Goal: Information Seeking & Learning: Learn about a topic

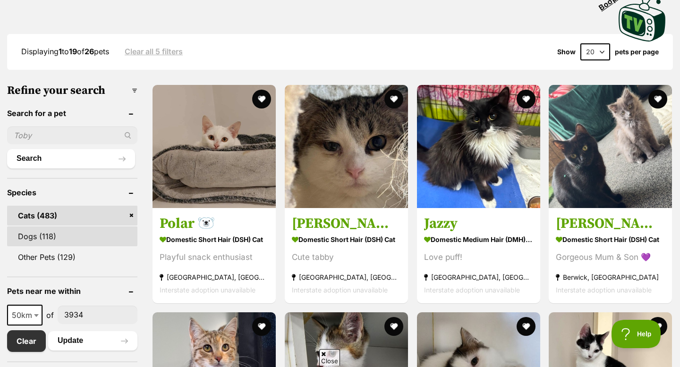
scroll to position [306, 0]
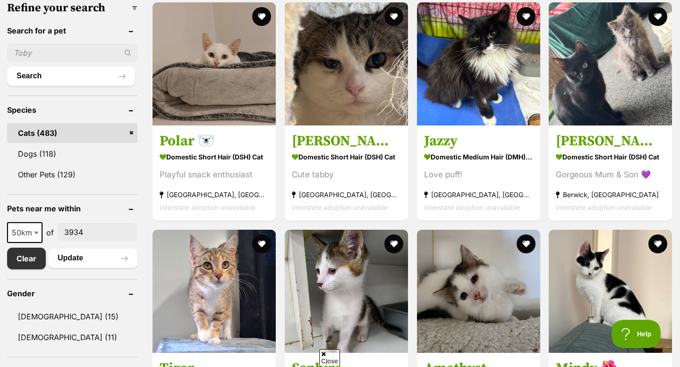
click at [29, 229] on span "50km" at bounding box center [25, 232] width 34 height 13
select select "100"
click at [66, 262] on button "Update" at bounding box center [92, 258] width 89 height 19
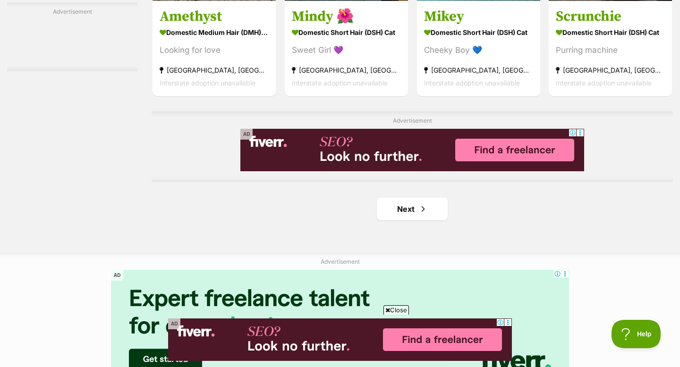
scroll to position [1534, 0]
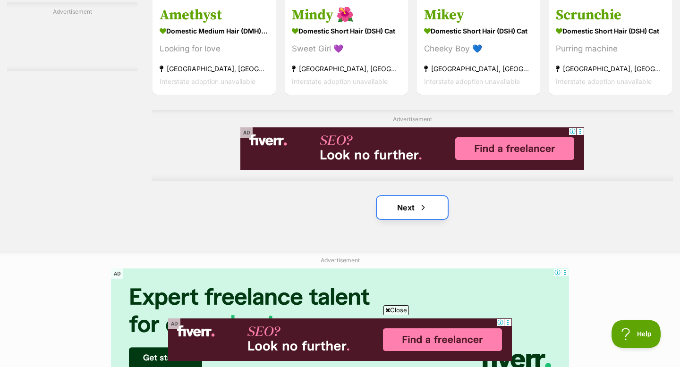
click at [431, 215] on link "Next" at bounding box center [412, 207] width 71 height 23
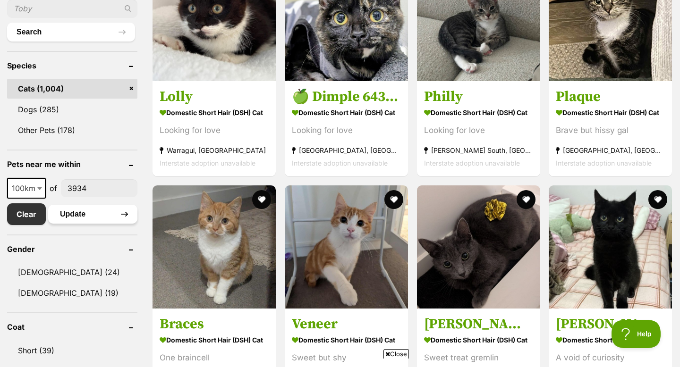
click at [105, 215] on button "Update" at bounding box center [92, 214] width 89 height 19
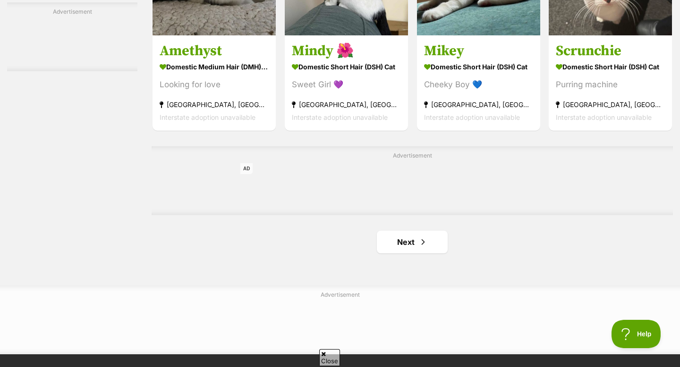
scroll to position [1535, 0]
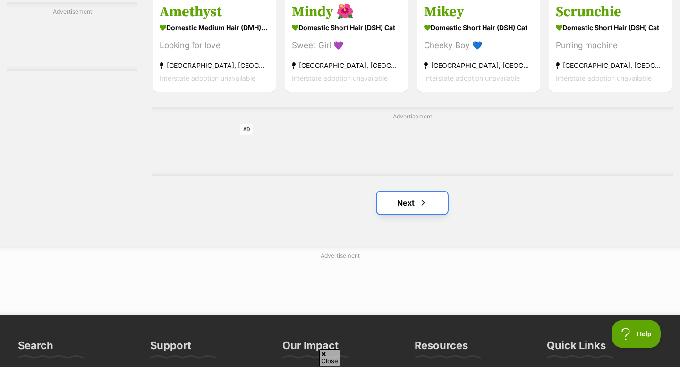
click at [423, 207] on span "Next page" at bounding box center [422, 202] width 9 height 11
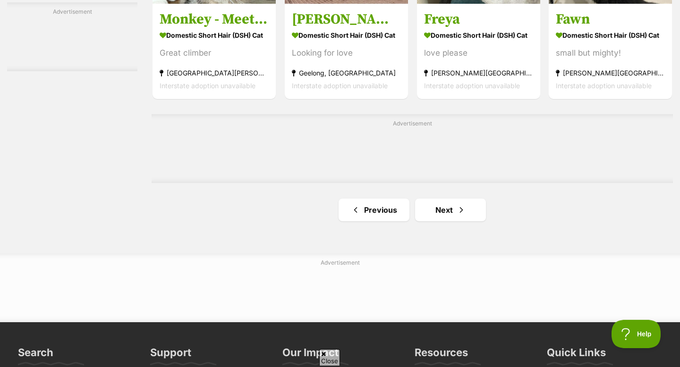
scroll to position [1528, 0]
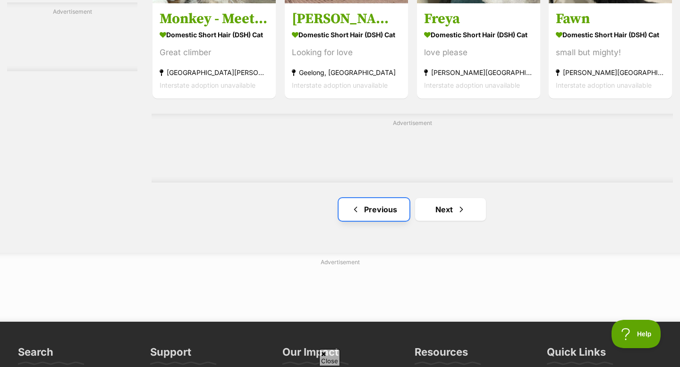
click at [390, 215] on link "Previous" at bounding box center [374, 209] width 71 height 23
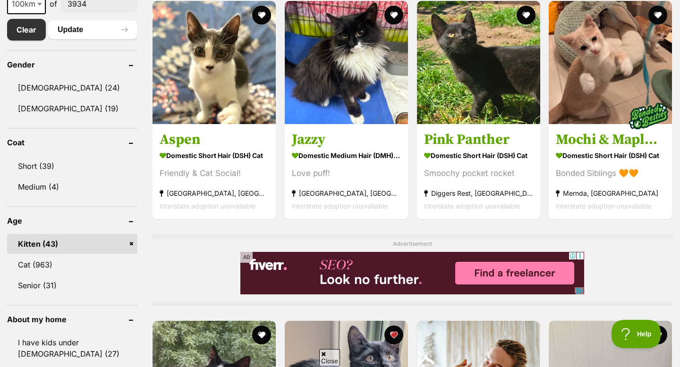
scroll to position [491, 0]
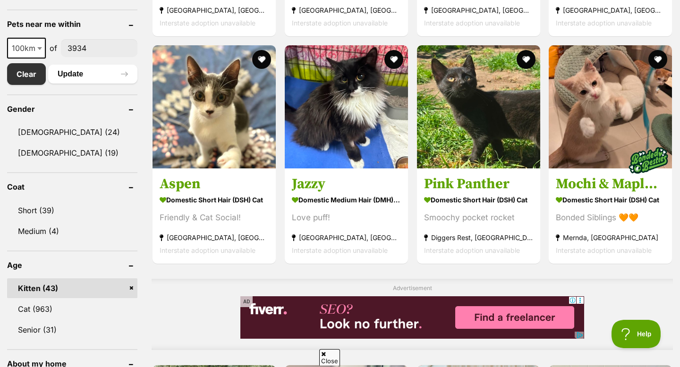
click at [127, 290] on link "Kitten (43)" at bounding box center [72, 289] width 130 height 20
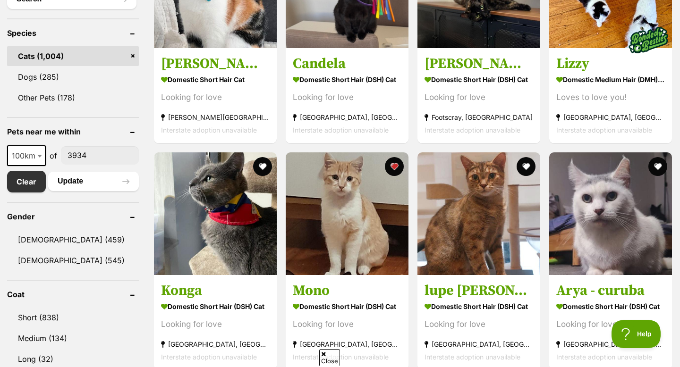
scroll to position [382, 0]
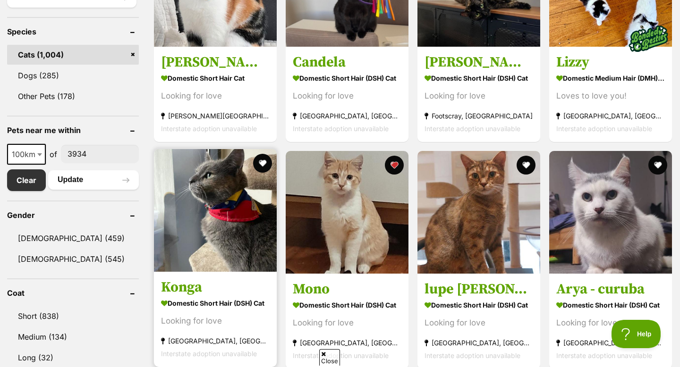
click at [242, 233] on img at bounding box center [215, 210] width 123 height 123
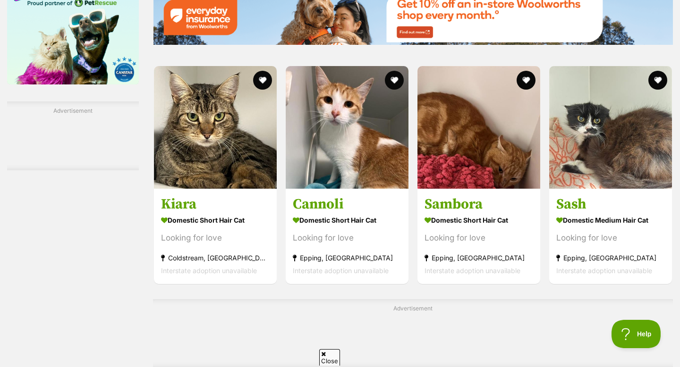
scroll to position [1340, 0]
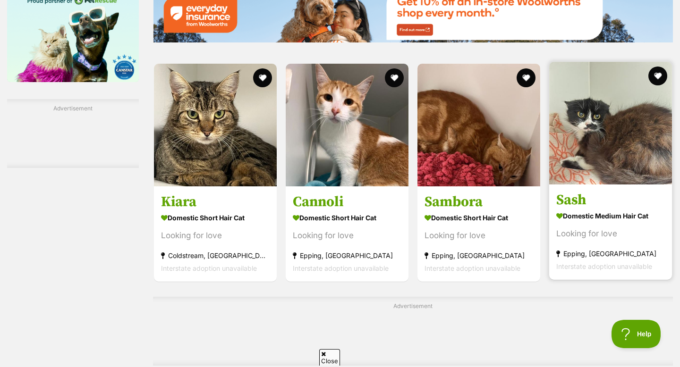
click at [600, 170] on img at bounding box center [610, 123] width 123 height 123
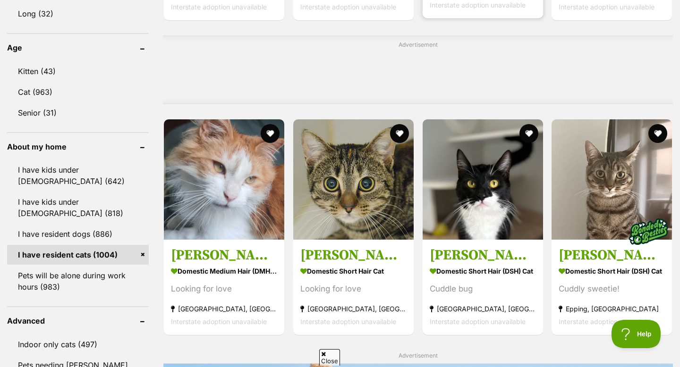
scroll to position [728, 0]
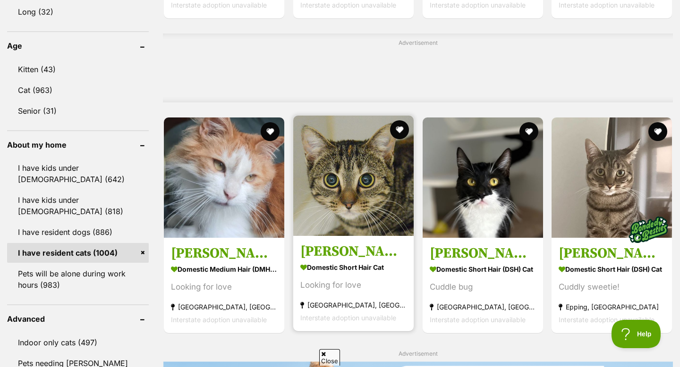
click at [390, 209] on img at bounding box center [353, 176] width 120 height 120
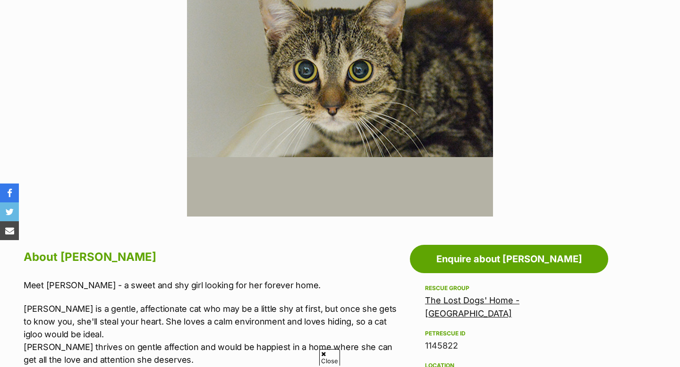
click at [451, 301] on link "The Lost Dogs' Home - [GEOGRAPHIC_DATA]" at bounding box center [472, 307] width 94 height 23
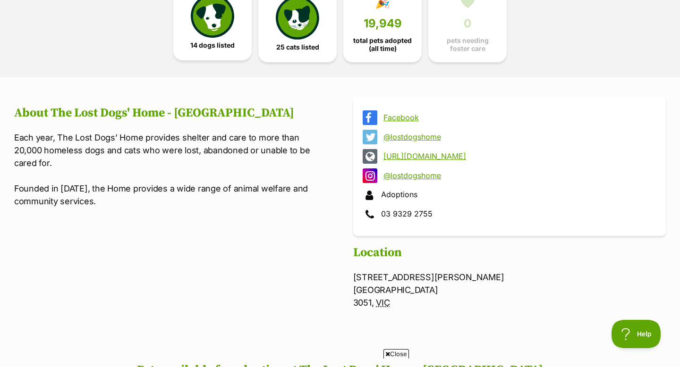
click at [239, 33] on link "14 dogs listed" at bounding box center [212, 21] width 78 height 77
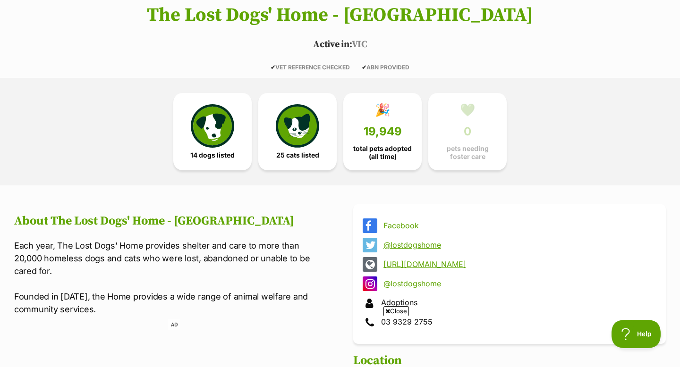
scroll to position [128, 0]
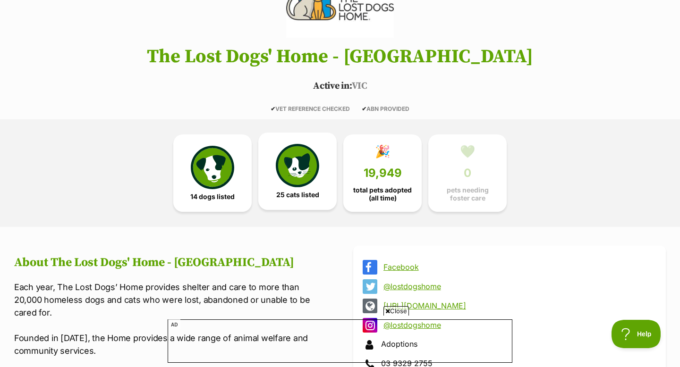
click at [284, 174] on img at bounding box center [297, 165] width 43 height 43
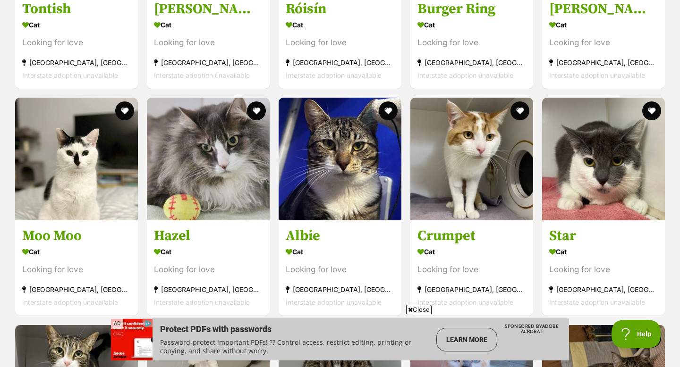
scroll to position [1169, 0]
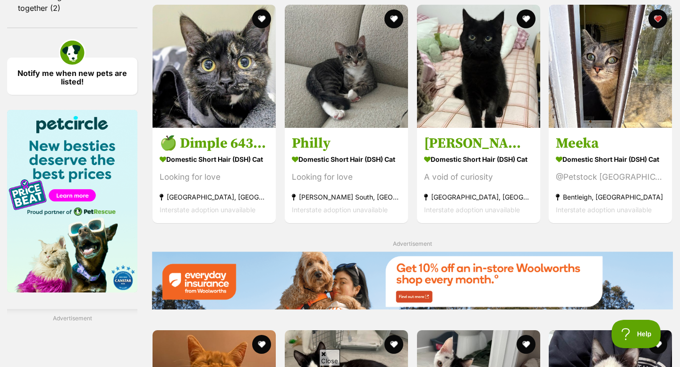
scroll to position [1060, 0]
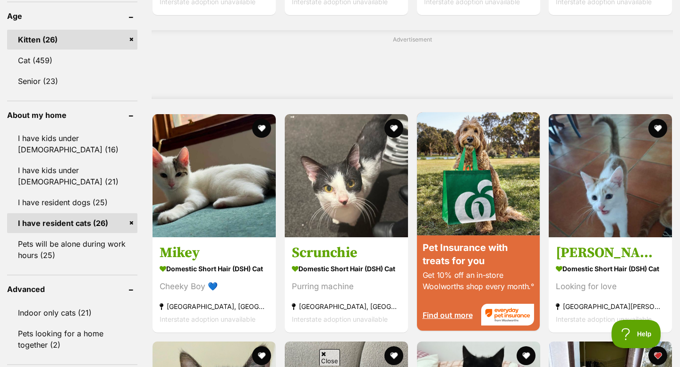
scroll to position [740, 0]
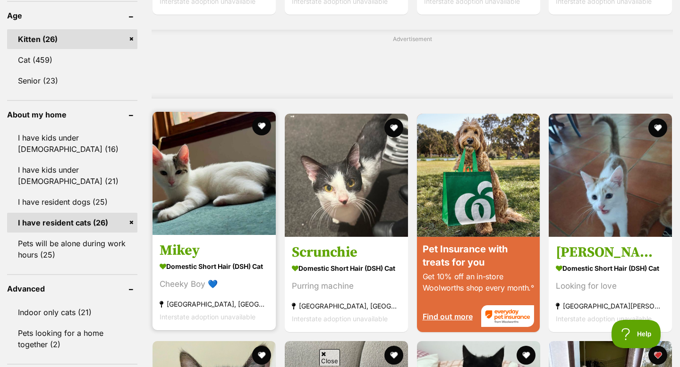
click at [207, 208] on img at bounding box center [214, 173] width 123 height 123
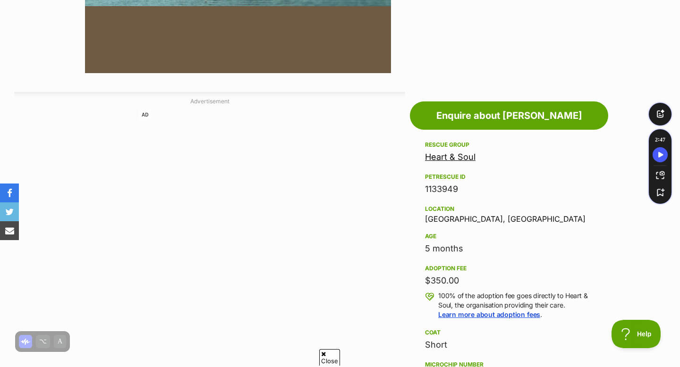
click at [453, 158] on link "Heart & Soul" at bounding box center [450, 157] width 51 height 10
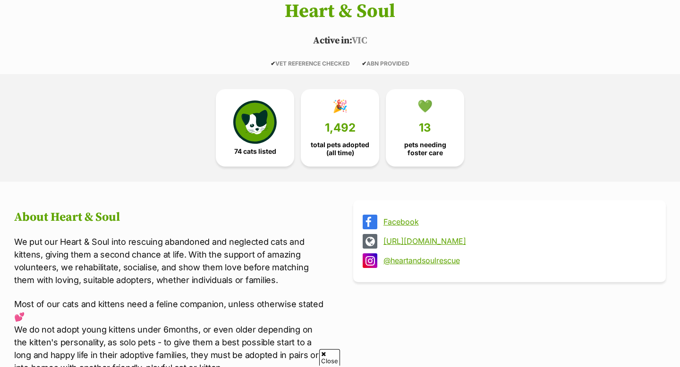
scroll to position [174, 0]
click at [284, 124] on link "74 cats listed" at bounding box center [255, 125] width 78 height 77
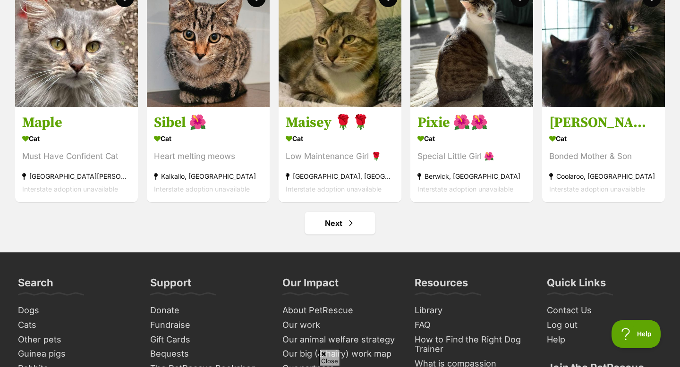
scroll to position [3657, 0]
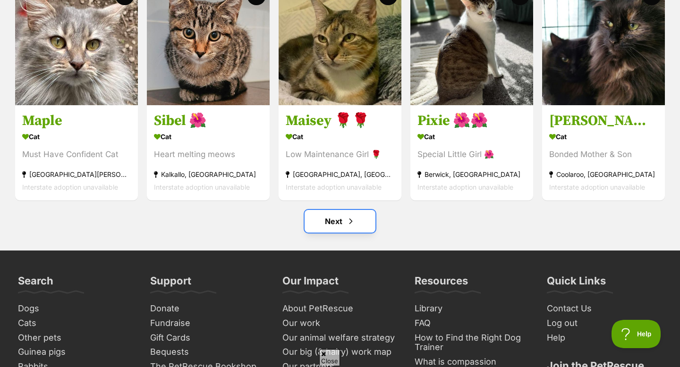
click at [319, 228] on link "Next" at bounding box center [340, 221] width 71 height 23
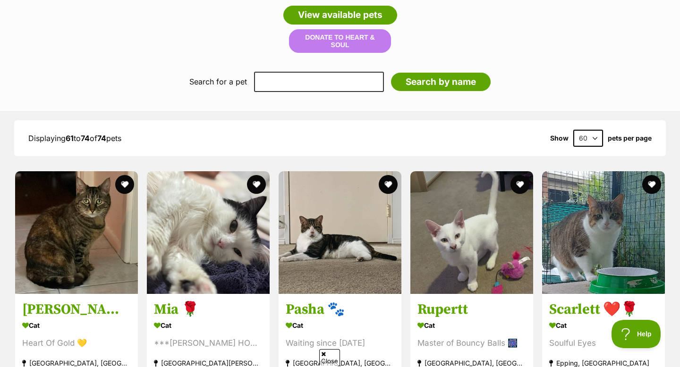
scroll to position [953, 0]
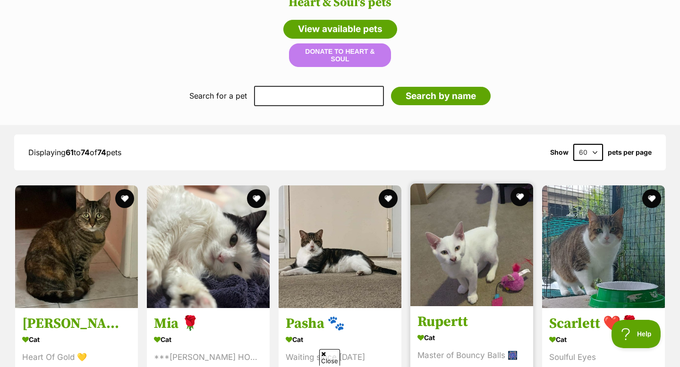
click at [425, 235] on img at bounding box center [471, 245] width 123 height 123
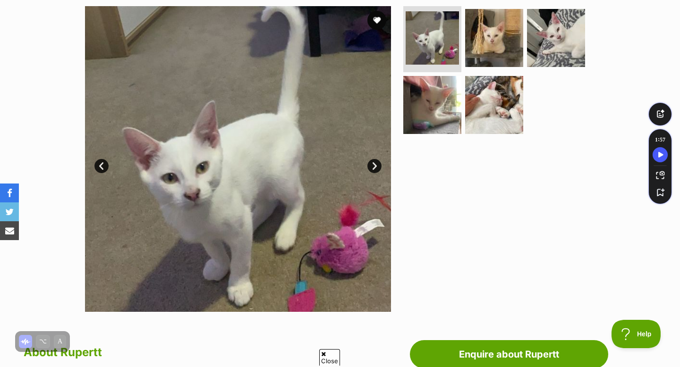
scroll to position [188, 0]
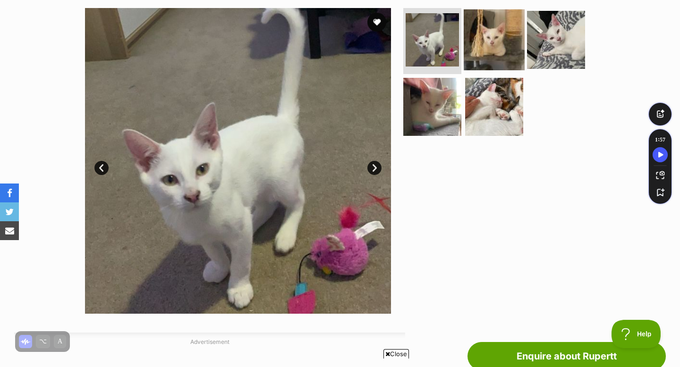
click at [497, 57] on img at bounding box center [494, 39] width 61 height 61
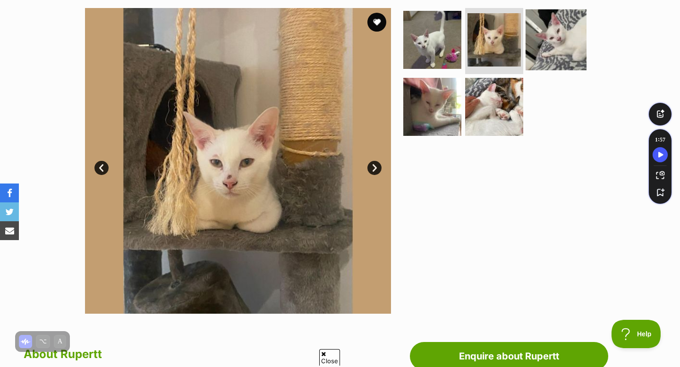
click at [540, 46] on img at bounding box center [556, 39] width 61 height 61
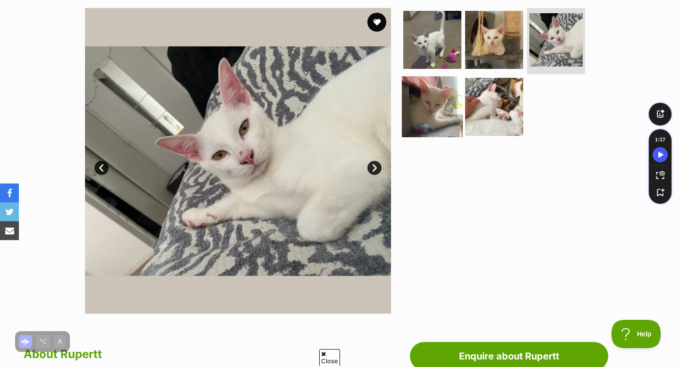
click at [426, 112] on img at bounding box center [432, 106] width 61 height 61
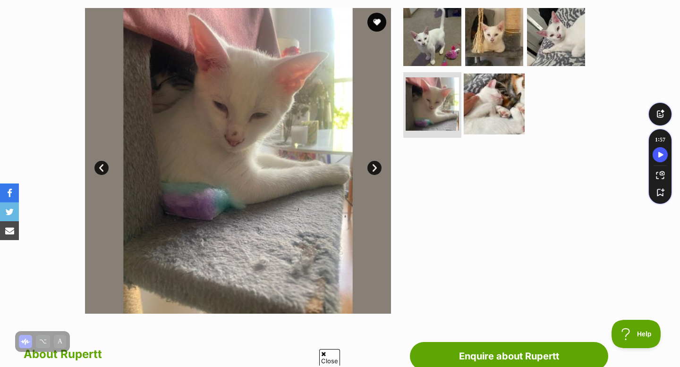
click at [478, 114] on img at bounding box center [494, 103] width 61 height 61
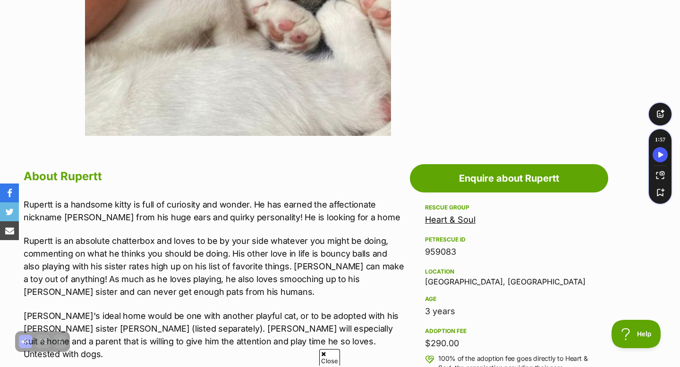
scroll to position [346, 0]
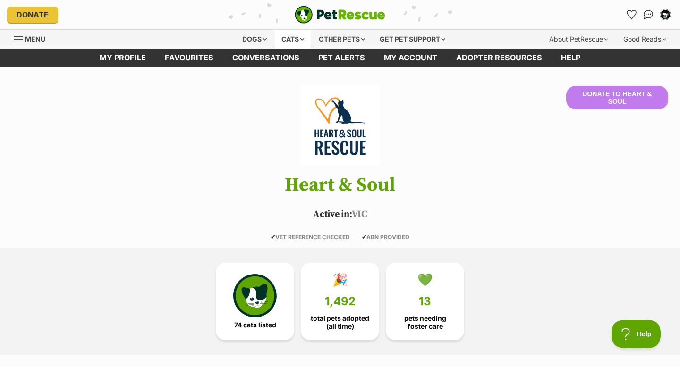
click at [286, 38] on div "Cats" at bounding box center [293, 39] width 36 height 19
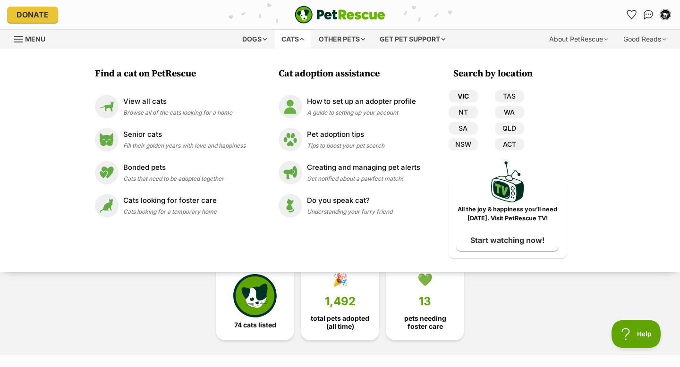
click at [469, 101] on link "VIC" at bounding box center [463, 96] width 29 height 12
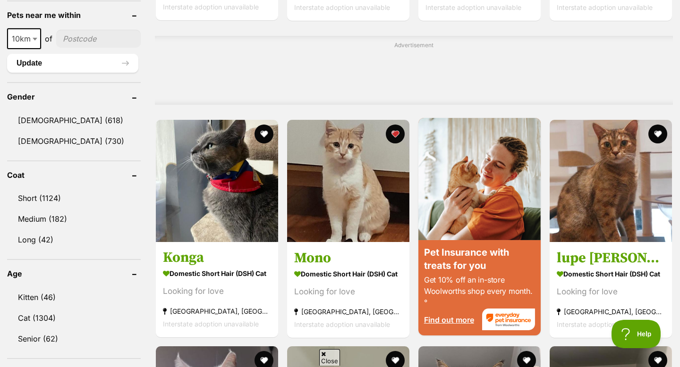
scroll to position [734, 0]
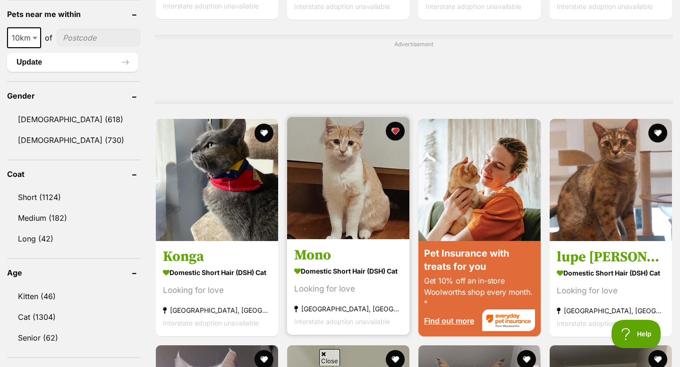
click at [393, 191] on img at bounding box center [348, 178] width 122 height 122
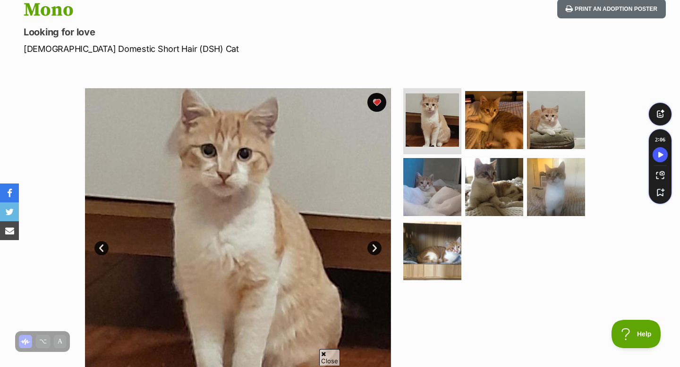
scroll to position [110, 0]
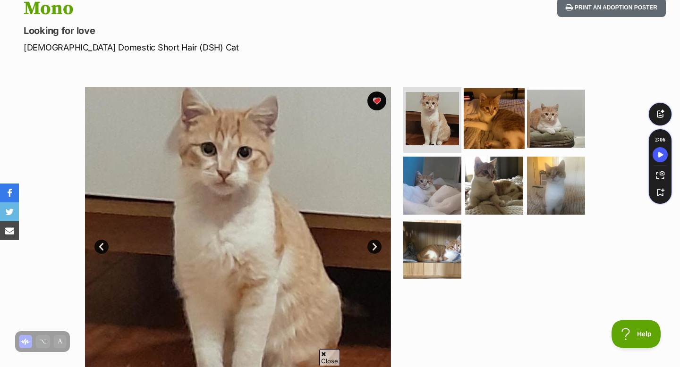
click at [496, 98] on img at bounding box center [494, 118] width 61 height 61
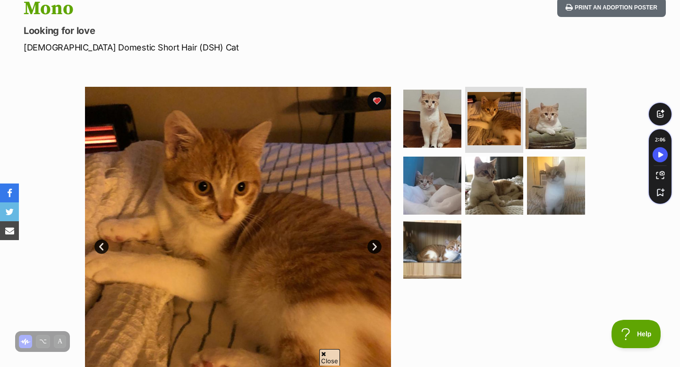
click at [546, 117] on img at bounding box center [556, 118] width 61 height 61
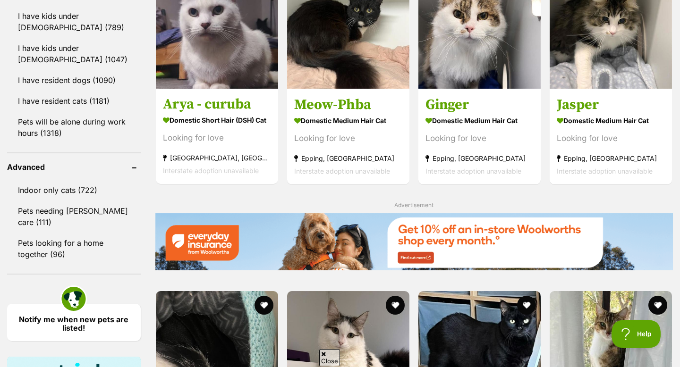
scroll to position [1116, 0]
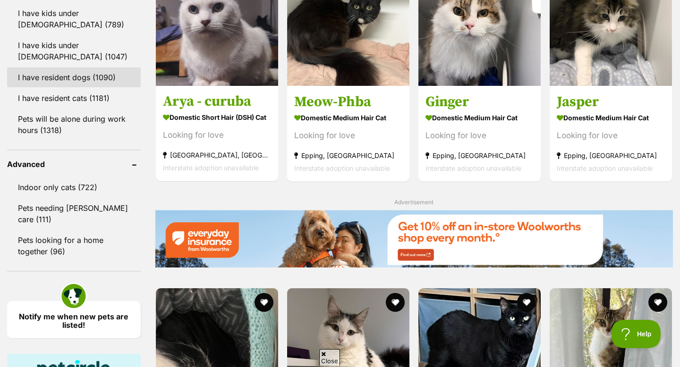
click at [82, 78] on link "I have resident dogs (1090)" at bounding box center [74, 78] width 134 height 20
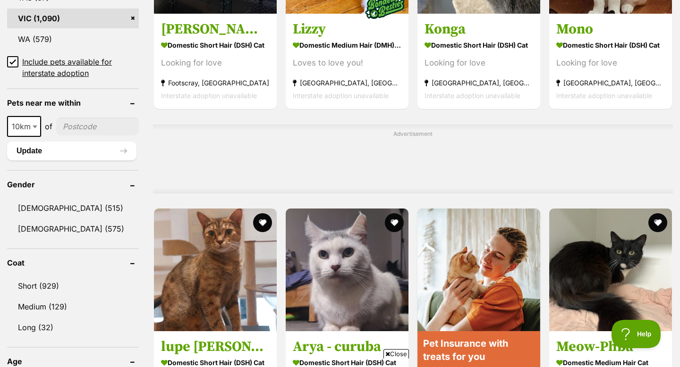
scroll to position [979, 0]
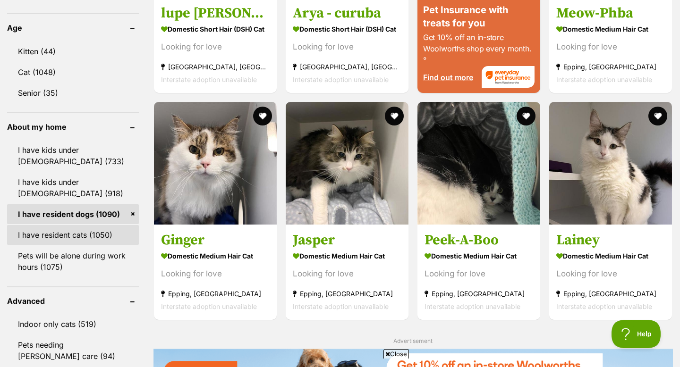
click at [55, 235] on link "I have resident cats (1050)" at bounding box center [73, 235] width 132 height 20
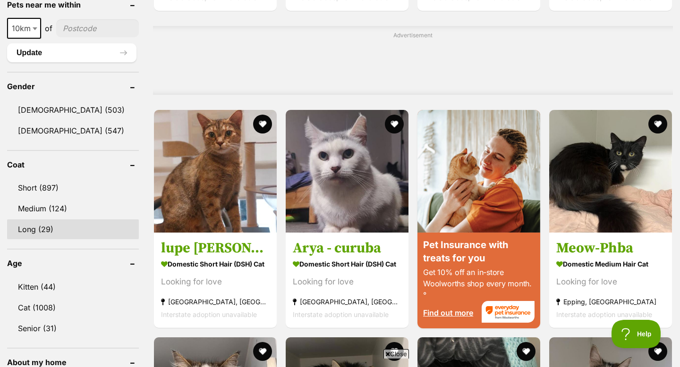
scroll to position [774, 0]
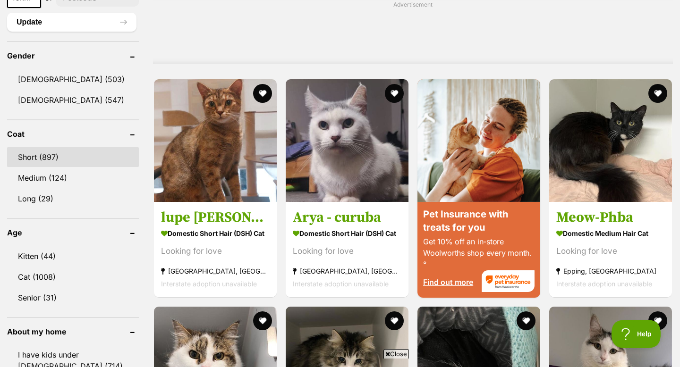
click at [68, 150] on link "Short (897)" at bounding box center [73, 157] width 132 height 20
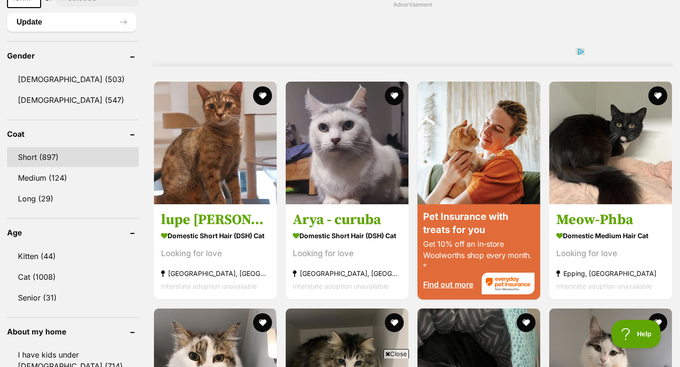
scroll to position [0, 0]
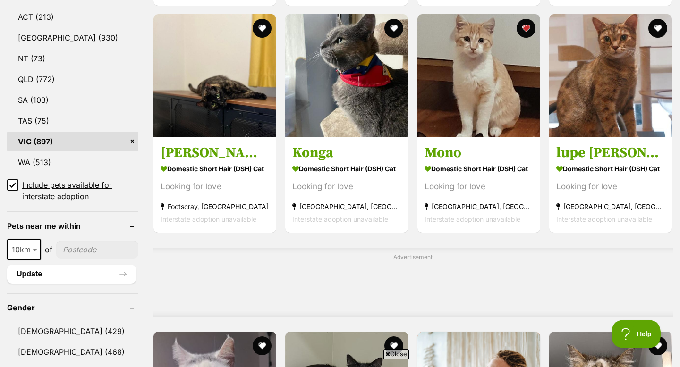
scroll to position [522, 0]
click at [11, 183] on icon at bounding box center [13, 185] width 6 height 4
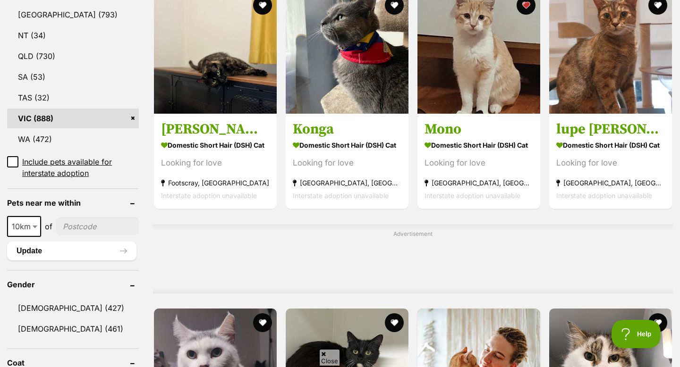
click at [30, 220] on span "10km" at bounding box center [24, 226] width 32 height 13
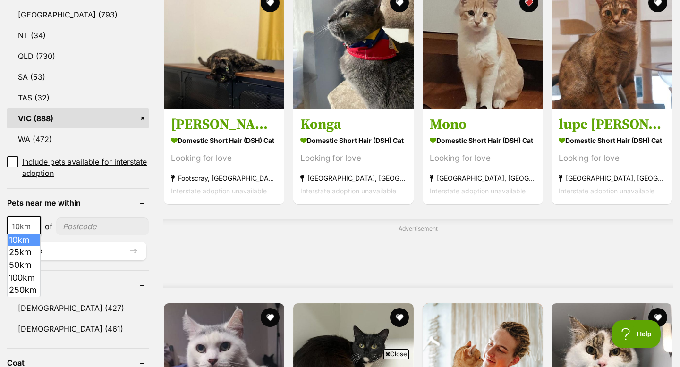
scroll to position [552, 0]
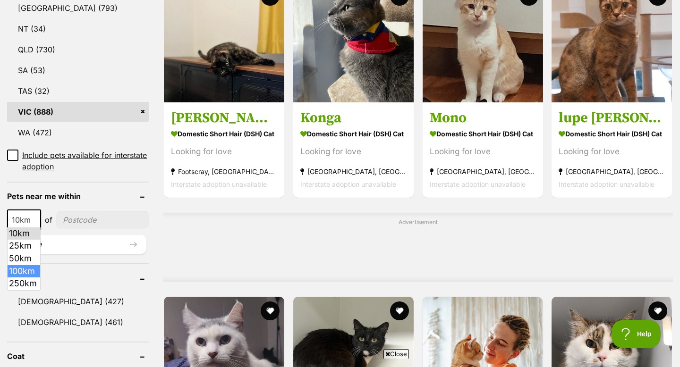
select select "100"
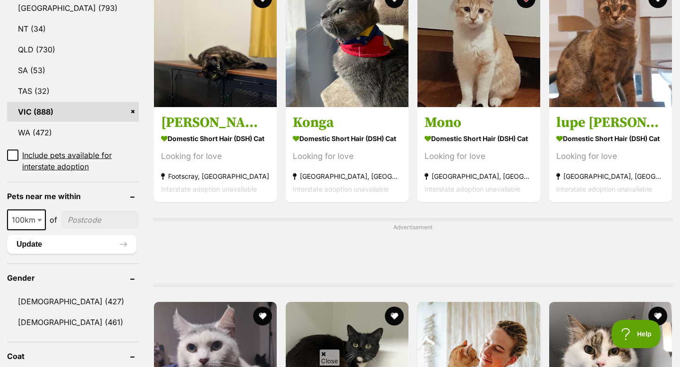
click at [78, 217] on input"] "postcode" at bounding box center [100, 220] width 78 height 18
type input"] "3934"
click at [90, 246] on button "Update" at bounding box center [71, 244] width 129 height 19
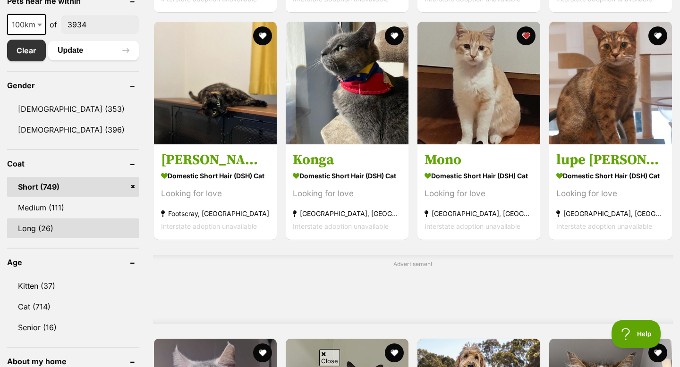
scroll to position [509, 0]
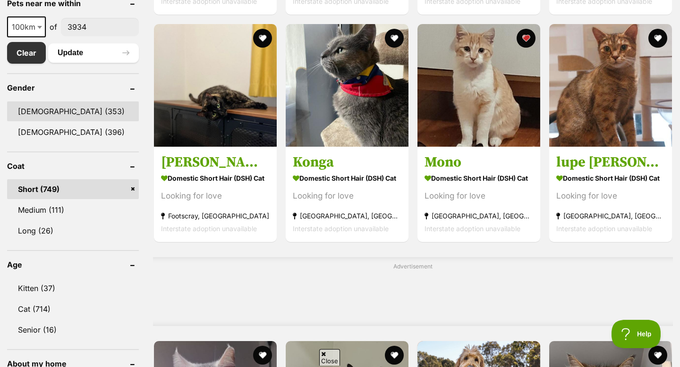
click at [56, 112] on link "Male (353)" at bounding box center [73, 112] width 132 height 20
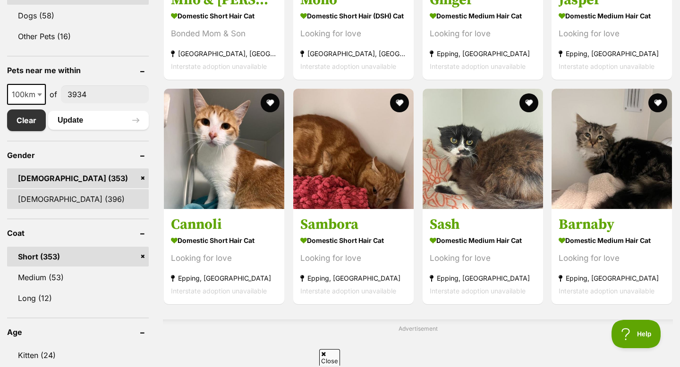
scroll to position [447, 0]
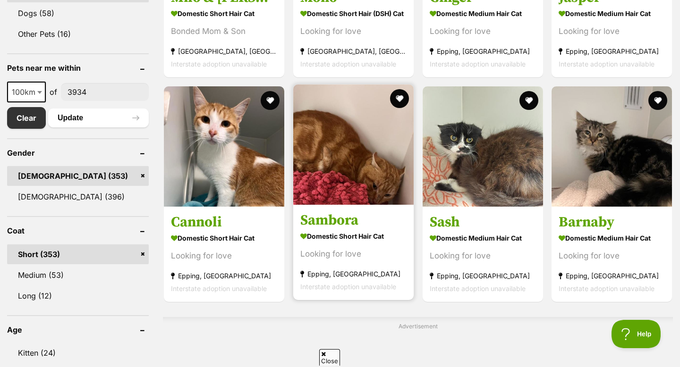
click at [335, 142] on img at bounding box center [353, 145] width 120 height 120
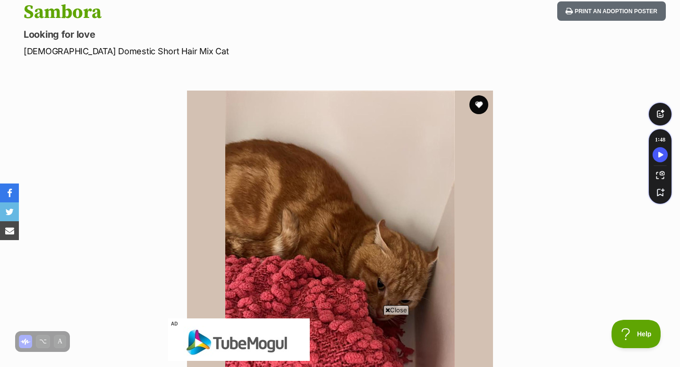
scroll to position [86, 0]
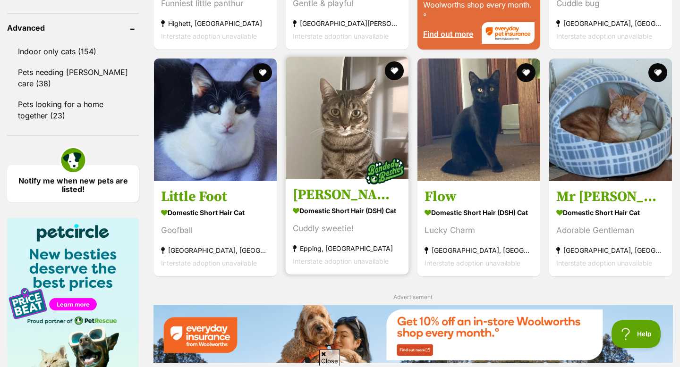
scroll to position [1023, 0]
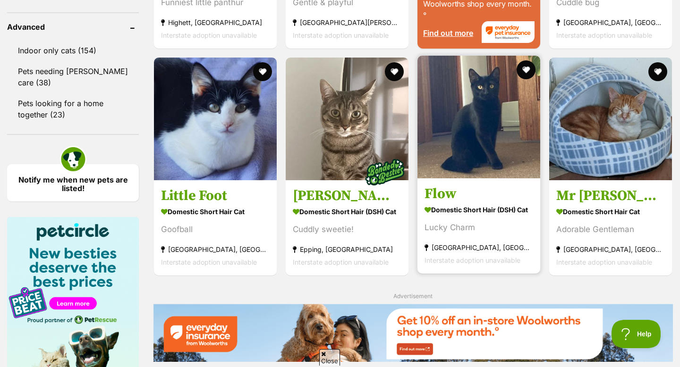
click at [433, 150] on img at bounding box center [479, 117] width 123 height 123
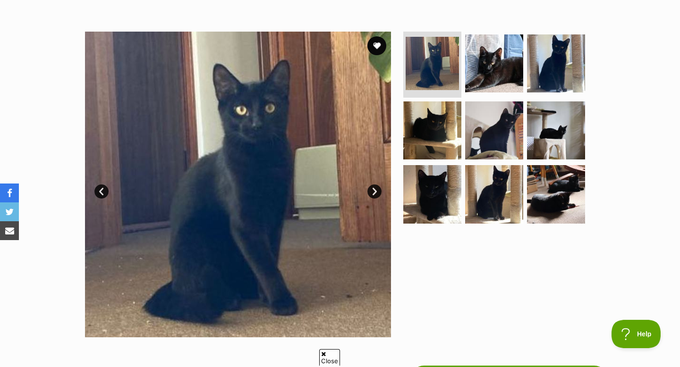
scroll to position [167, 0]
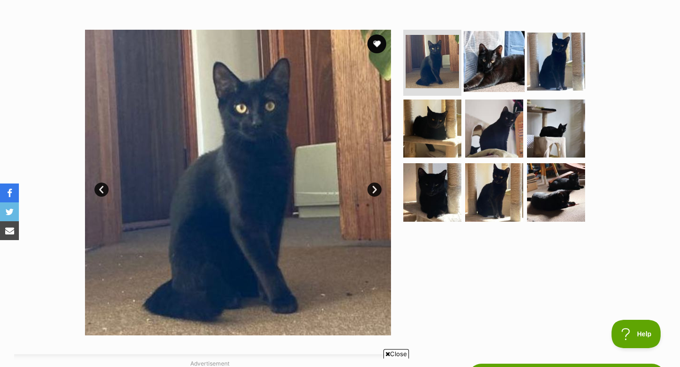
click at [503, 57] on img at bounding box center [494, 61] width 61 height 61
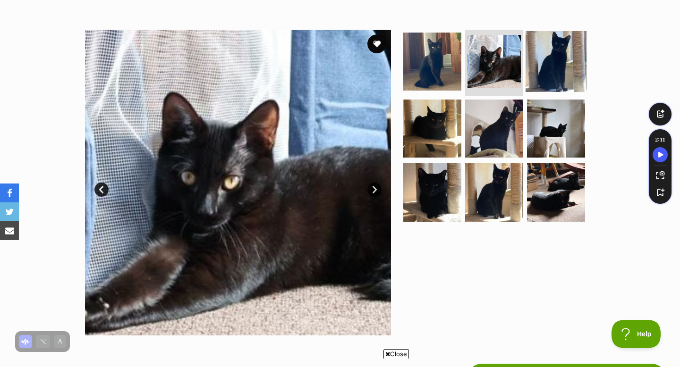
click at [534, 60] on img at bounding box center [556, 61] width 61 height 61
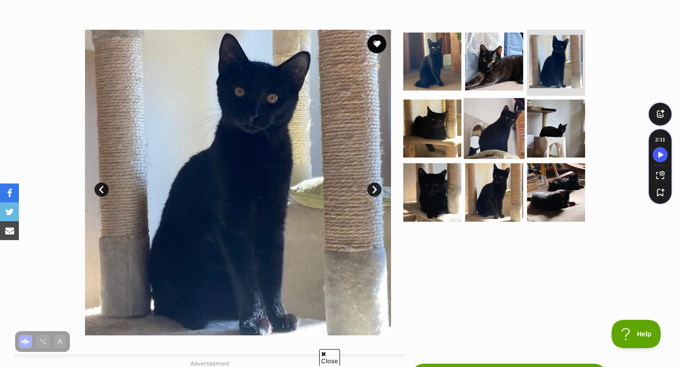
click at [467, 136] on img at bounding box center [494, 128] width 61 height 61
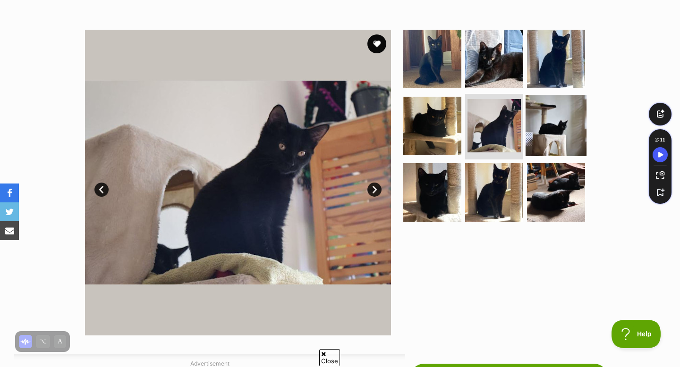
click at [527, 137] on img at bounding box center [556, 125] width 61 height 61
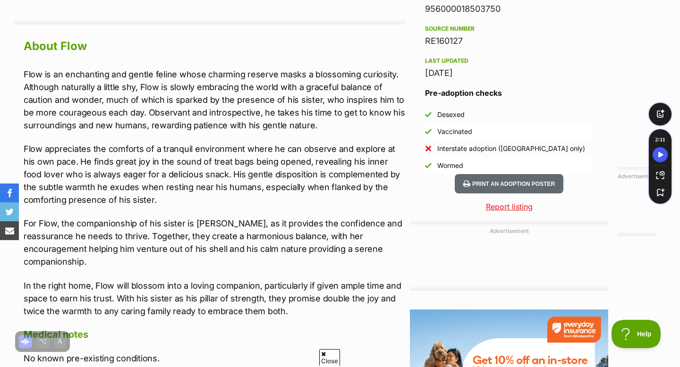
scroll to position [817, 0]
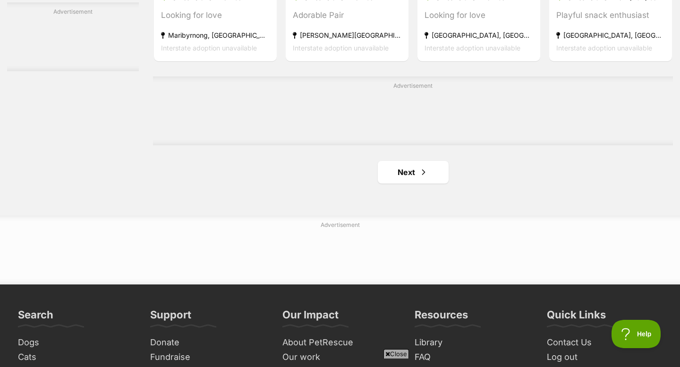
scroll to position [1591, 0]
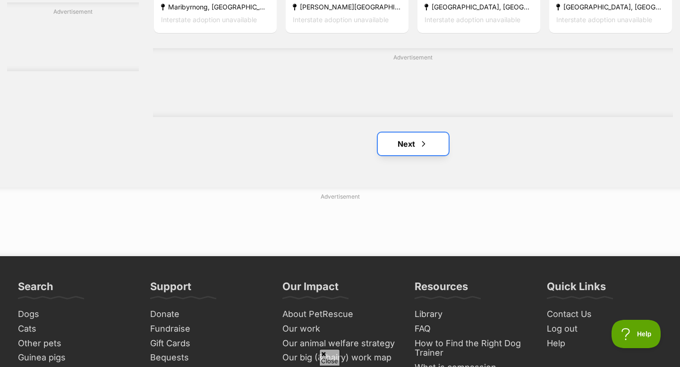
click at [389, 154] on link "Next" at bounding box center [413, 144] width 71 height 23
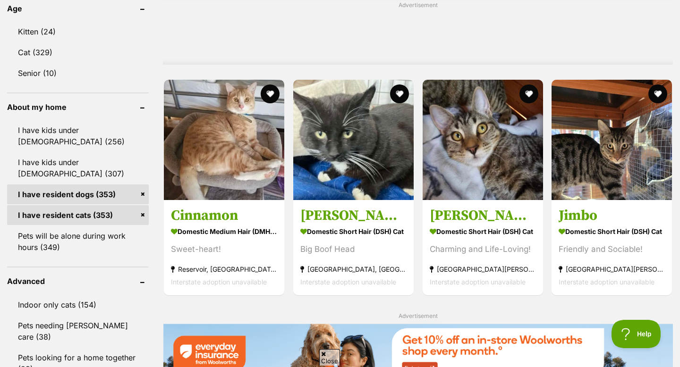
scroll to position [771, 0]
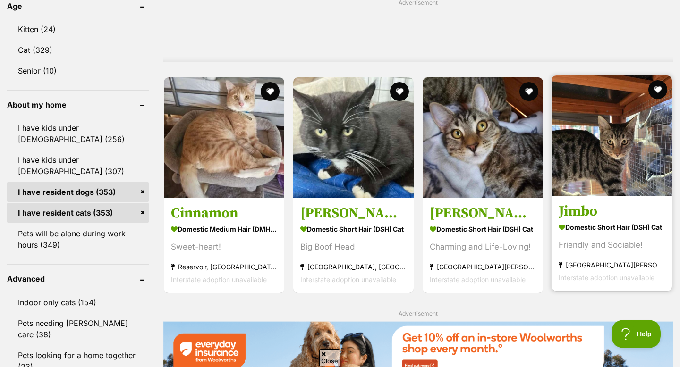
click at [578, 163] on img at bounding box center [612, 136] width 120 height 120
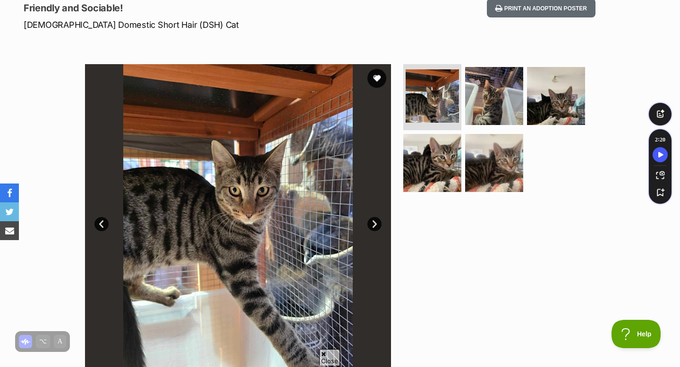
scroll to position [144, 0]
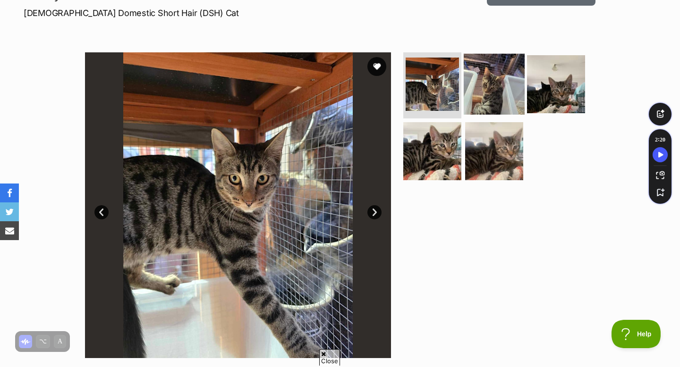
click at [511, 97] on img at bounding box center [494, 84] width 61 height 61
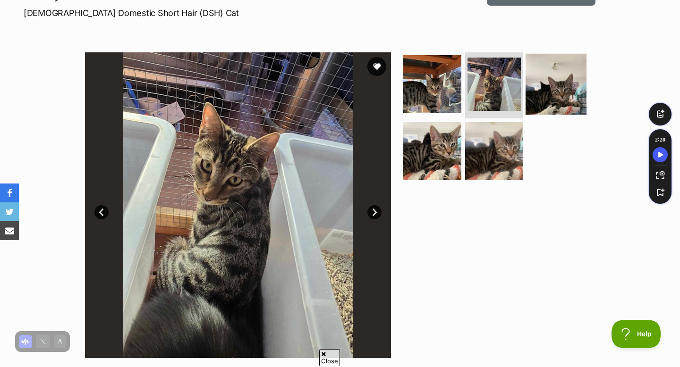
click at [548, 85] on img at bounding box center [556, 84] width 61 height 61
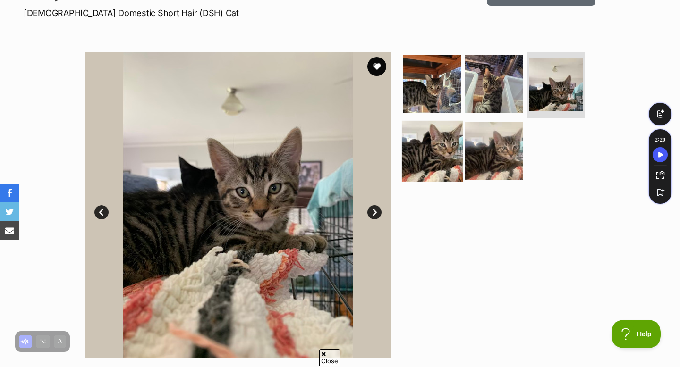
click at [405, 157] on img at bounding box center [432, 150] width 61 height 61
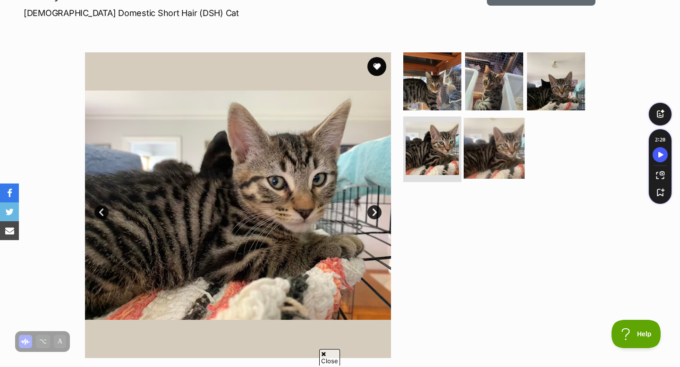
click at [475, 160] on img at bounding box center [494, 148] width 61 height 61
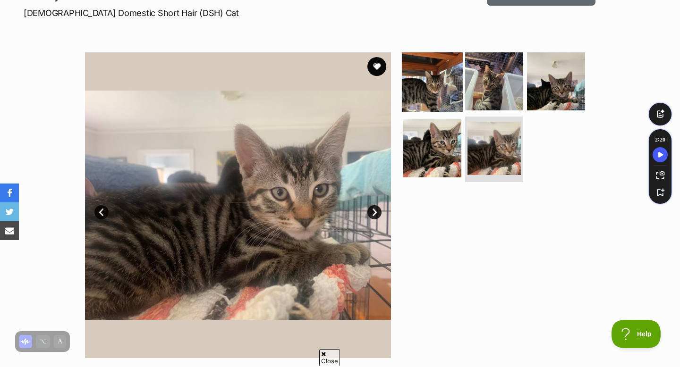
click at [436, 90] on img at bounding box center [432, 81] width 61 height 61
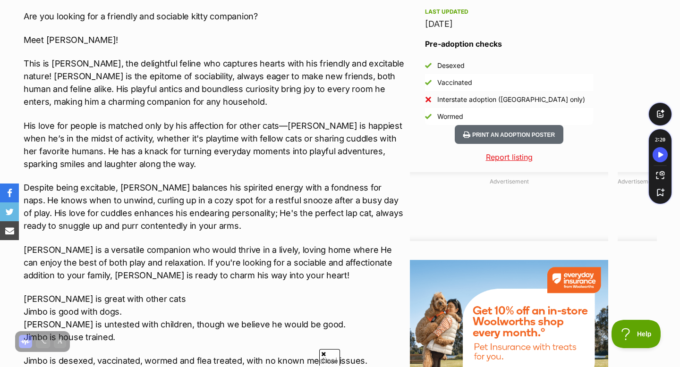
scroll to position [874, 0]
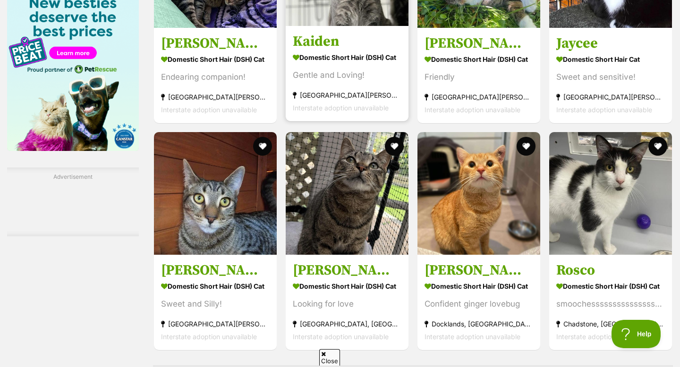
scroll to position [1277, 0]
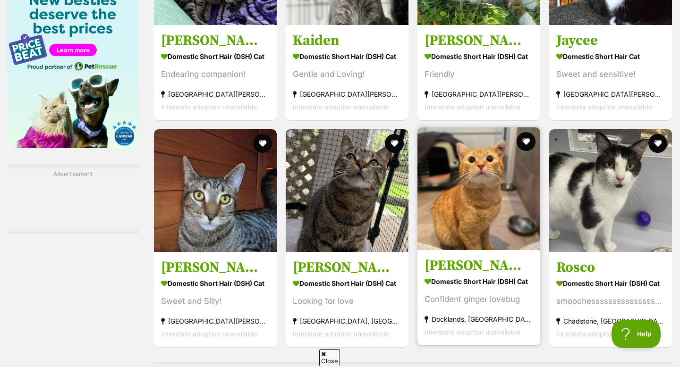
click at [439, 198] on img at bounding box center [479, 189] width 123 height 123
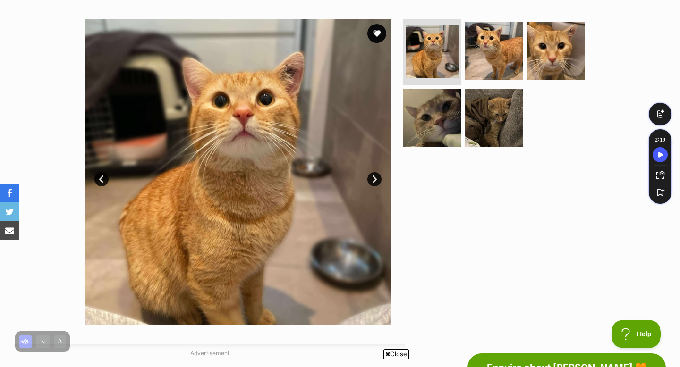
scroll to position [167, 0]
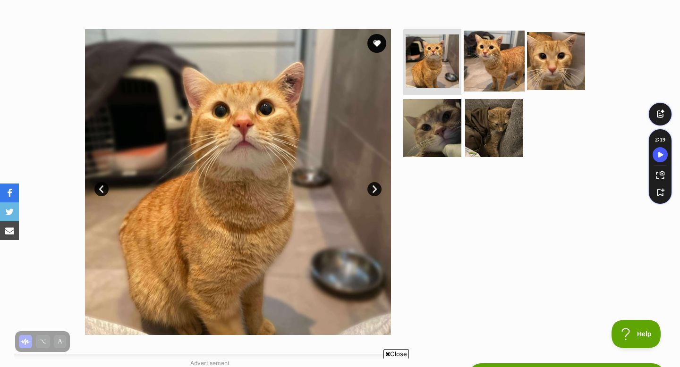
click at [489, 46] on img at bounding box center [494, 61] width 61 height 61
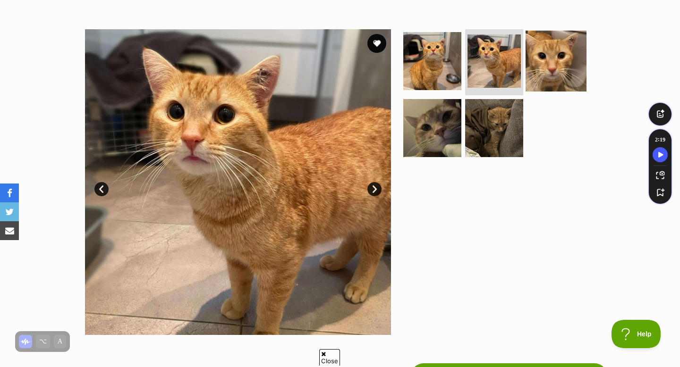
click at [539, 62] on img at bounding box center [556, 61] width 61 height 61
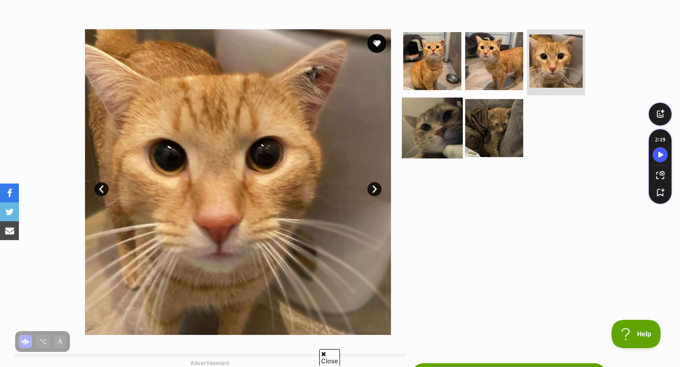
click at [453, 112] on img at bounding box center [432, 127] width 61 height 61
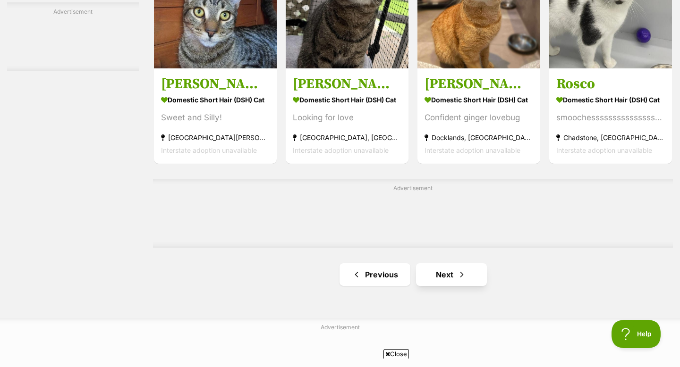
scroll to position [1492, 0]
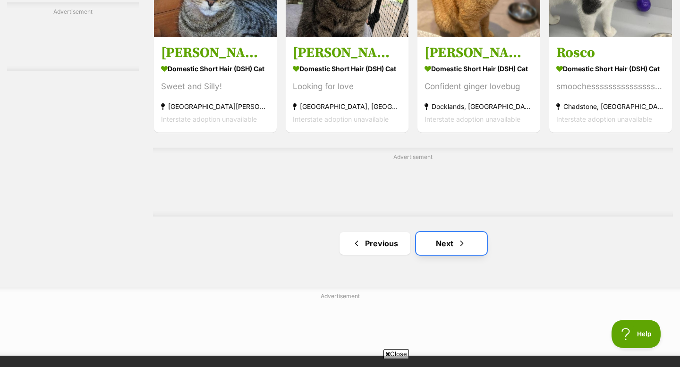
click at [465, 247] on span "Next page" at bounding box center [461, 243] width 9 height 11
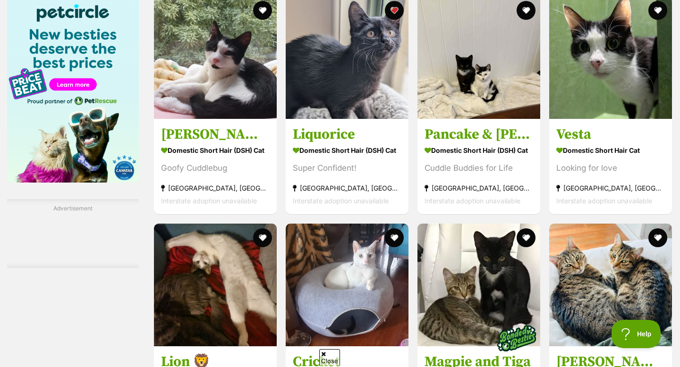
scroll to position [1239, 0]
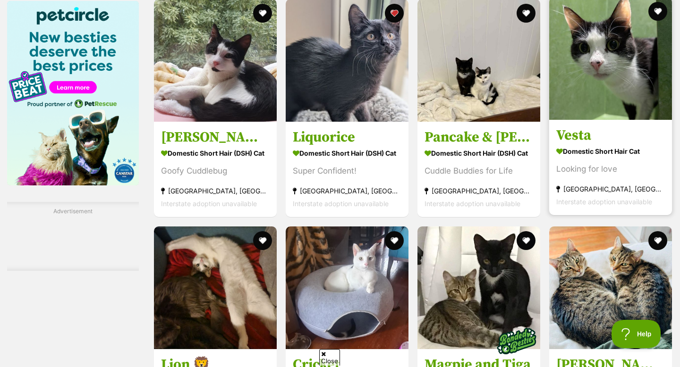
click at [565, 52] on img at bounding box center [610, 58] width 123 height 123
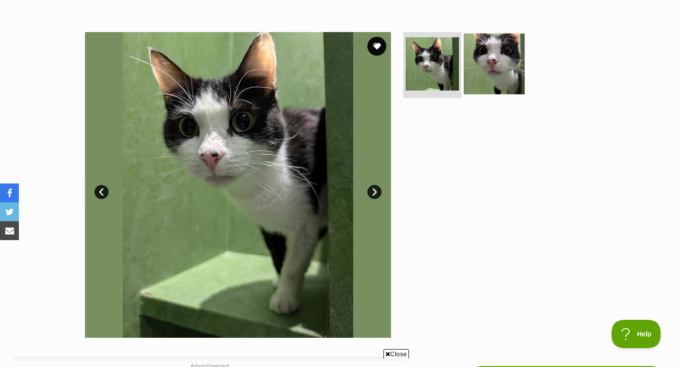
scroll to position [164, 0]
click at [492, 76] on img at bounding box center [494, 64] width 61 height 61
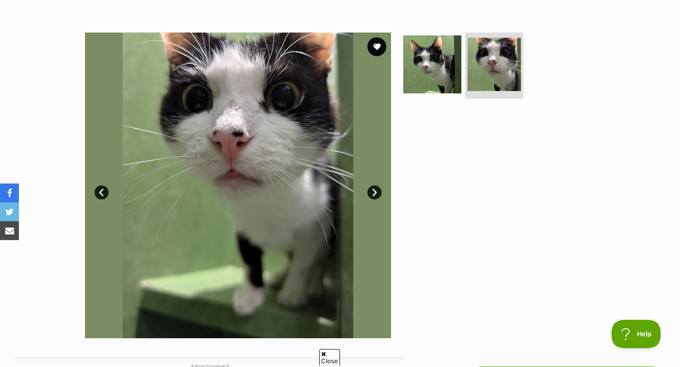
scroll to position [0, 0]
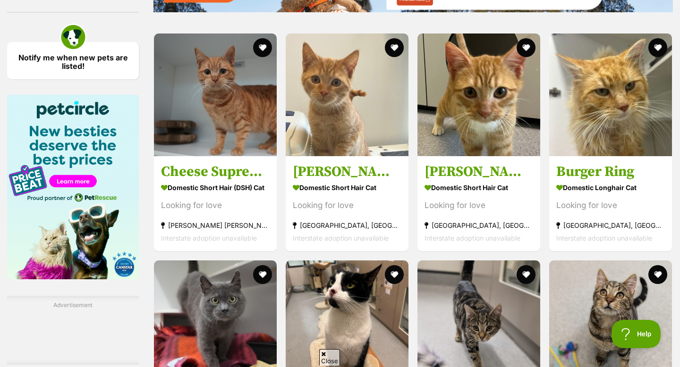
scroll to position [1142, 0]
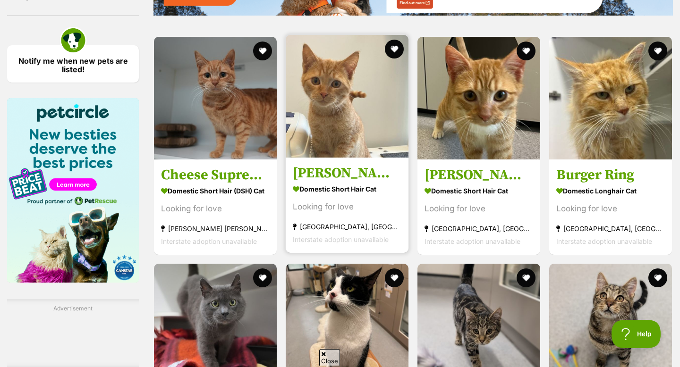
click at [385, 128] on img at bounding box center [347, 96] width 123 height 123
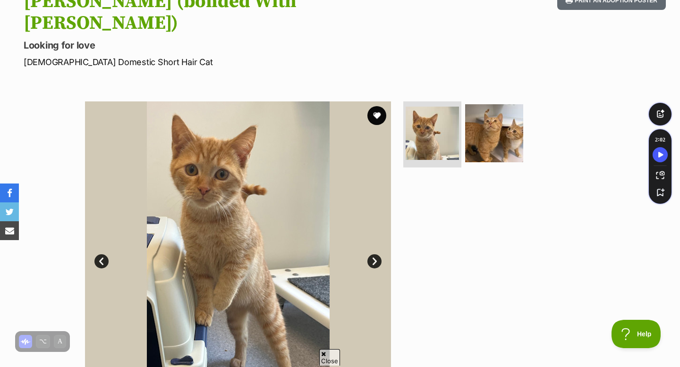
scroll to position [119, 0]
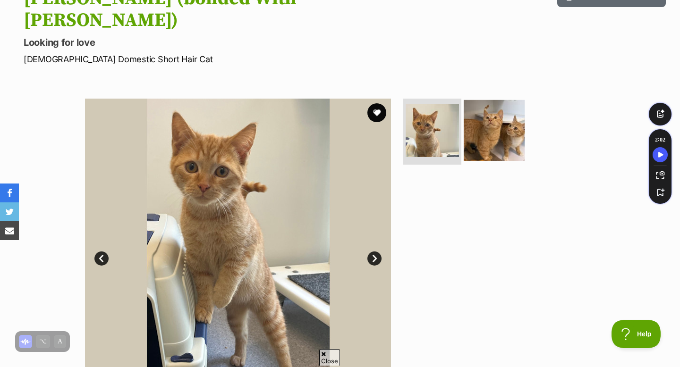
click at [482, 109] on img at bounding box center [494, 130] width 61 height 61
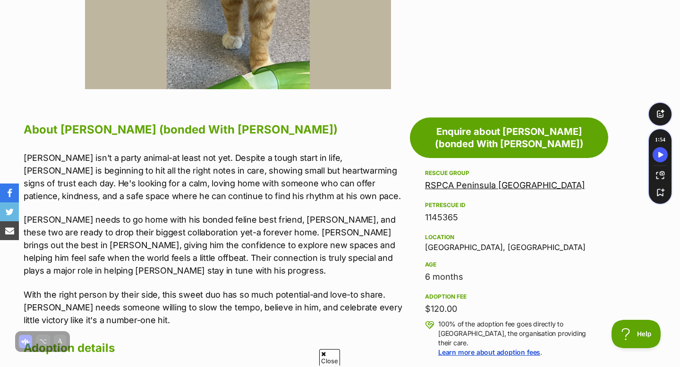
scroll to position [436, 0]
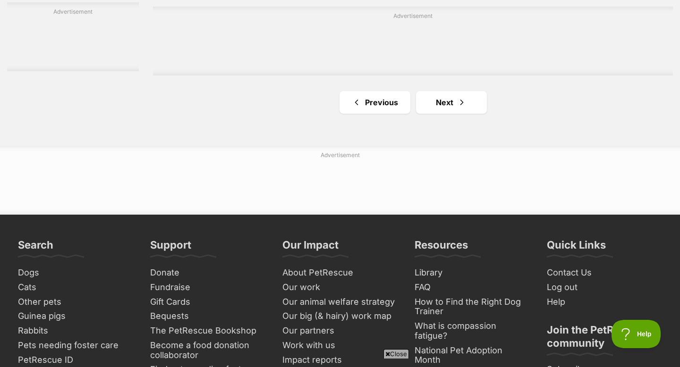
scroll to position [1637, 0]
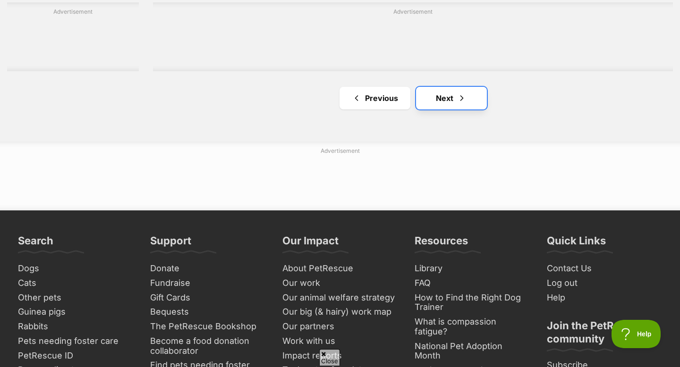
click at [433, 110] on link "Next" at bounding box center [451, 98] width 71 height 23
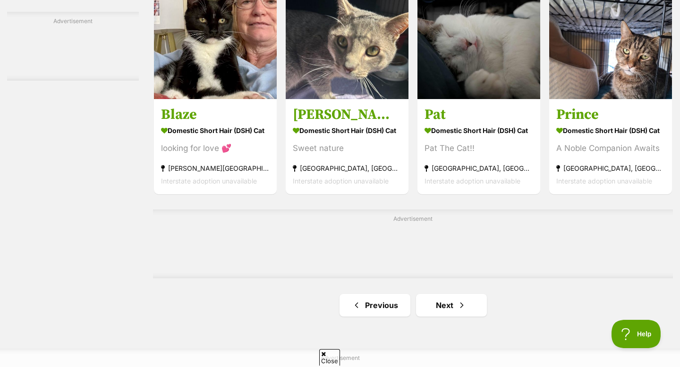
scroll to position [1432, 0]
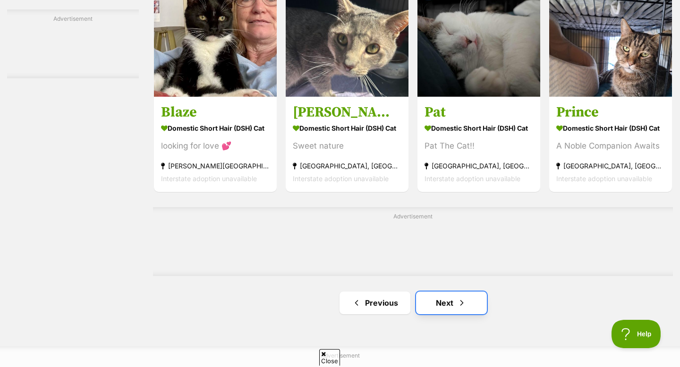
click at [442, 308] on link "Next" at bounding box center [451, 303] width 71 height 23
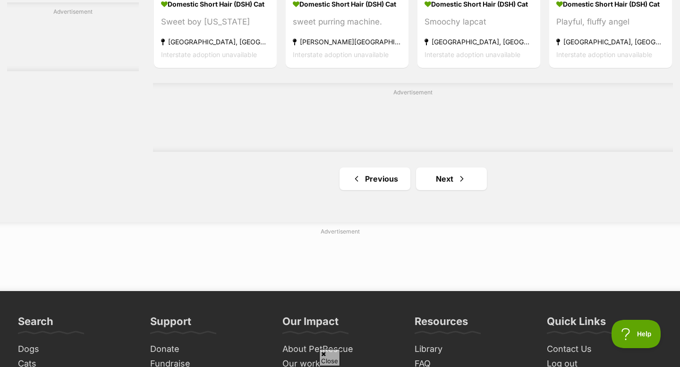
scroll to position [1621, 0]
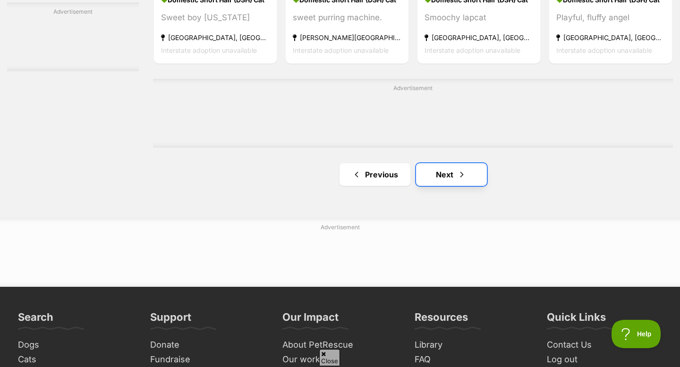
click at [465, 179] on span "Next page" at bounding box center [461, 174] width 9 height 11
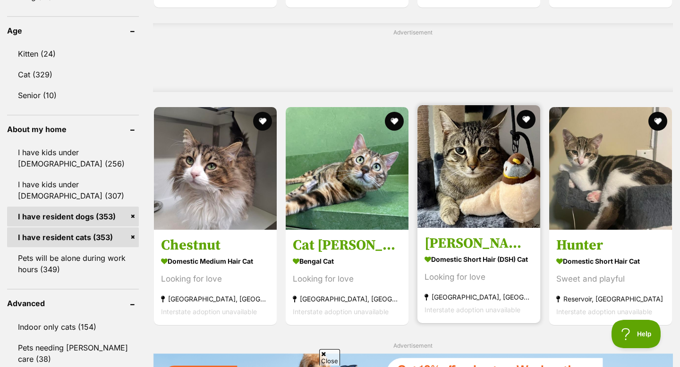
scroll to position [748, 0]
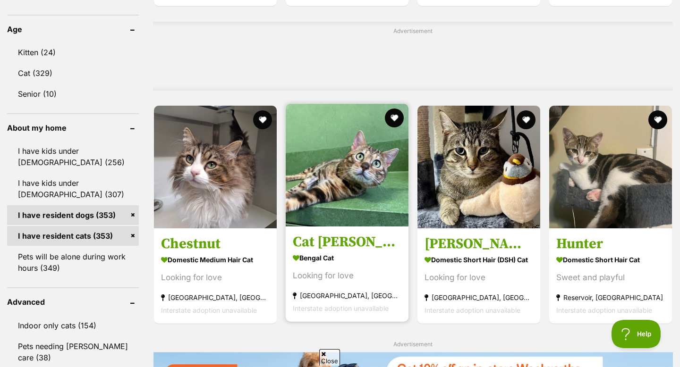
click at [369, 202] on img at bounding box center [347, 165] width 123 height 123
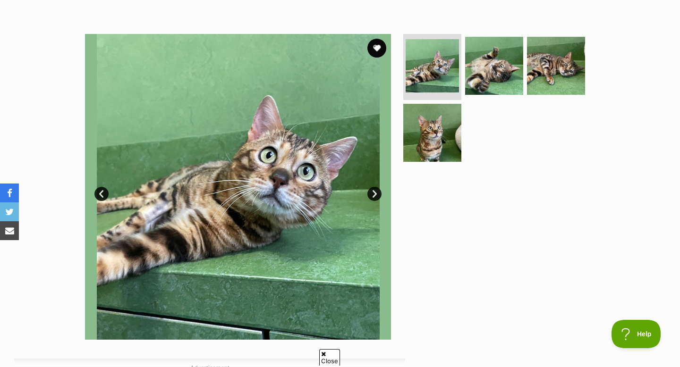
scroll to position [167, 0]
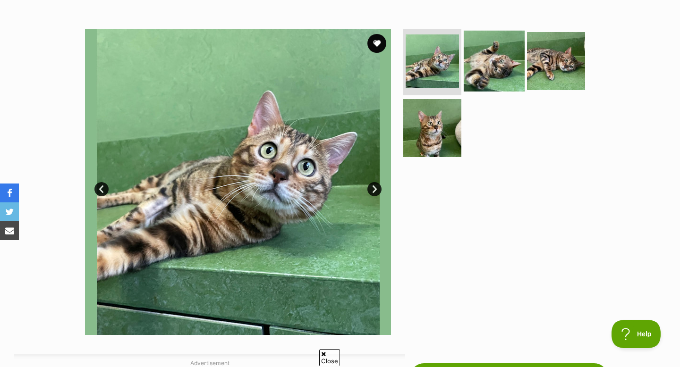
click at [481, 78] on img at bounding box center [494, 61] width 61 height 61
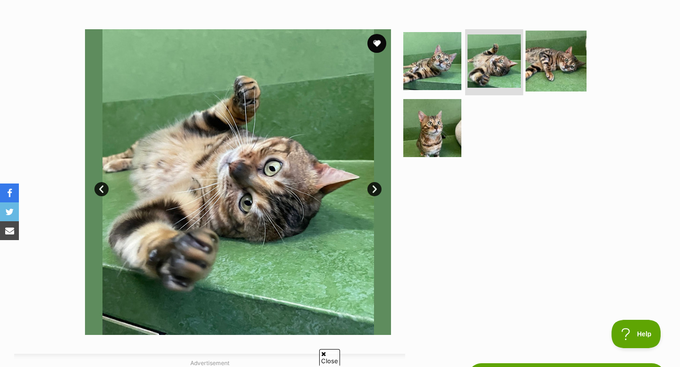
click at [566, 57] on img at bounding box center [556, 61] width 61 height 61
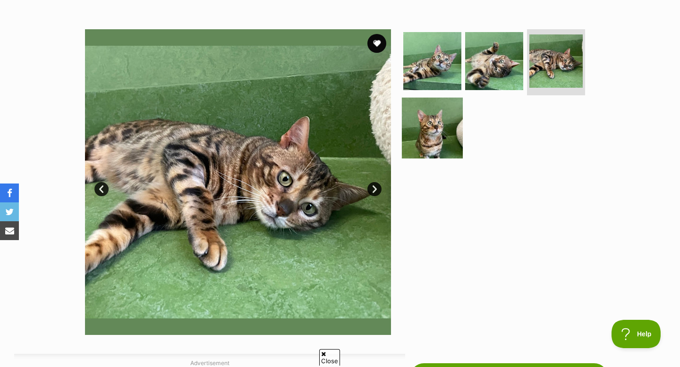
click at [426, 130] on img at bounding box center [432, 127] width 61 height 61
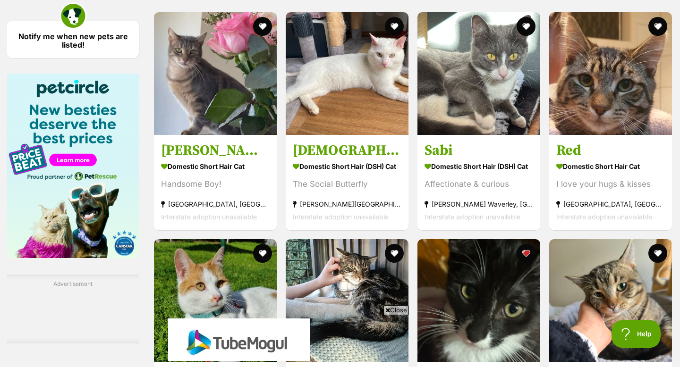
scroll to position [1216, 0]
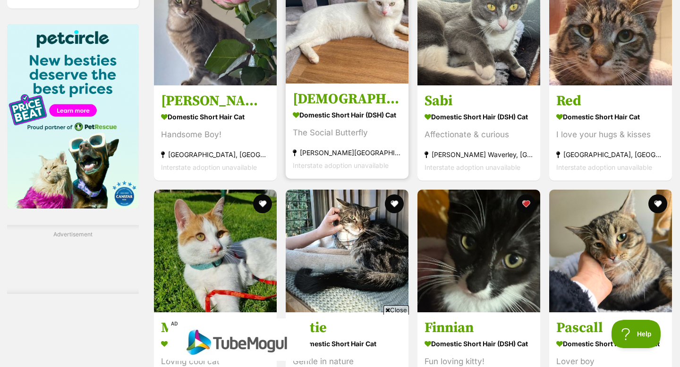
click at [305, 49] on img at bounding box center [347, 22] width 123 height 123
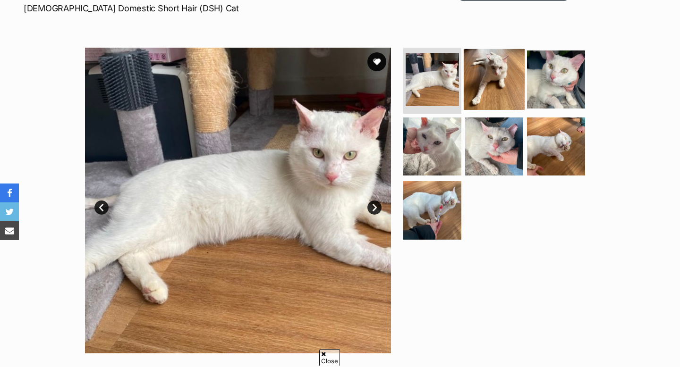
click at [491, 91] on img at bounding box center [494, 79] width 61 height 61
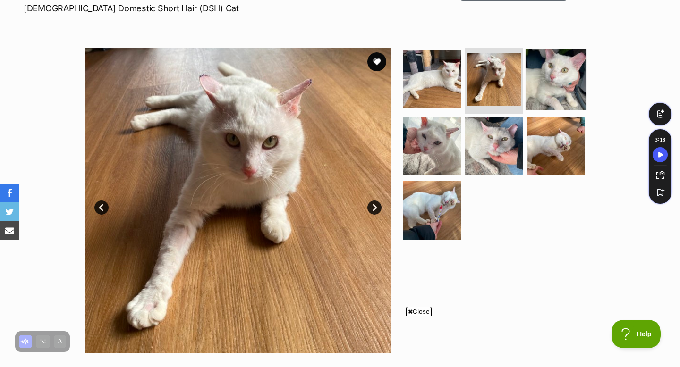
click at [541, 84] on img at bounding box center [556, 79] width 61 height 61
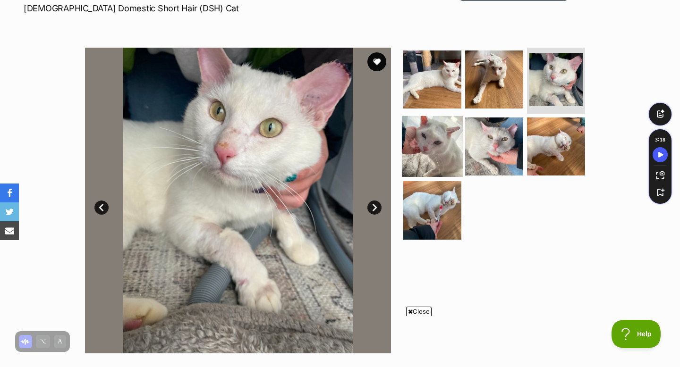
click at [415, 145] on img at bounding box center [432, 146] width 61 height 61
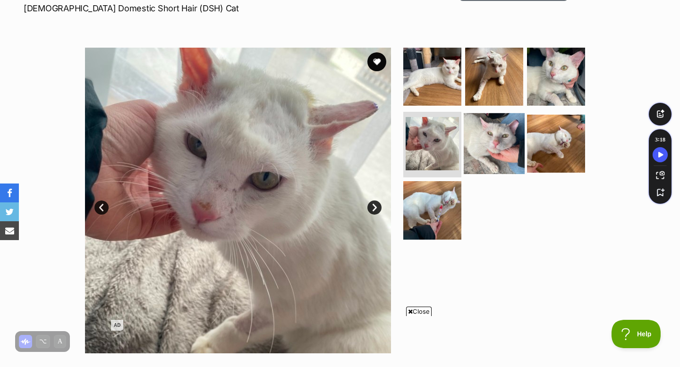
click at [489, 135] on img at bounding box center [494, 143] width 61 height 61
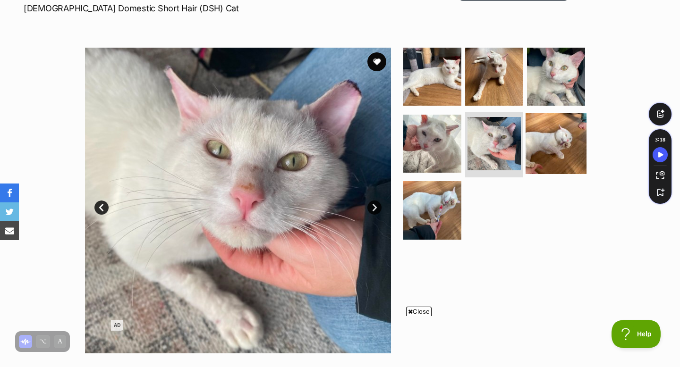
click at [544, 136] on img at bounding box center [556, 143] width 61 height 61
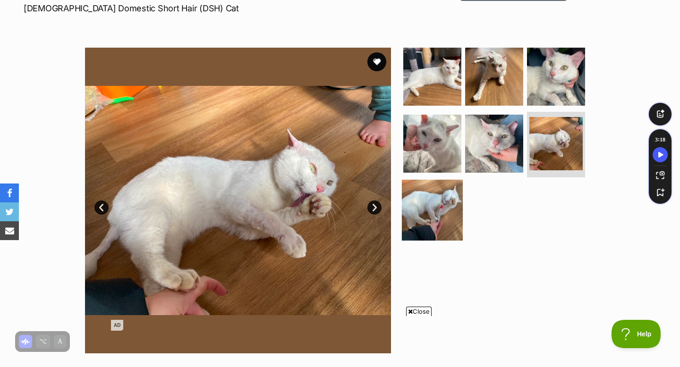
click at [425, 213] on img at bounding box center [432, 210] width 61 height 61
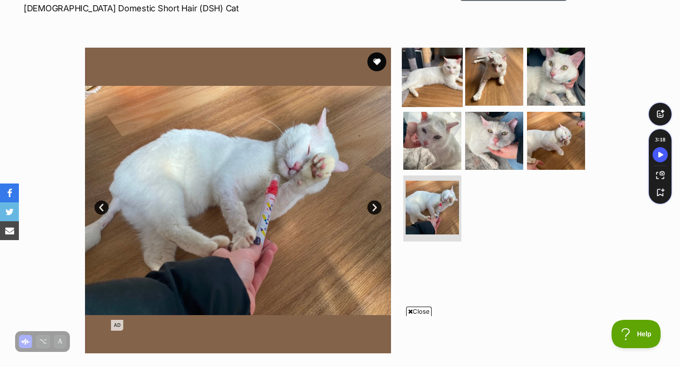
click at [426, 83] on img at bounding box center [432, 76] width 61 height 61
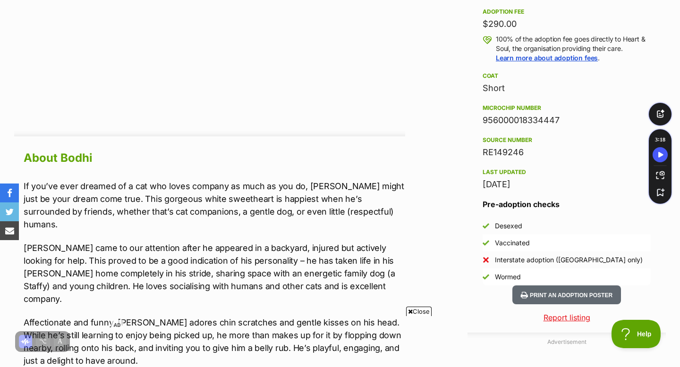
scroll to position [739, 0]
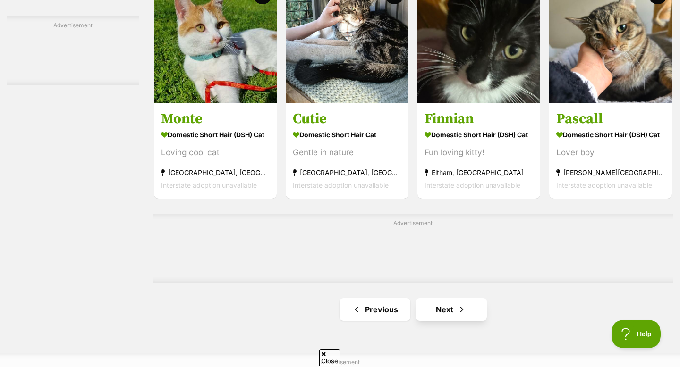
scroll to position [1426, 0]
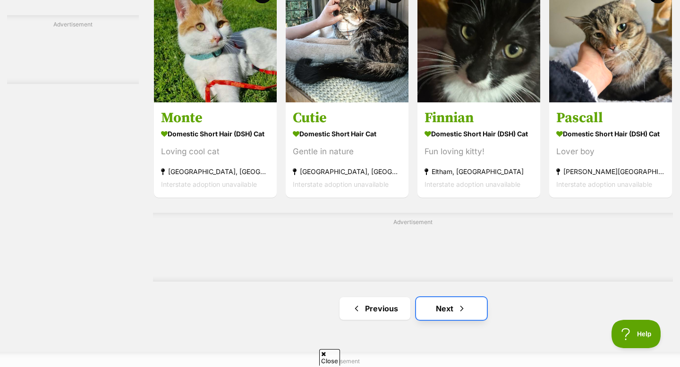
click at [440, 307] on link "Next" at bounding box center [451, 309] width 71 height 23
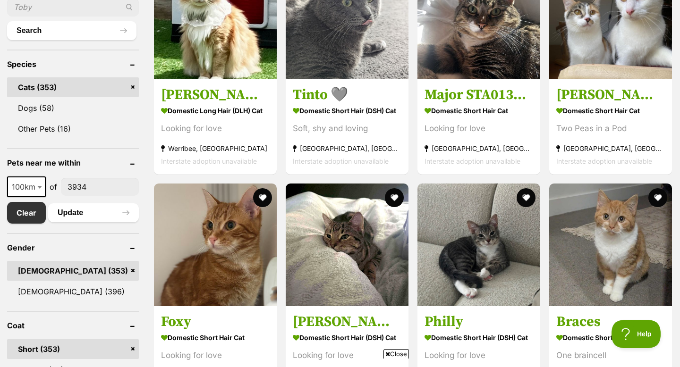
scroll to position [441, 0]
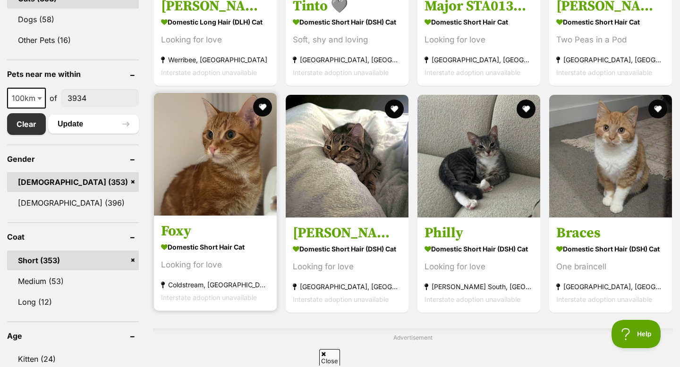
click at [272, 195] on img at bounding box center [215, 154] width 123 height 123
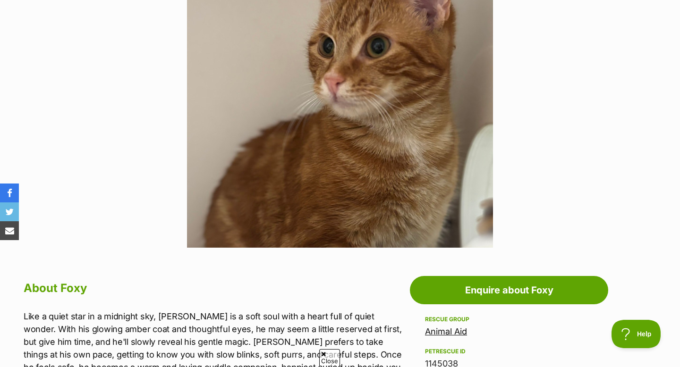
scroll to position [236, 0]
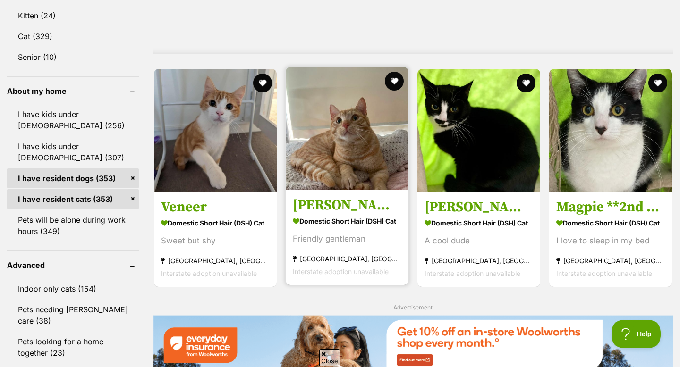
click at [339, 136] on img at bounding box center [347, 128] width 123 height 123
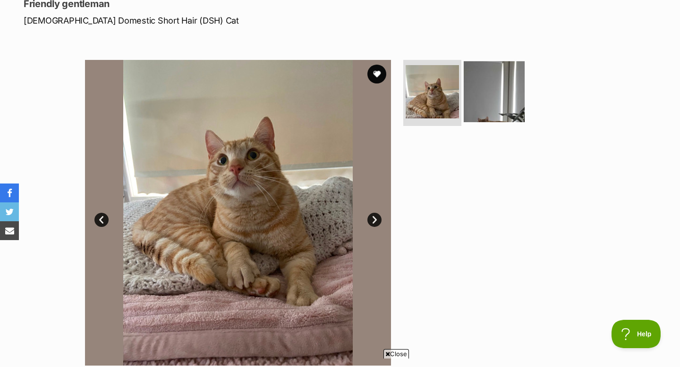
click at [469, 112] on img at bounding box center [494, 91] width 61 height 61
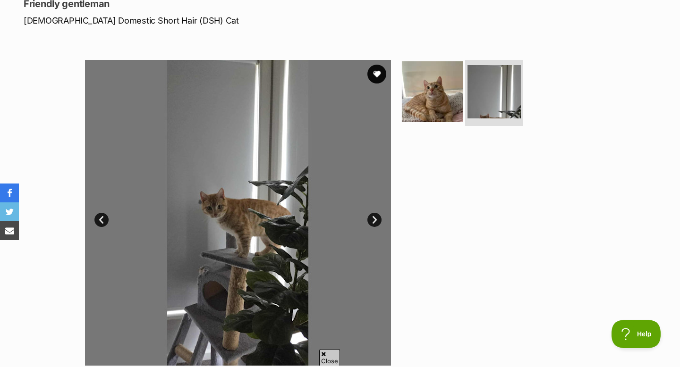
click at [413, 103] on img at bounding box center [432, 91] width 61 height 61
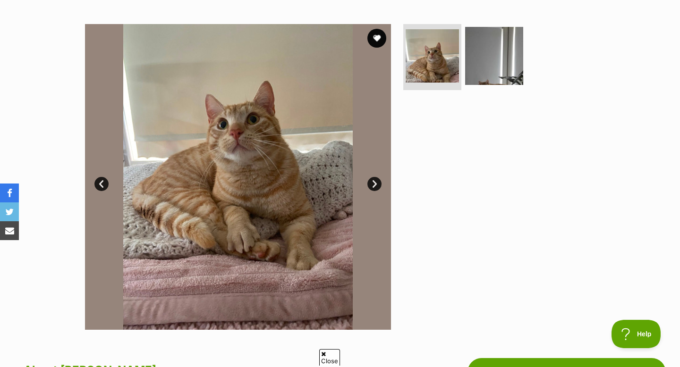
scroll to position [171, 0]
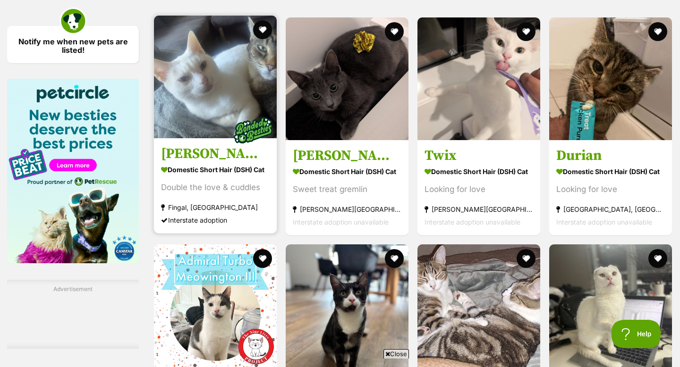
scroll to position [1162, 0]
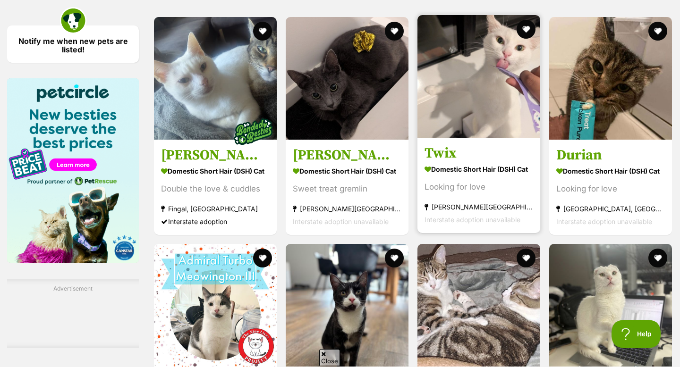
click at [444, 117] on img at bounding box center [479, 76] width 123 height 123
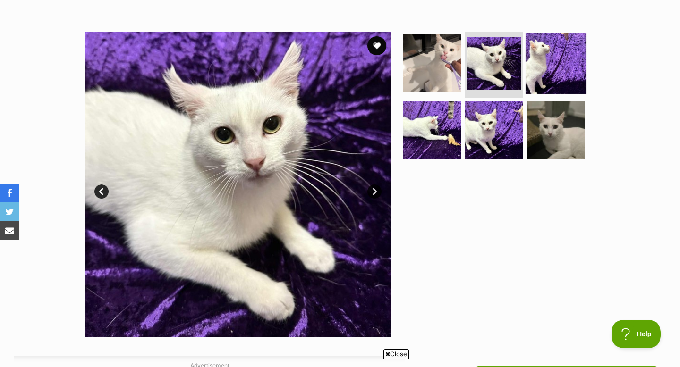
click at [544, 68] on img at bounding box center [556, 63] width 61 height 61
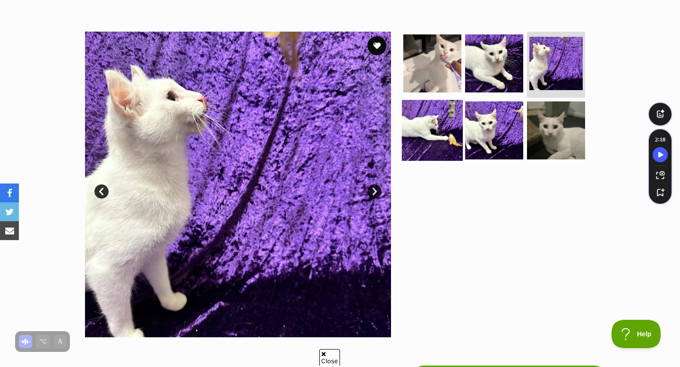
click at [420, 131] on img at bounding box center [432, 130] width 61 height 61
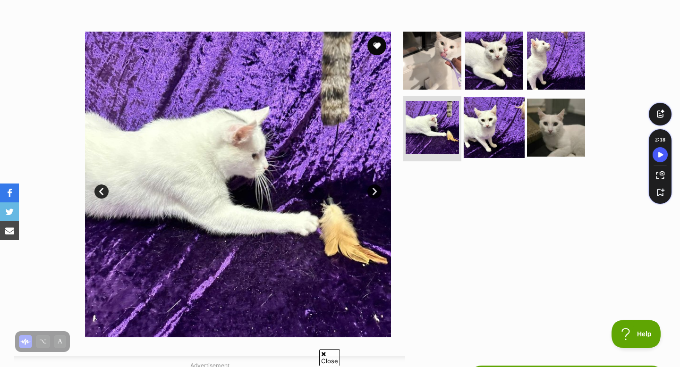
click at [475, 127] on img at bounding box center [494, 127] width 61 height 61
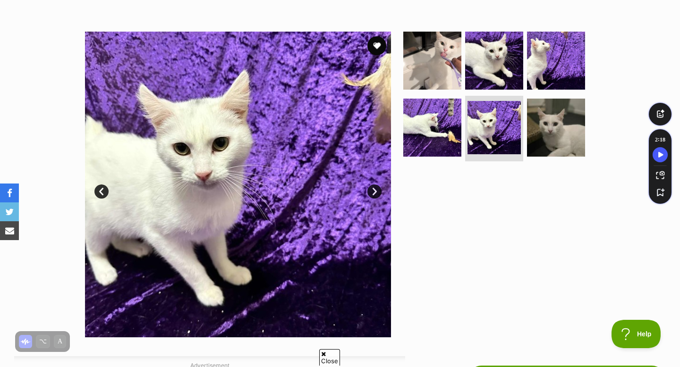
click at [524, 129] on ul at bounding box center [498, 99] width 194 height 134
click at [539, 132] on img at bounding box center [556, 127] width 61 height 61
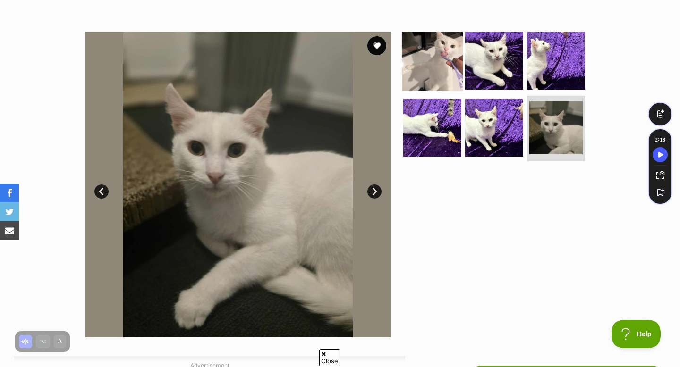
click at [431, 65] on img at bounding box center [432, 60] width 61 height 61
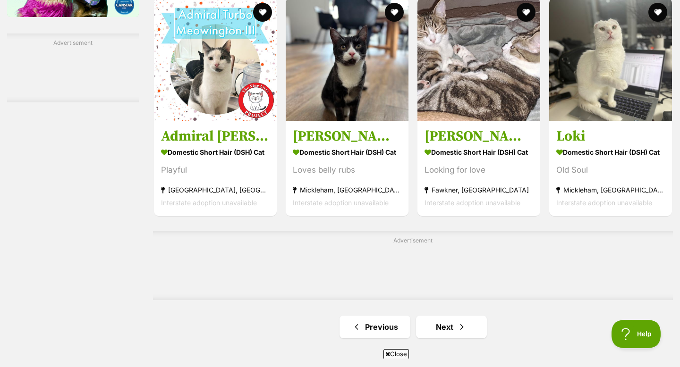
scroll to position [1405, 0]
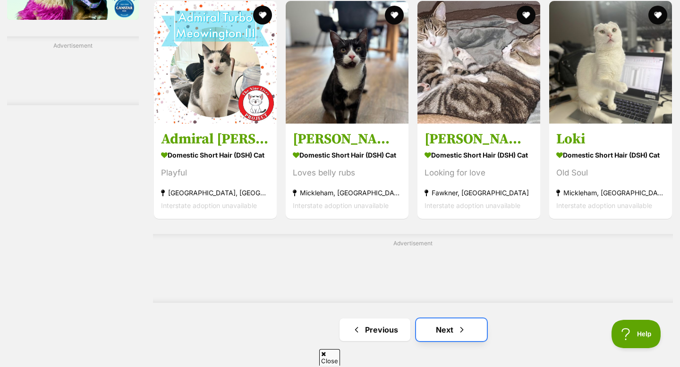
click at [470, 333] on link "Next" at bounding box center [451, 330] width 71 height 23
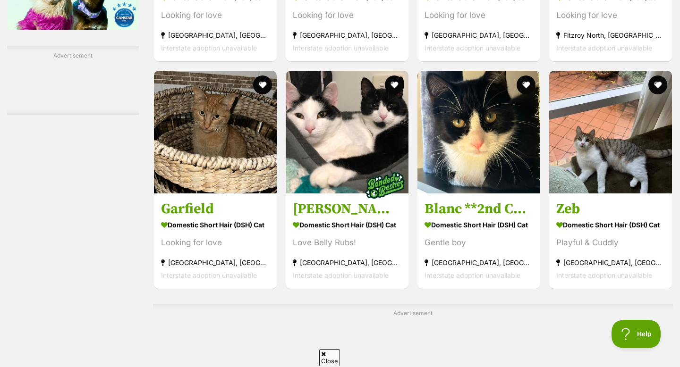
scroll to position [1396, 0]
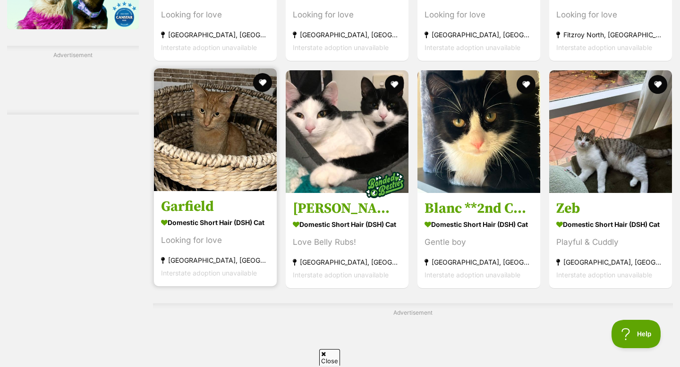
click at [219, 175] on img at bounding box center [215, 129] width 123 height 123
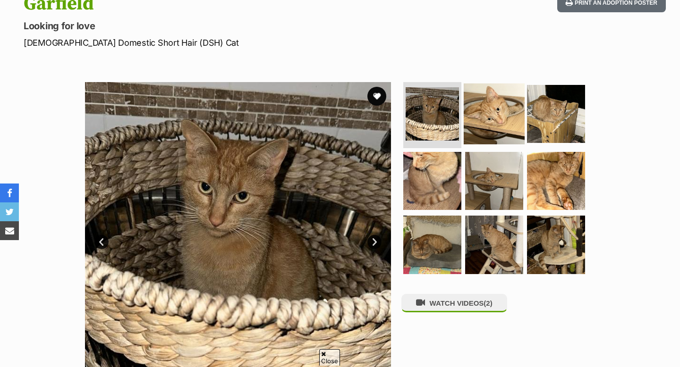
click at [502, 128] on img at bounding box center [494, 114] width 61 height 61
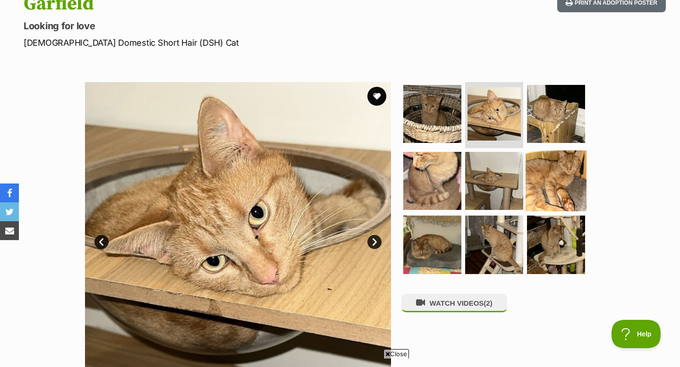
click at [535, 197] on img at bounding box center [556, 180] width 61 height 61
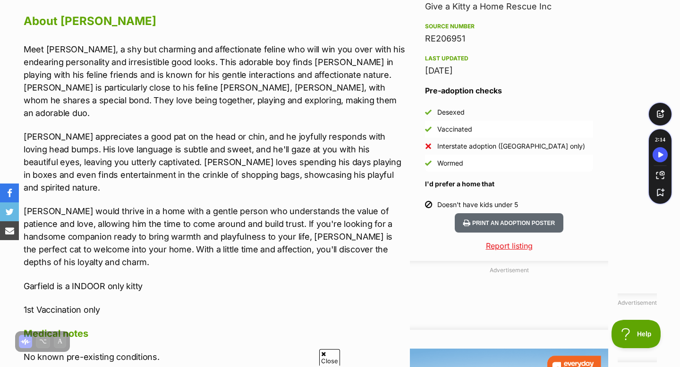
scroll to position [837, 0]
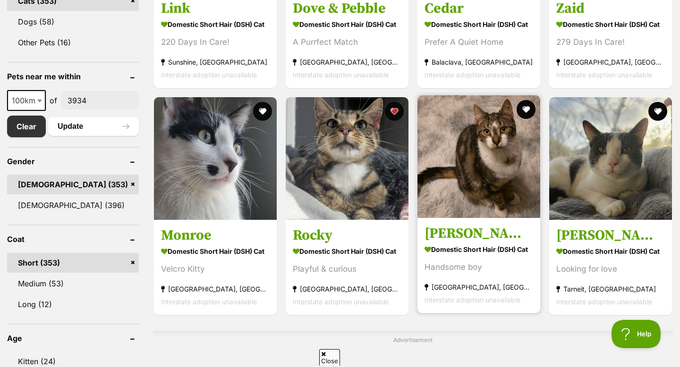
scroll to position [439, 0]
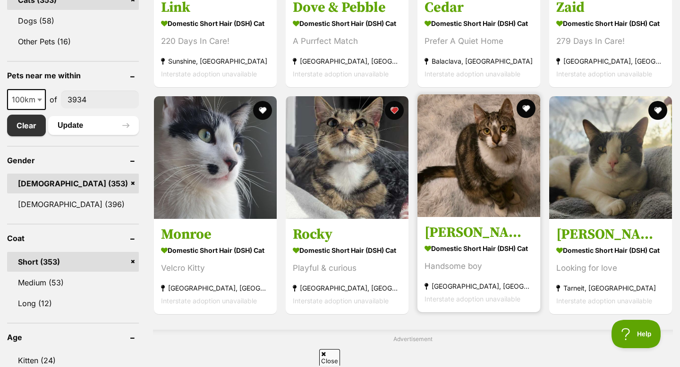
click at [459, 213] on img at bounding box center [479, 155] width 123 height 123
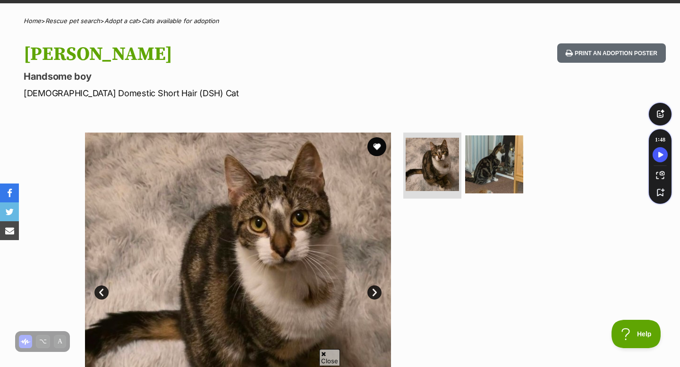
scroll to position [65, 0]
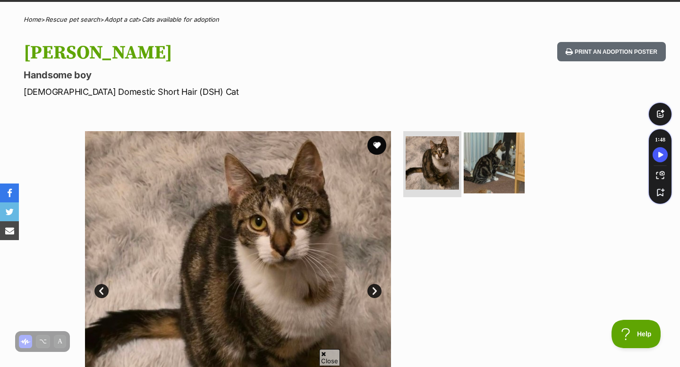
click at [484, 174] on img at bounding box center [494, 163] width 61 height 61
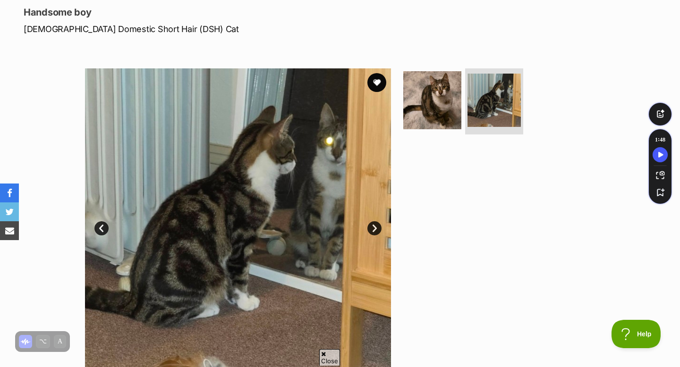
scroll to position [128, 0]
click at [438, 95] on img at bounding box center [432, 99] width 61 height 61
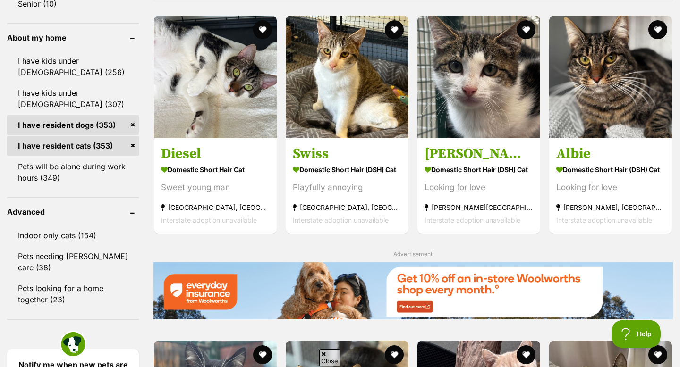
scroll to position [842, 0]
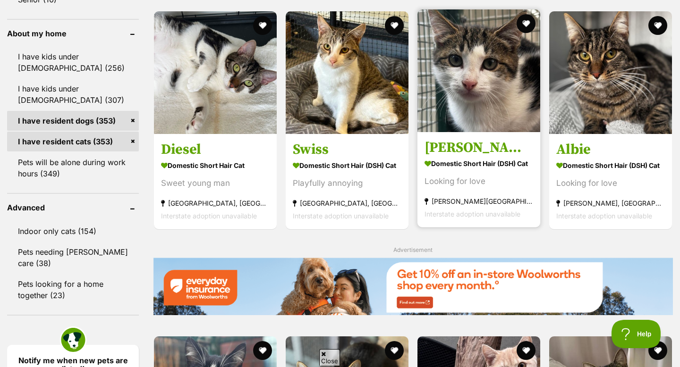
click at [436, 121] on img at bounding box center [479, 70] width 123 height 123
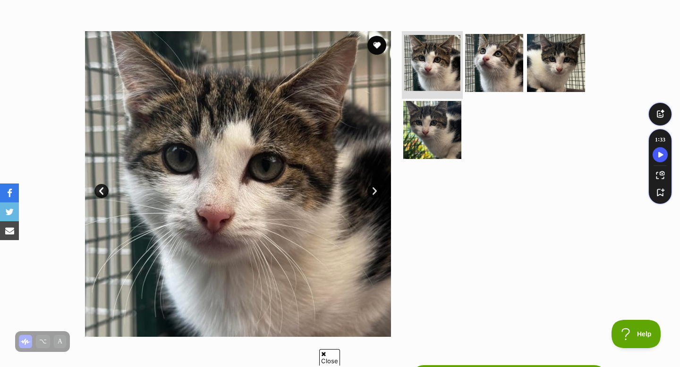
scroll to position [165, 0]
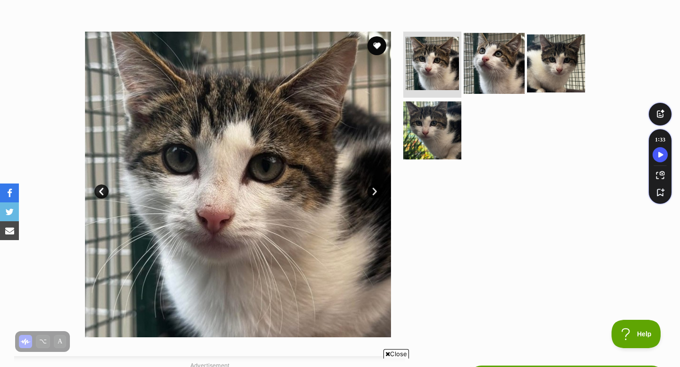
click at [491, 59] on img at bounding box center [494, 63] width 61 height 61
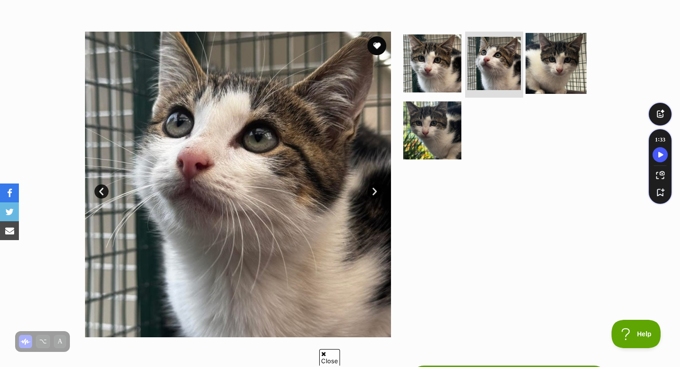
click at [550, 73] on img at bounding box center [556, 63] width 61 height 61
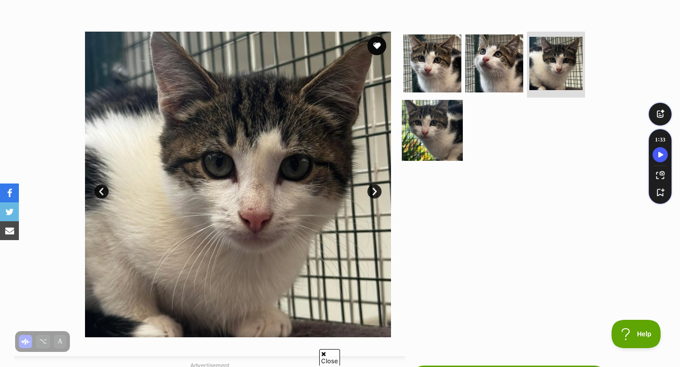
click at [430, 141] on img at bounding box center [432, 130] width 61 height 61
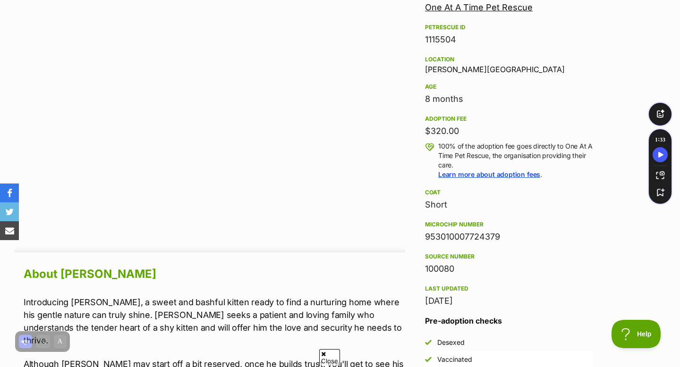
scroll to position [581, 0]
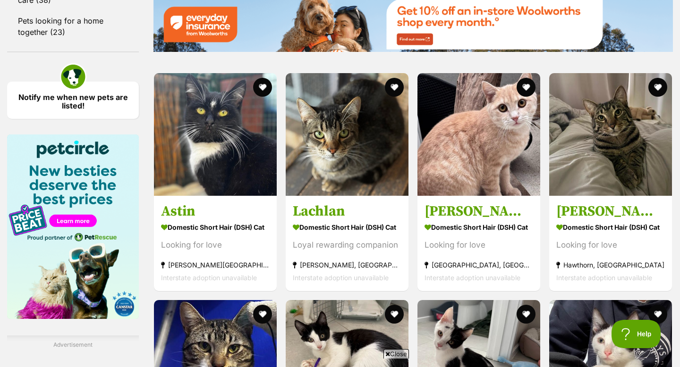
scroll to position [1109, 0]
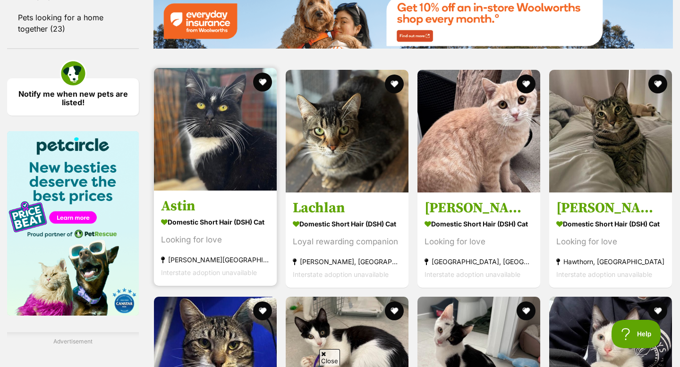
click at [226, 167] on img at bounding box center [215, 129] width 123 height 123
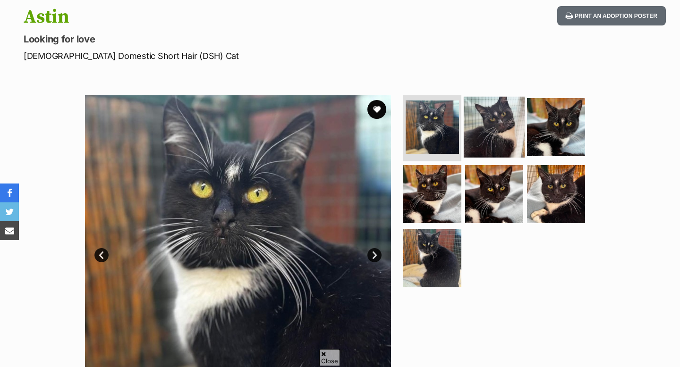
click at [483, 134] on img at bounding box center [494, 127] width 61 height 61
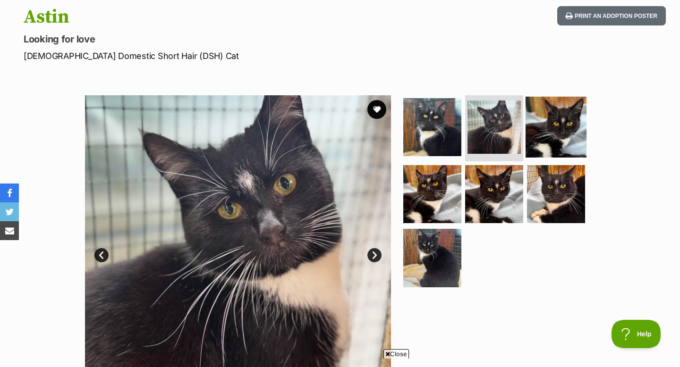
click at [529, 124] on img at bounding box center [556, 127] width 61 height 61
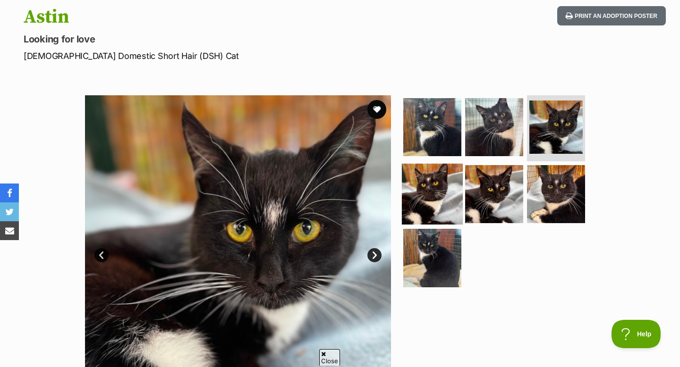
click at [430, 188] on img at bounding box center [432, 193] width 61 height 61
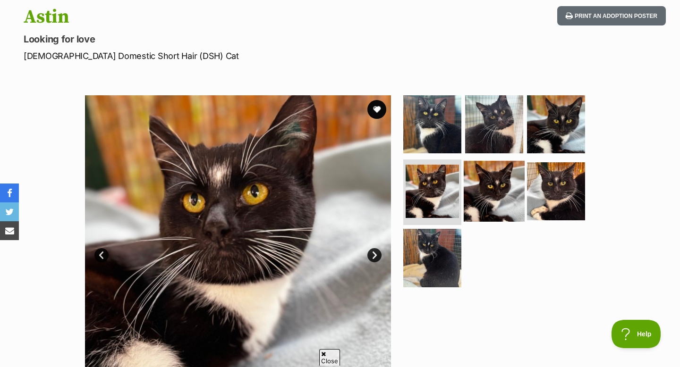
click at [508, 203] on img at bounding box center [494, 191] width 61 height 61
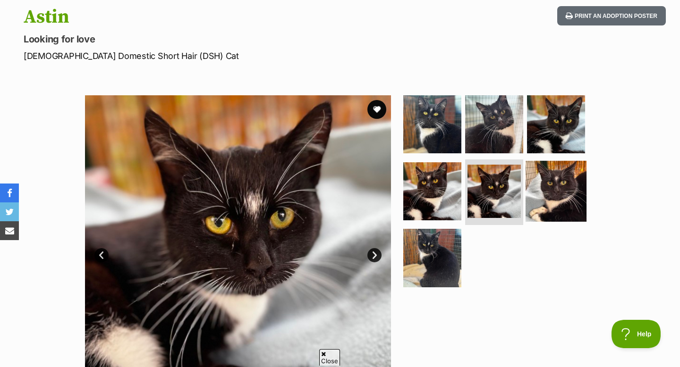
click at [560, 201] on img at bounding box center [556, 191] width 61 height 61
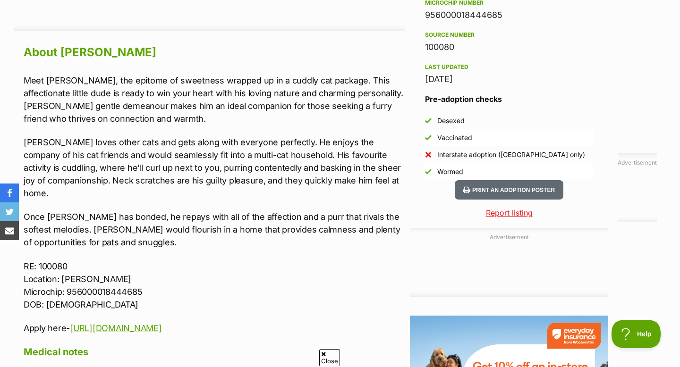
scroll to position [802, 0]
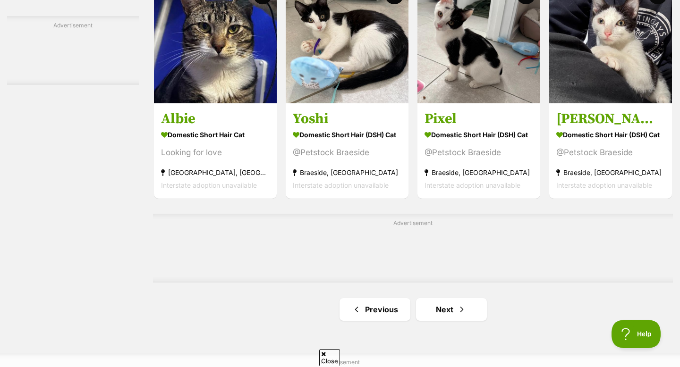
scroll to position [1429, 0]
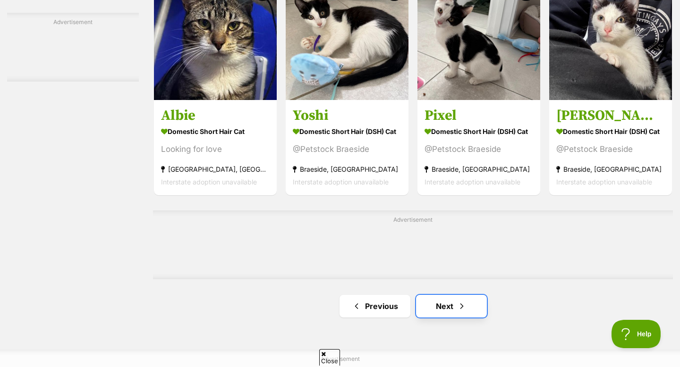
click at [438, 301] on link "Next" at bounding box center [451, 306] width 71 height 23
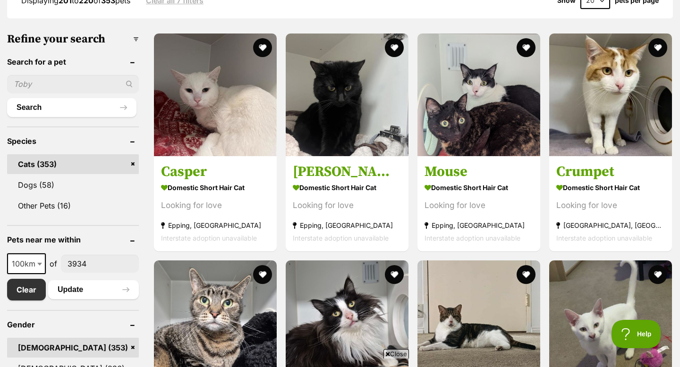
scroll to position [275, 0]
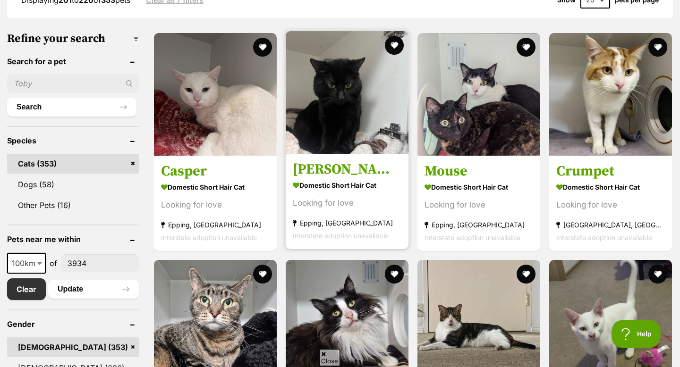
click at [375, 139] on img at bounding box center [347, 92] width 123 height 123
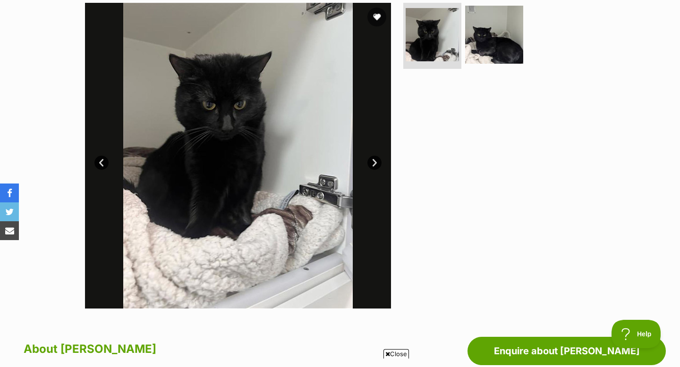
scroll to position [196, 0]
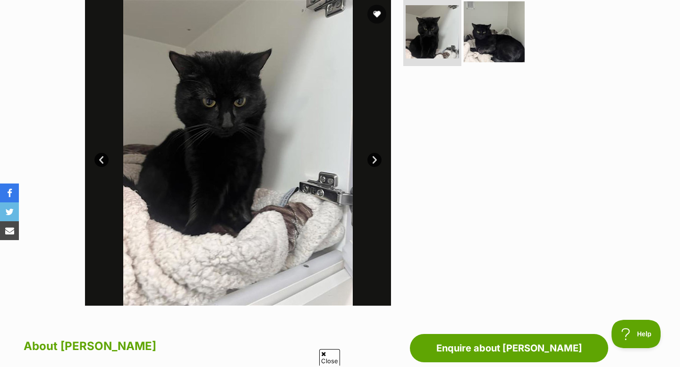
click at [486, 18] on img at bounding box center [494, 31] width 61 height 61
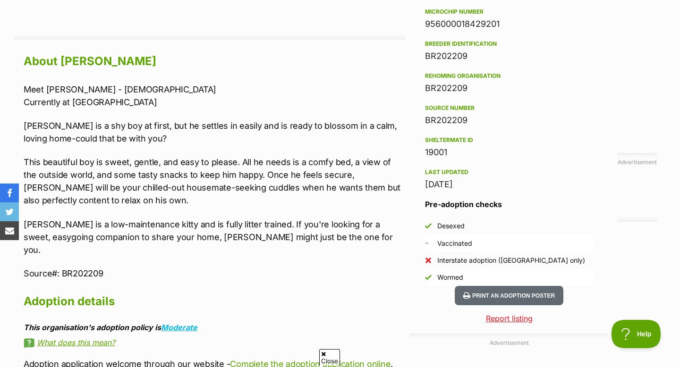
scroll to position [794, 0]
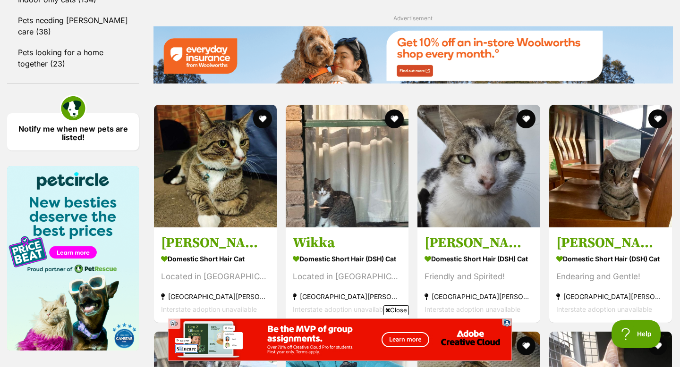
scroll to position [1077, 0]
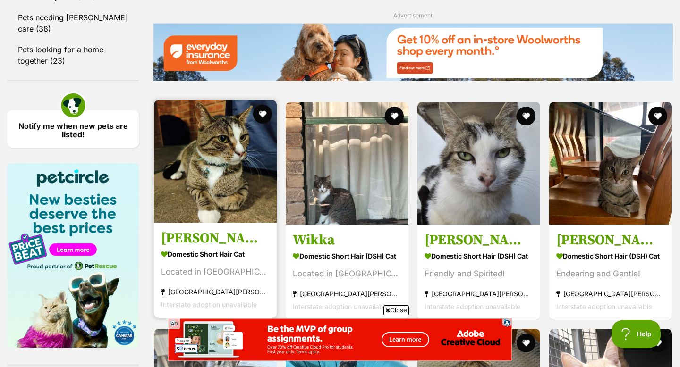
click at [210, 164] on img at bounding box center [215, 161] width 123 height 123
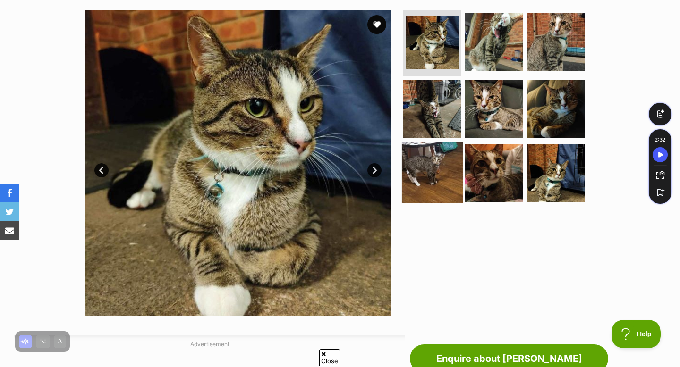
scroll to position [188, 0]
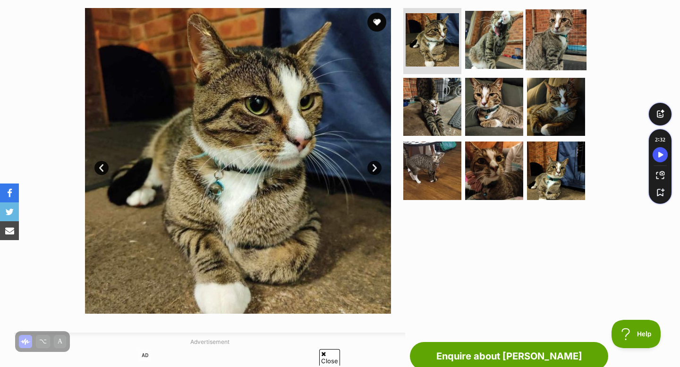
click at [542, 59] on img at bounding box center [556, 39] width 61 height 61
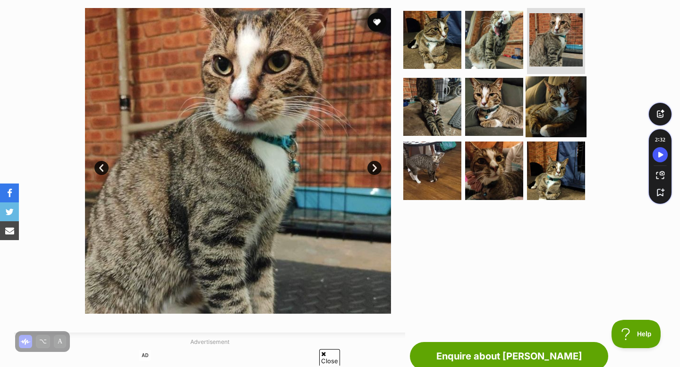
click at [529, 80] on img at bounding box center [556, 106] width 61 height 61
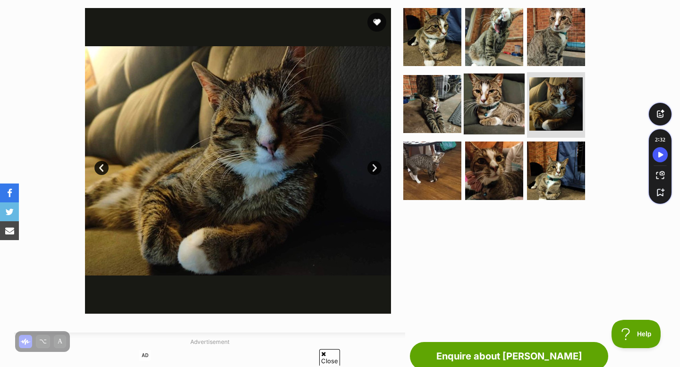
click at [495, 92] on img at bounding box center [494, 103] width 61 height 61
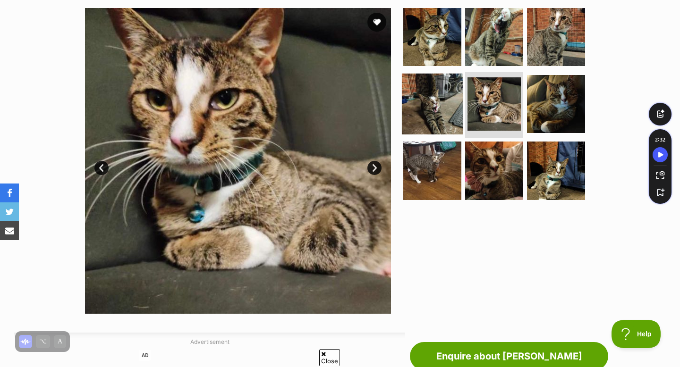
click at [446, 94] on img at bounding box center [432, 103] width 61 height 61
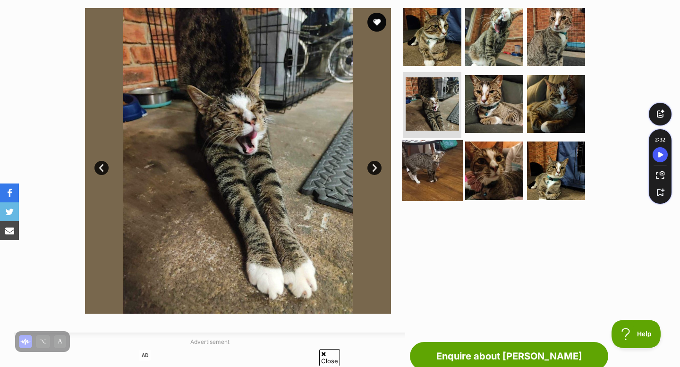
click at [454, 173] on img at bounding box center [432, 170] width 61 height 61
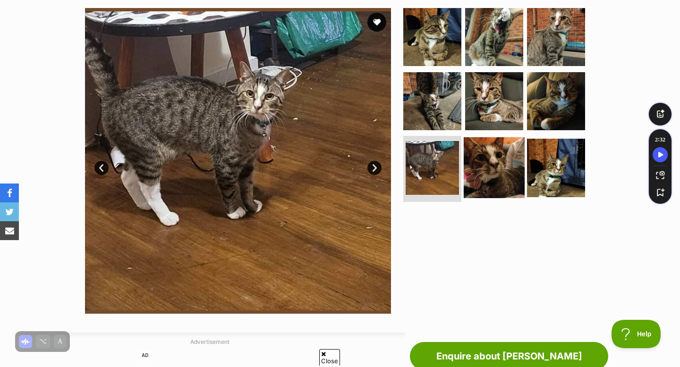
click at [485, 171] on img at bounding box center [494, 167] width 61 height 61
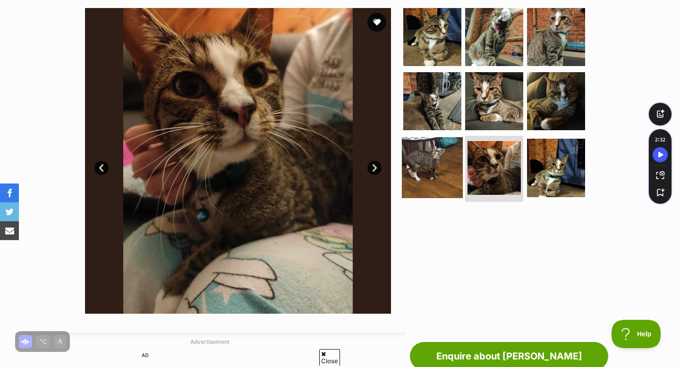
click at [443, 154] on img at bounding box center [432, 167] width 61 height 61
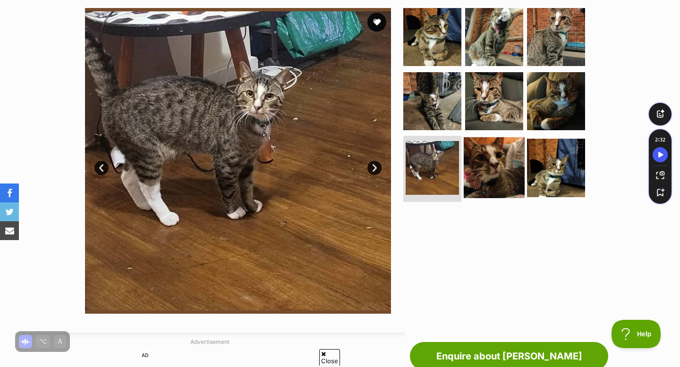
click at [522, 158] on img at bounding box center [494, 167] width 61 height 61
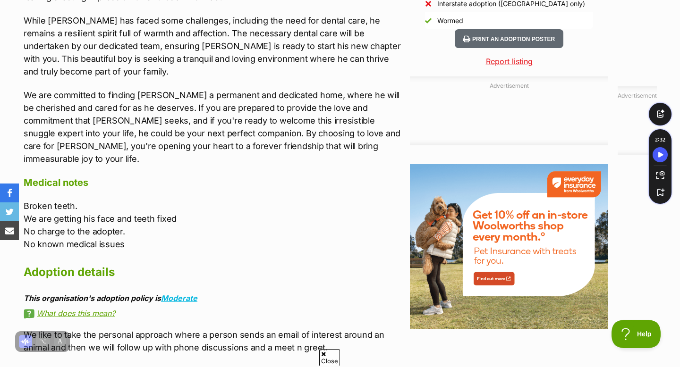
scroll to position [964, 0]
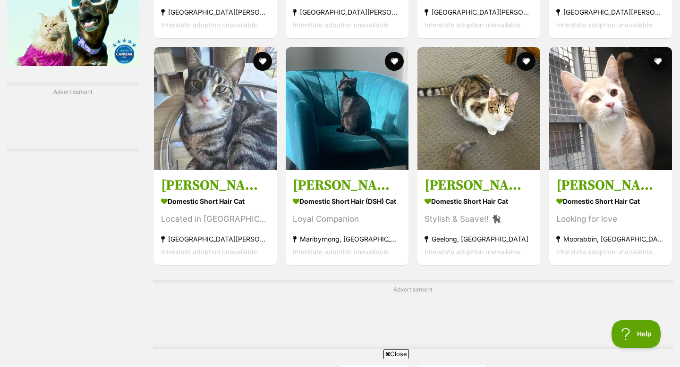
scroll to position [1399, 0]
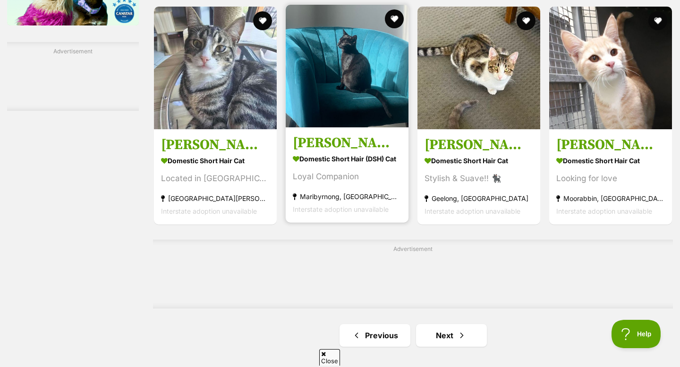
click at [328, 128] on img at bounding box center [347, 66] width 123 height 123
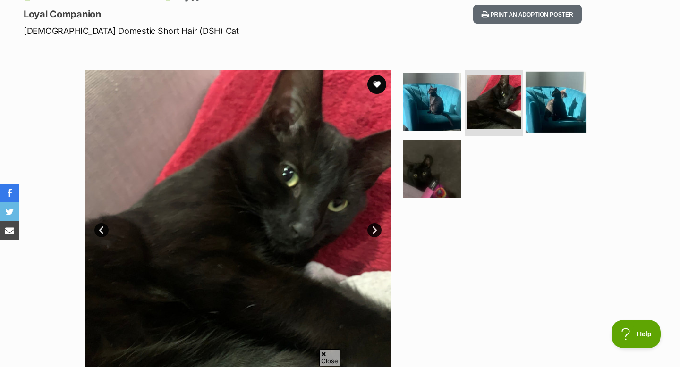
click at [545, 98] on img at bounding box center [556, 102] width 61 height 61
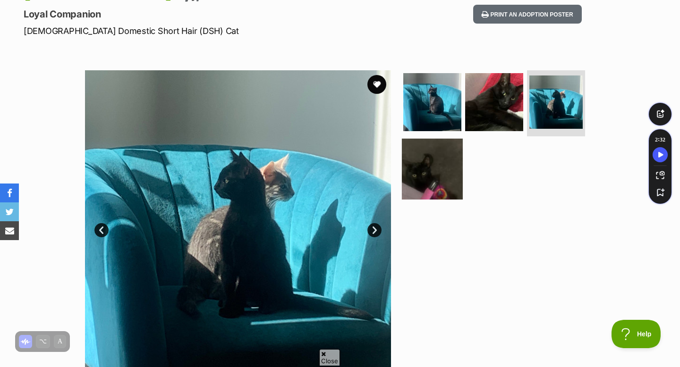
click at [426, 163] on img at bounding box center [432, 168] width 61 height 61
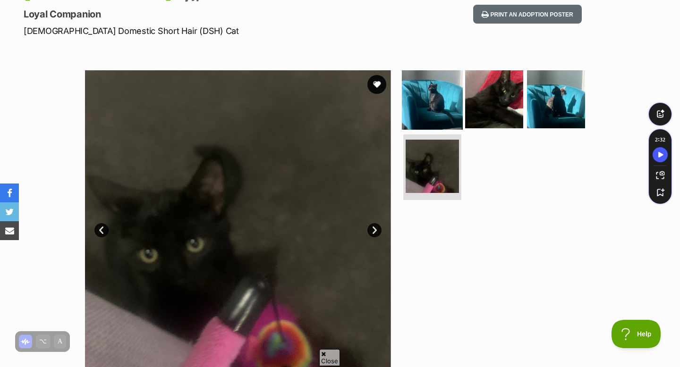
click at [425, 87] on img at bounding box center [432, 99] width 61 height 61
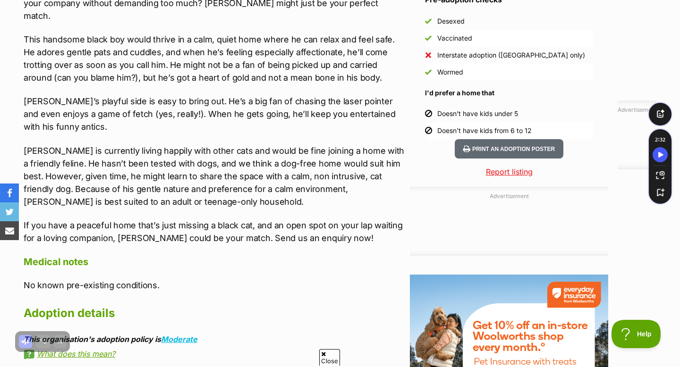
scroll to position [892, 0]
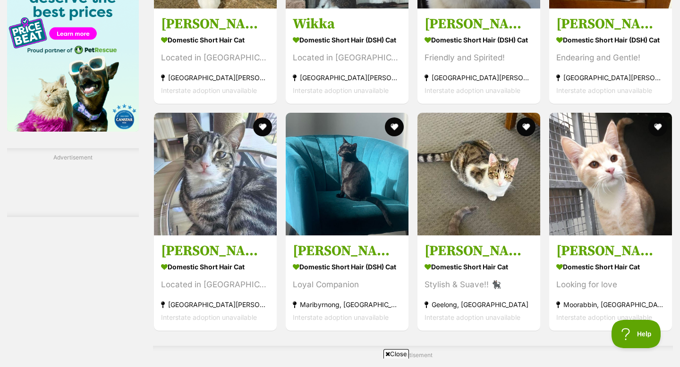
scroll to position [1400, 0]
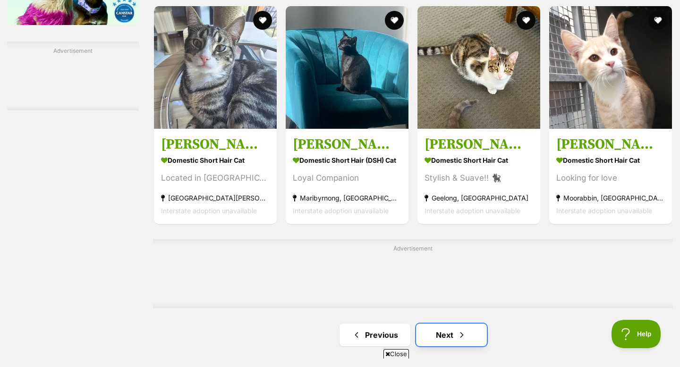
click at [437, 343] on link "Next" at bounding box center [451, 335] width 71 height 23
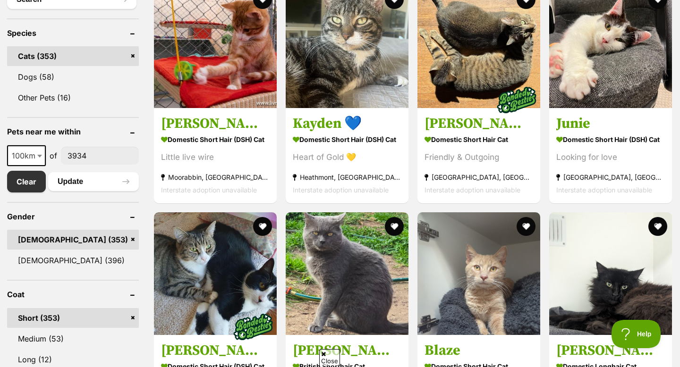
scroll to position [382, 0]
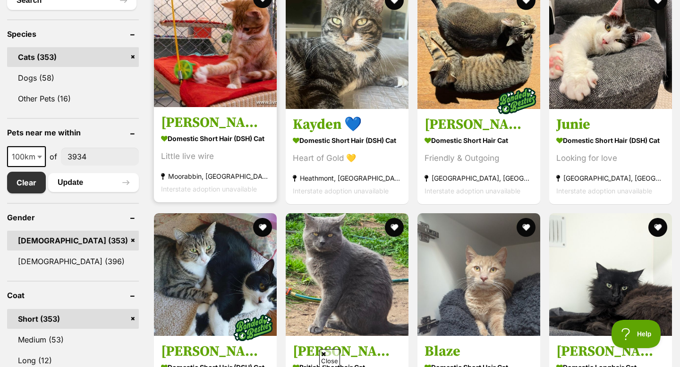
click at [242, 81] on img at bounding box center [215, 45] width 123 height 123
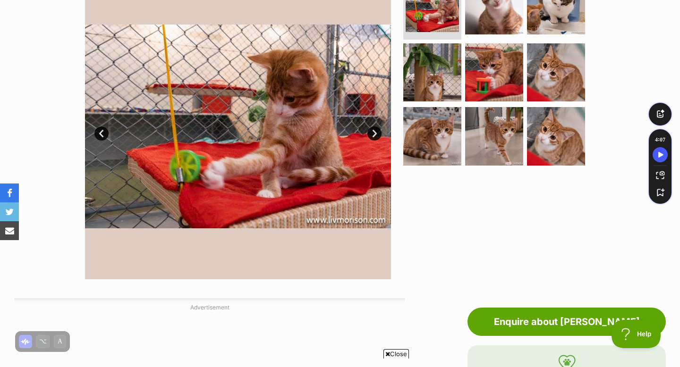
scroll to position [218, 0]
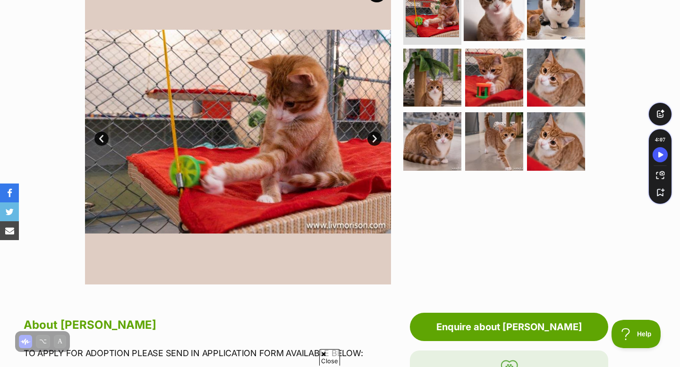
click at [476, 34] on img at bounding box center [494, 10] width 61 height 61
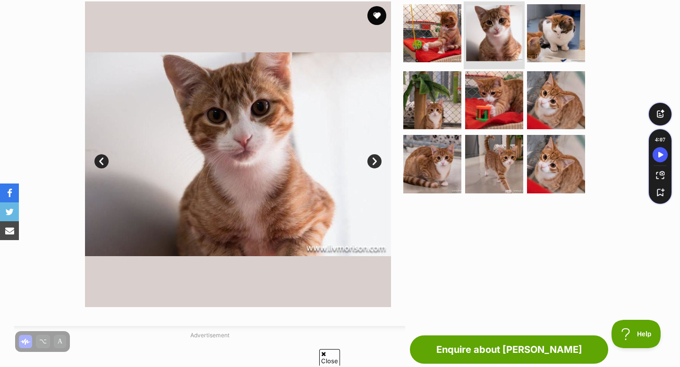
scroll to position [195, 0]
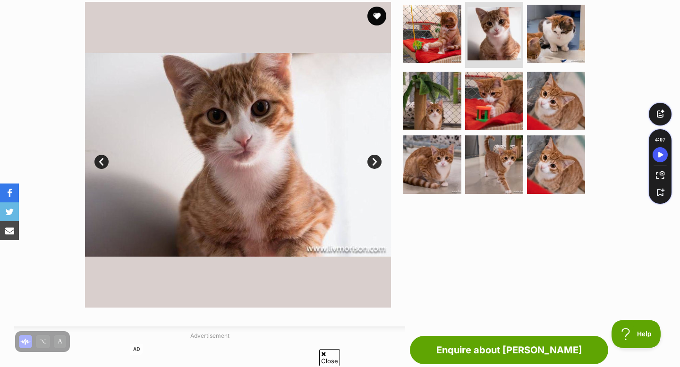
click at [462, 77] on ul at bounding box center [498, 101] width 194 height 198
click at [472, 103] on img at bounding box center [494, 100] width 61 height 61
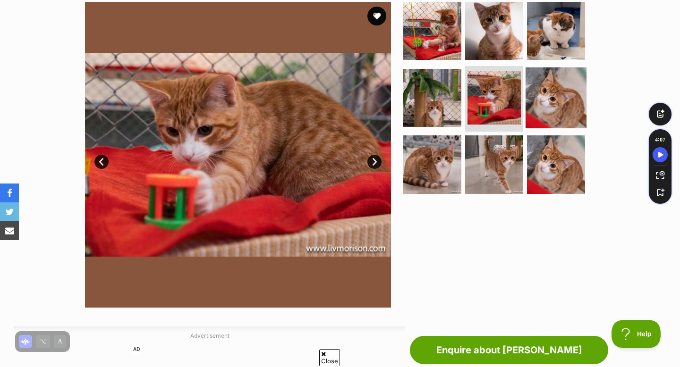
click at [550, 112] on img at bounding box center [556, 97] width 61 height 61
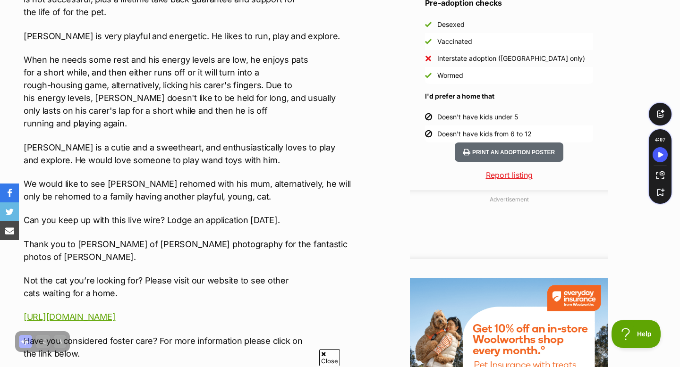
scroll to position [948, 0]
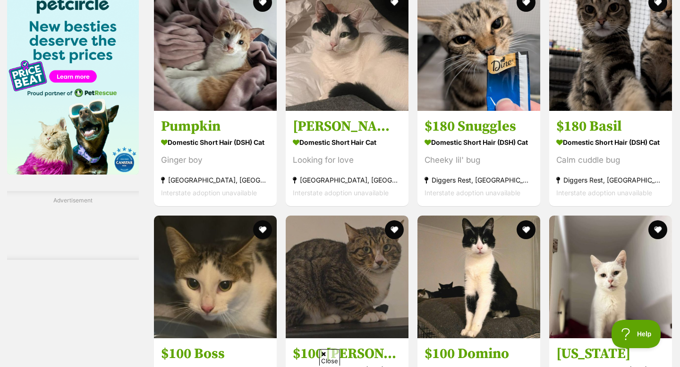
scroll to position [1251, 0]
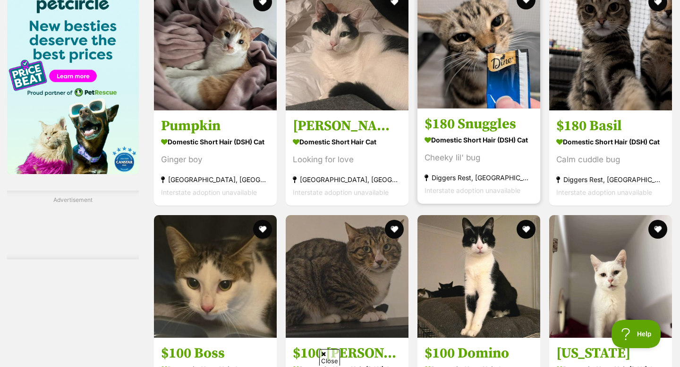
click at [462, 87] on img at bounding box center [479, 47] width 123 height 123
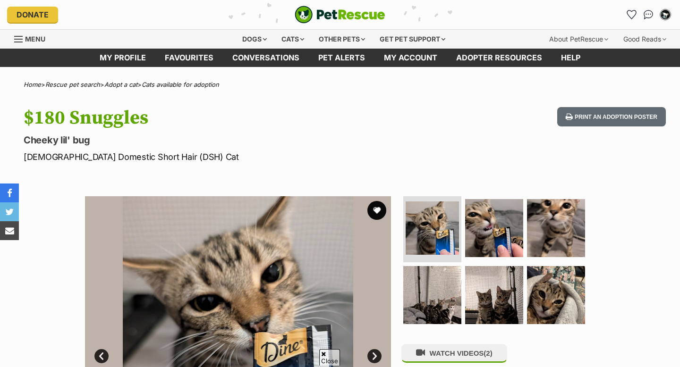
click at [497, 199] on img at bounding box center [494, 228] width 58 height 58
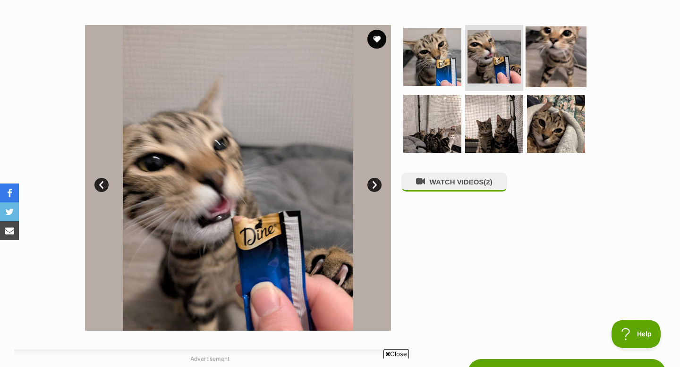
click at [541, 72] on img at bounding box center [556, 56] width 61 height 61
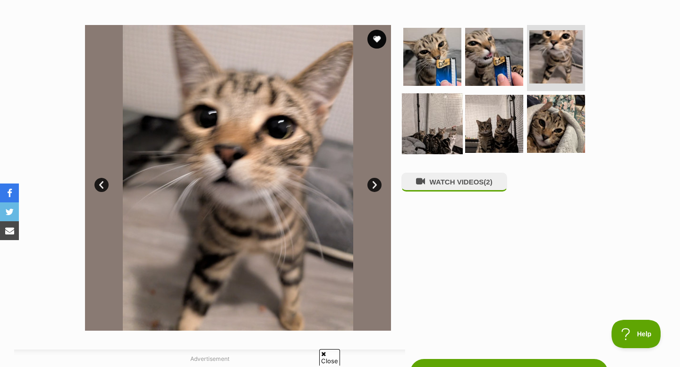
click at [456, 114] on img at bounding box center [432, 123] width 61 height 61
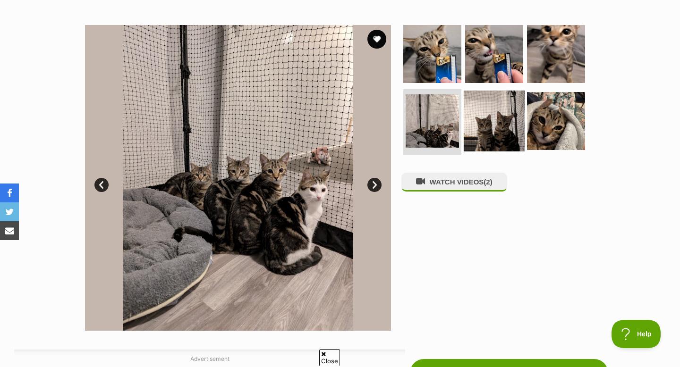
click at [491, 126] on img at bounding box center [494, 120] width 61 height 61
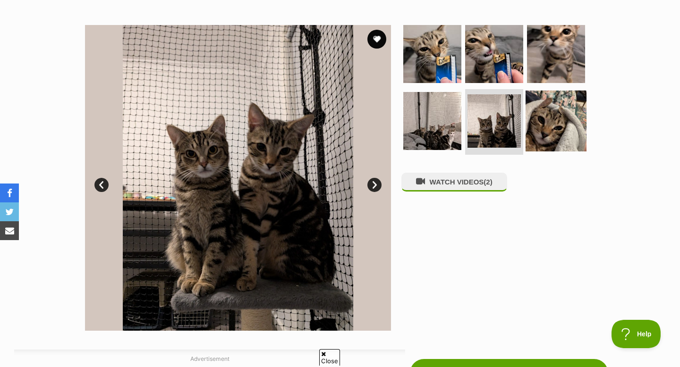
click at [538, 126] on img at bounding box center [556, 120] width 61 height 61
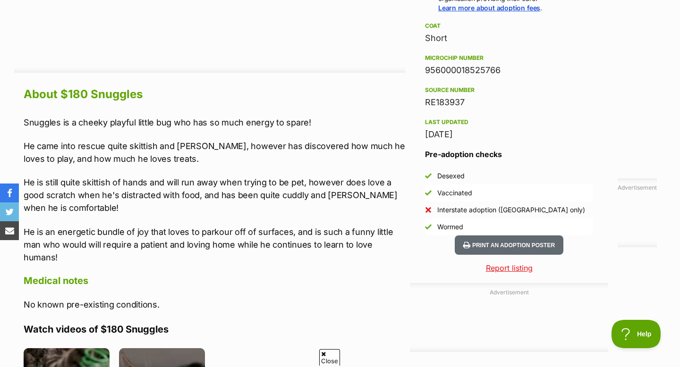
scroll to position [763, 0]
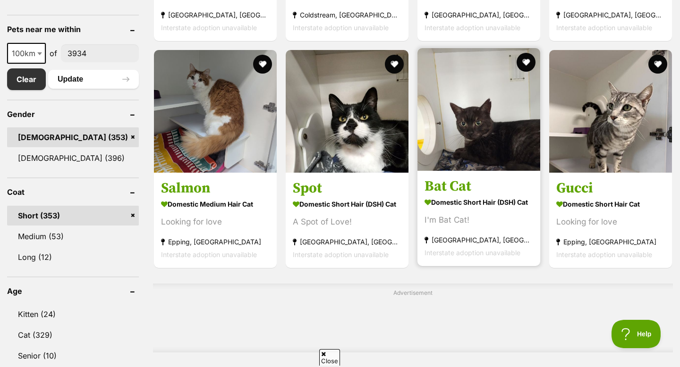
scroll to position [487, 0]
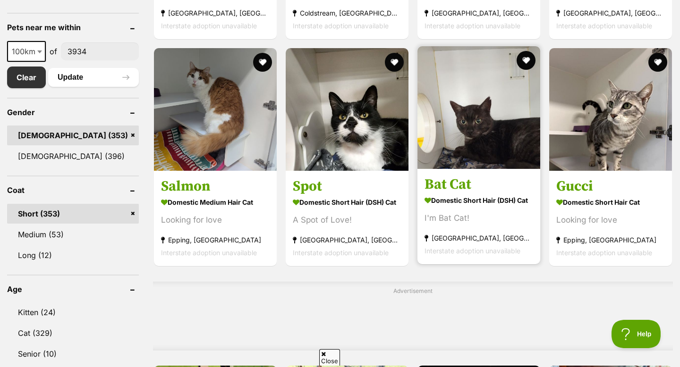
click at [444, 172] on article "Bat Cat Domestic Short Hair (DSH) Cat I'm Bat Cat! Keysborough, VIC Interstate …" at bounding box center [479, 155] width 125 height 220
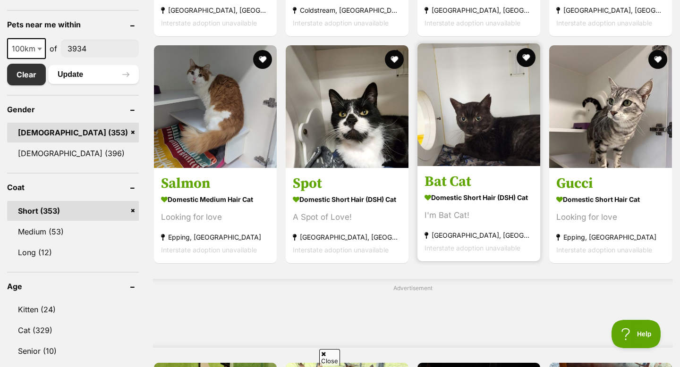
scroll to position [493, 0]
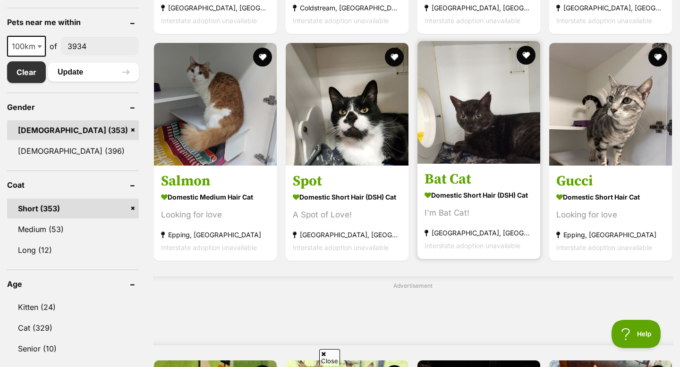
click at [451, 140] on img at bounding box center [479, 102] width 123 height 123
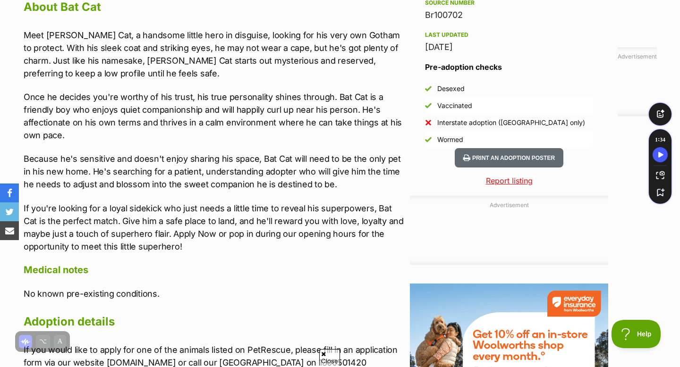
scroll to position [848, 0]
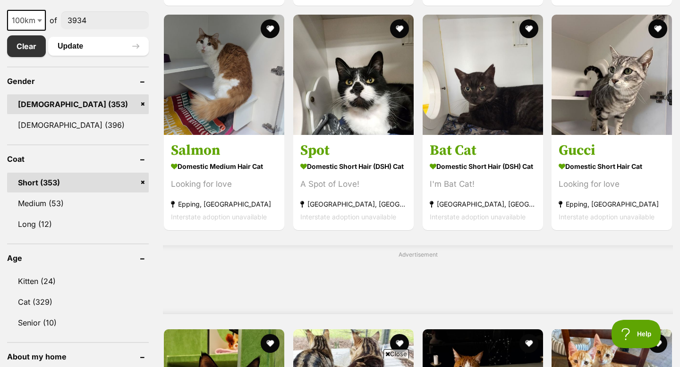
scroll to position [528, 0]
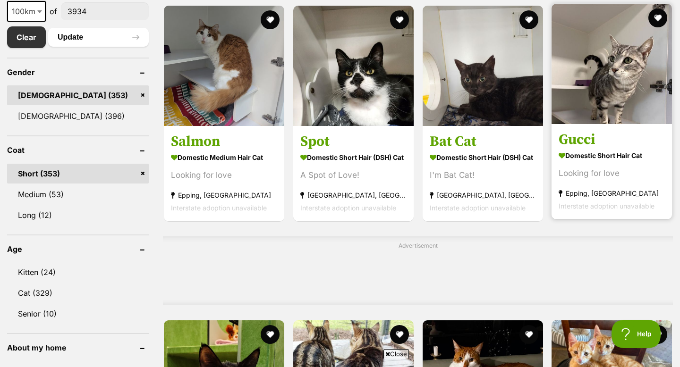
click at [602, 60] on img at bounding box center [612, 64] width 120 height 120
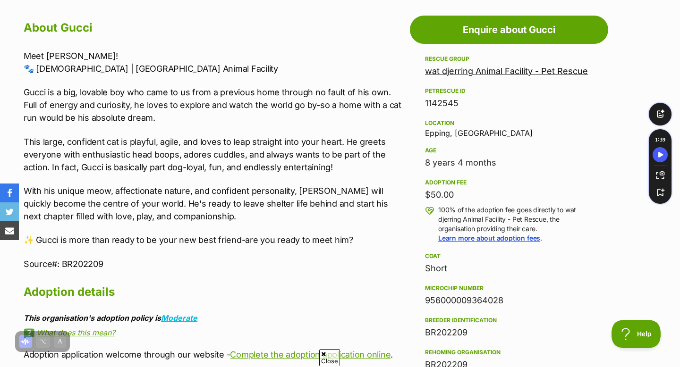
scroll to position [825, 0]
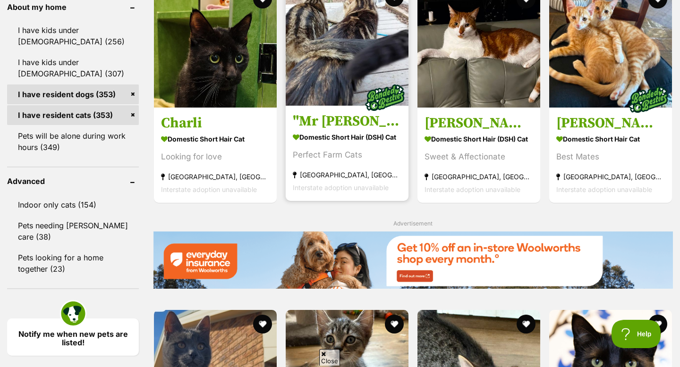
scroll to position [870, 0]
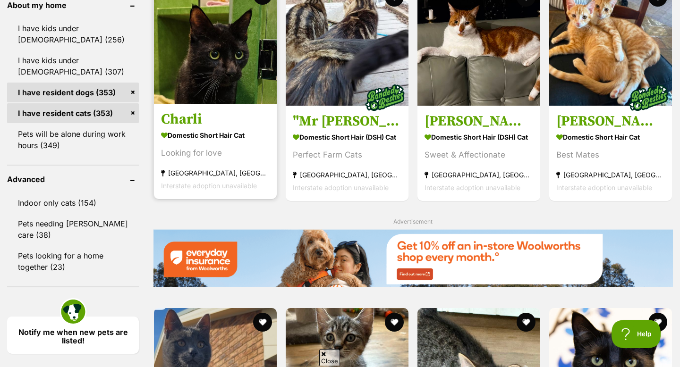
click at [226, 90] on img at bounding box center [215, 42] width 123 height 123
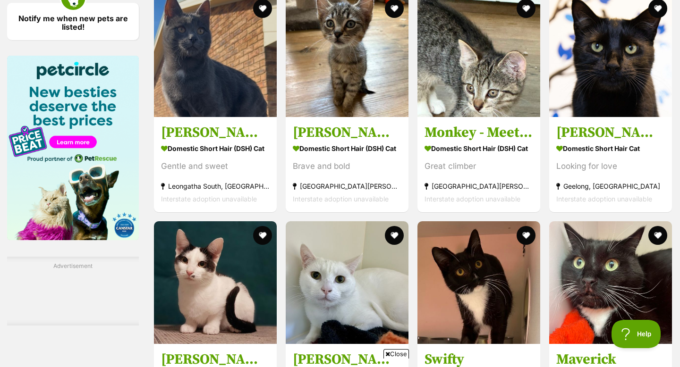
scroll to position [1185, 0]
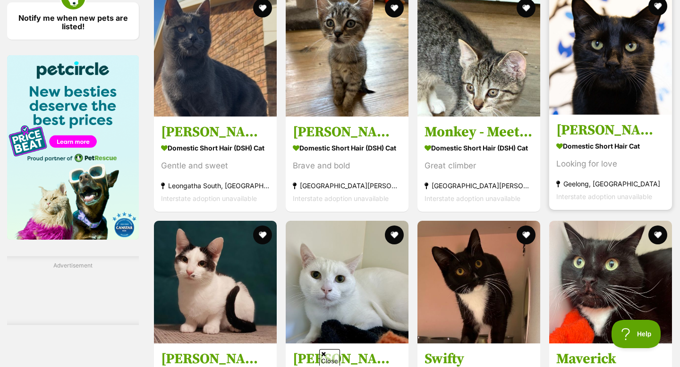
click at [585, 57] on img at bounding box center [610, 53] width 123 height 123
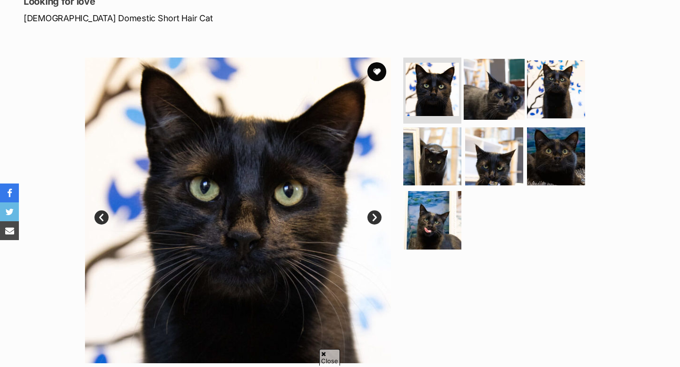
click at [493, 89] on img at bounding box center [494, 89] width 61 height 61
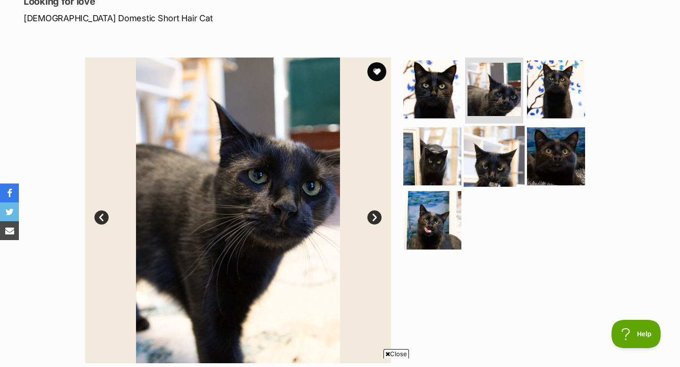
click at [491, 170] on img at bounding box center [494, 156] width 61 height 61
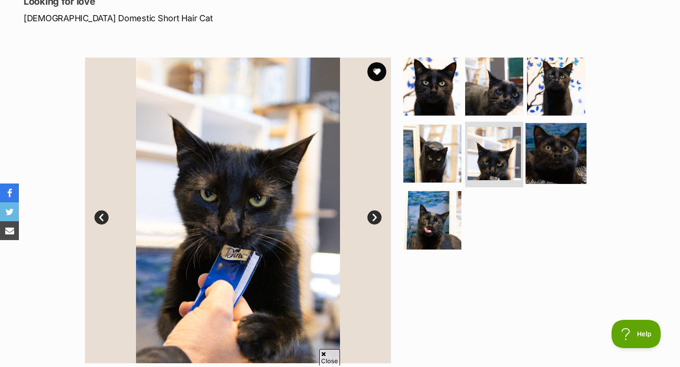
click at [557, 148] on img at bounding box center [556, 153] width 61 height 61
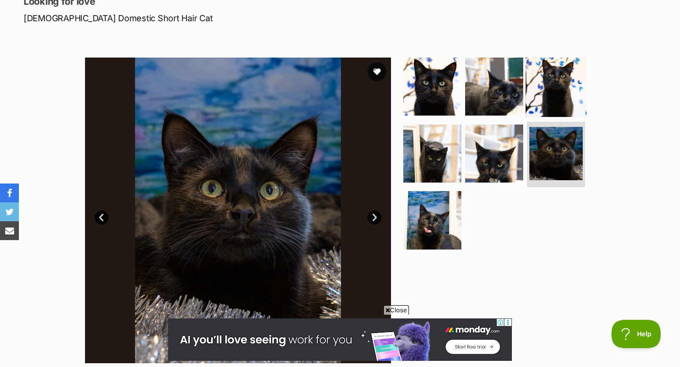
click at [566, 74] on img at bounding box center [556, 86] width 61 height 61
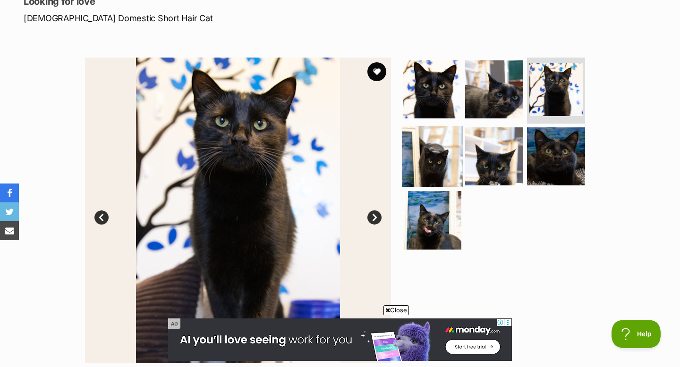
click at [451, 151] on img at bounding box center [432, 156] width 61 height 61
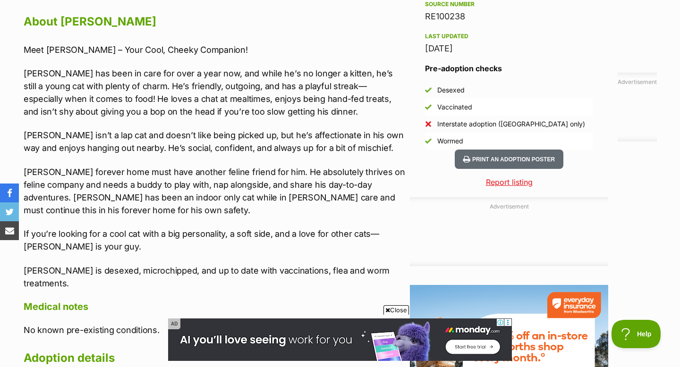
scroll to position [833, 0]
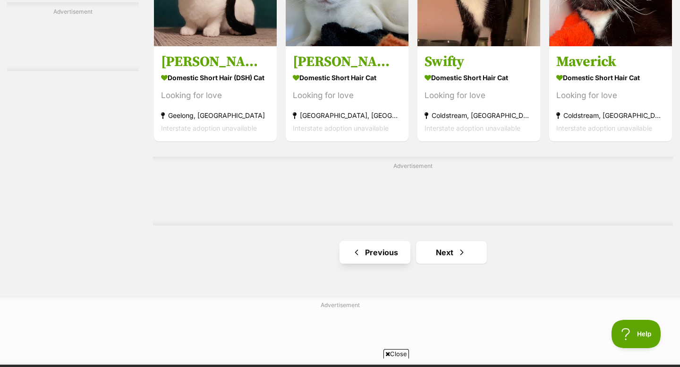
scroll to position [1487, 0]
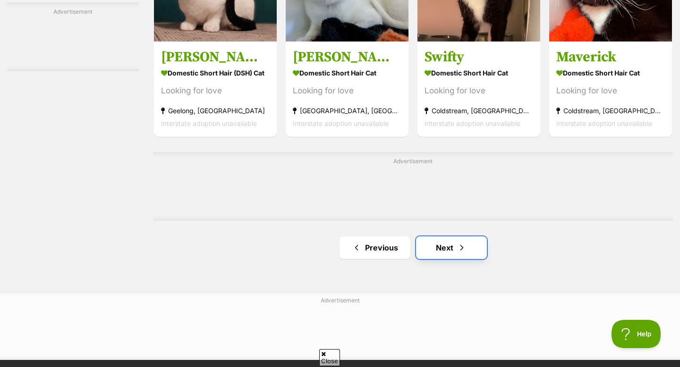
click at [434, 248] on link "Next" at bounding box center [451, 248] width 71 height 23
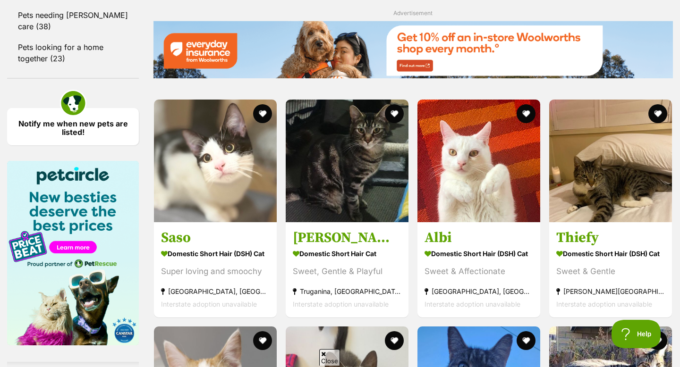
scroll to position [1083, 0]
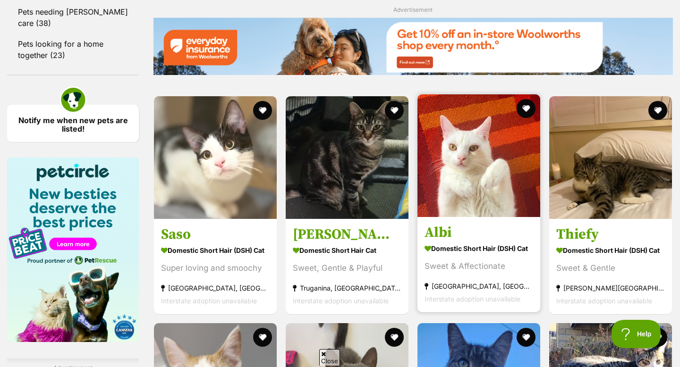
click at [437, 209] on img at bounding box center [479, 155] width 123 height 123
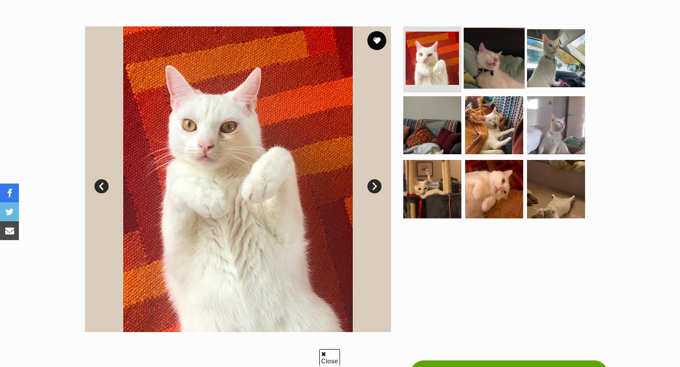
click at [488, 62] on img at bounding box center [494, 58] width 61 height 61
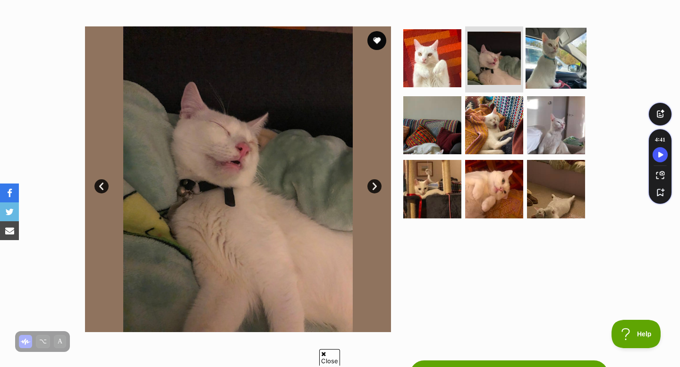
click at [544, 57] on img at bounding box center [556, 58] width 61 height 61
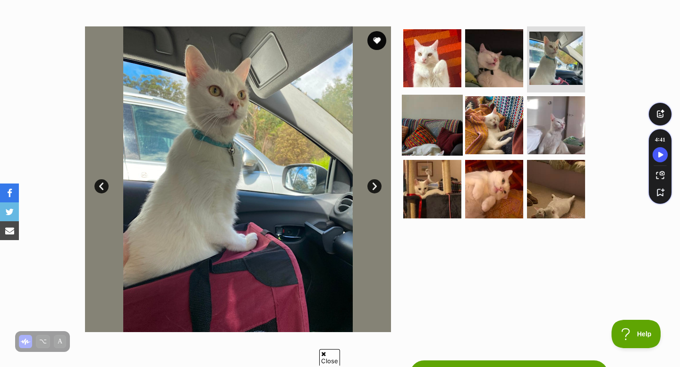
click at [424, 126] on img at bounding box center [432, 124] width 61 height 61
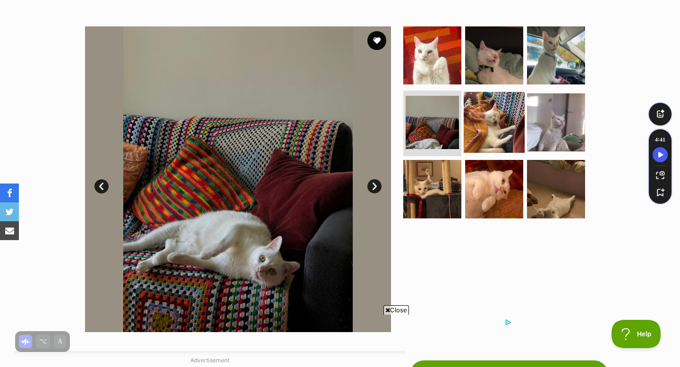
click at [471, 137] on img at bounding box center [494, 122] width 61 height 61
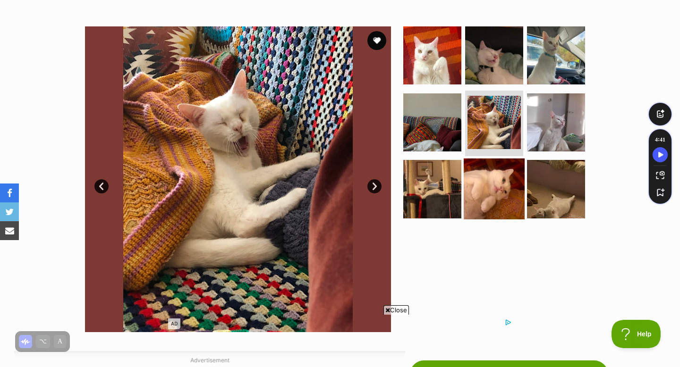
click at [518, 179] on img at bounding box center [494, 189] width 61 height 61
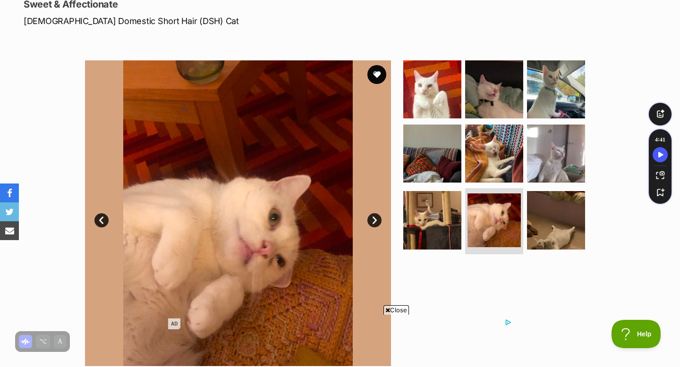
scroll to position [128, 0]
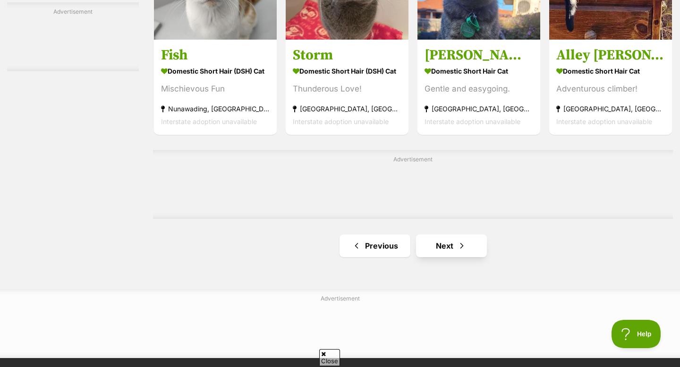
scroll to position [1488, 0]
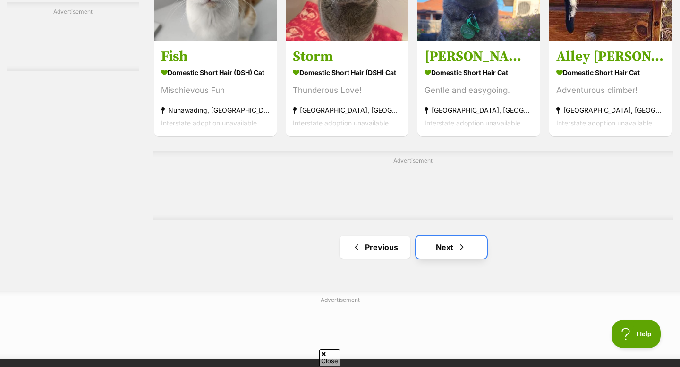
click at [458, 249] on span "Next page" at bounding box center [461, 247] width 9 height 11
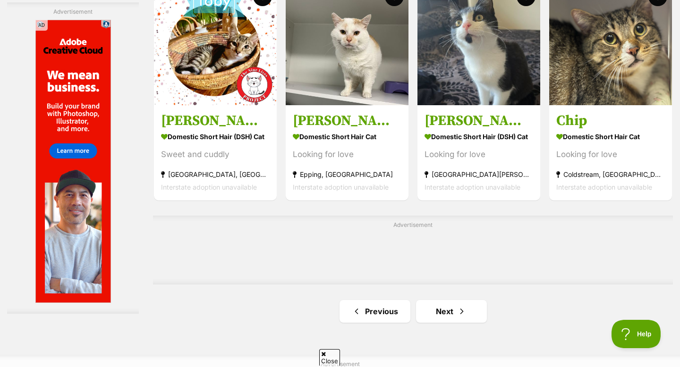
scroll to position [1493, 0]
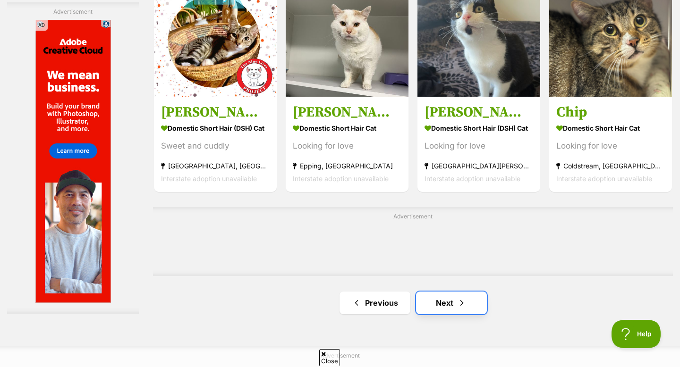
click at [459, 303] on span "Next page" at bounding box center [461, 303] width 9 height 11
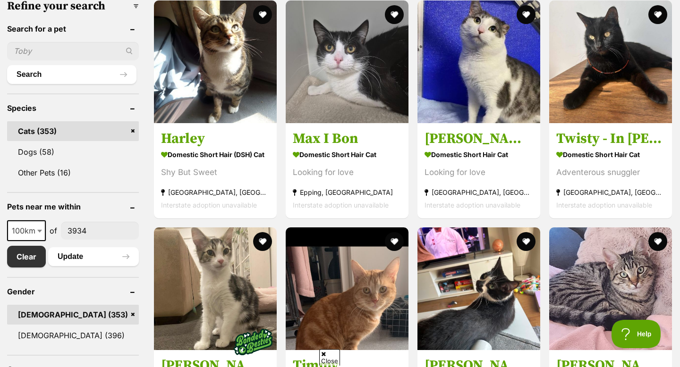
scroll to position [309, 0]
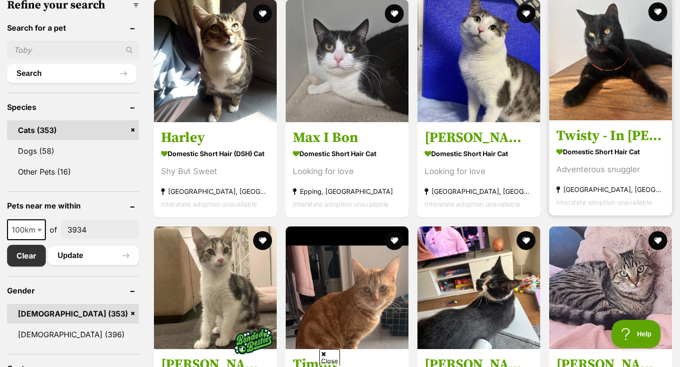
click at [574, 118] on img at bounding box center [610, 59] width 123 height 123
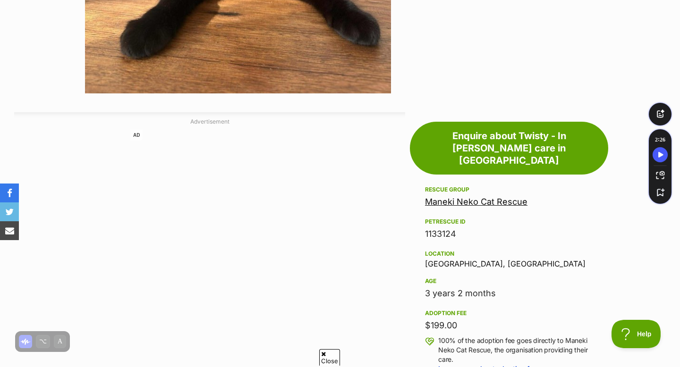
scroll to position [432, 0]
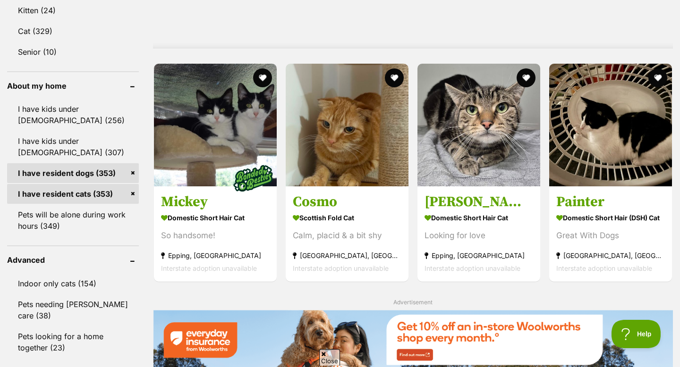
scroll to position [789, 0]
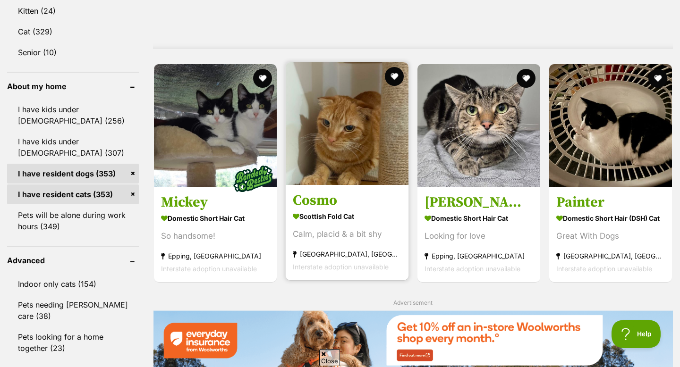
click at [310, 185] on img at bounding box center [347, 123] width 123 height 123
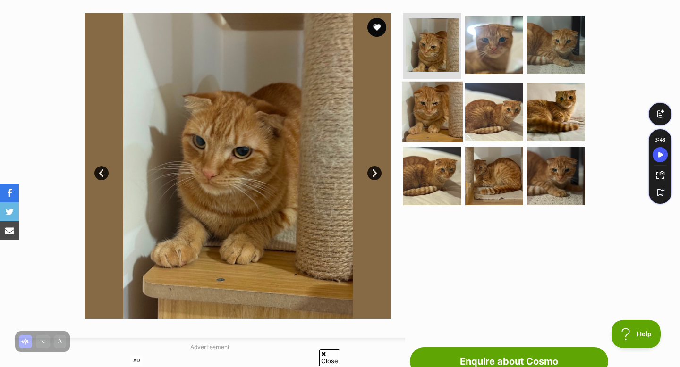
scroll to position [180, 0]
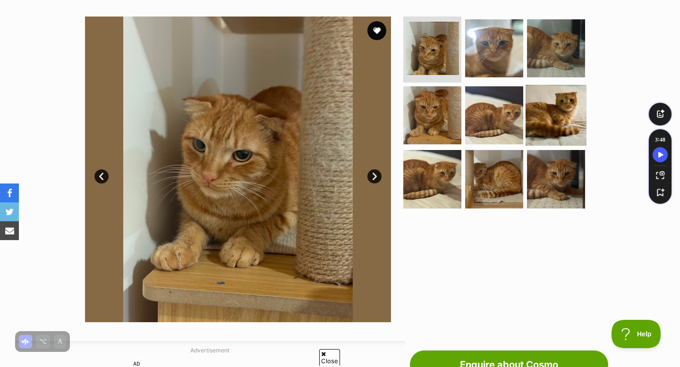
click at [573, 107] on img at bounding box center [556, 115] width 61 height 61
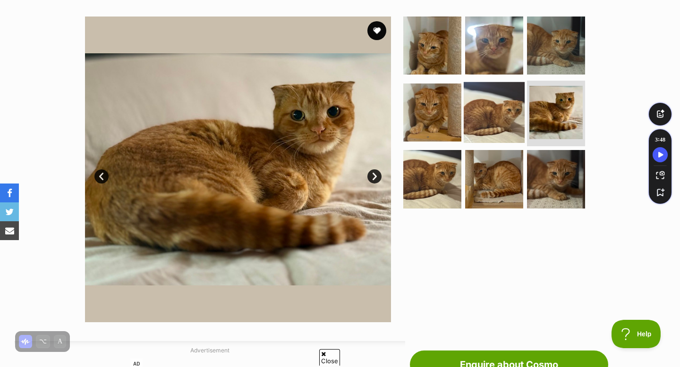
click at [480, 111] on img at bounding box center [494, 112] width 61 height 61
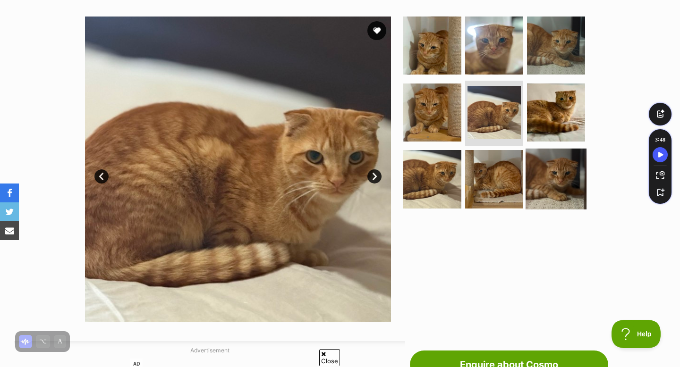
click at [549, 184] on img at bounding box center [556, 179] width 61 height 61
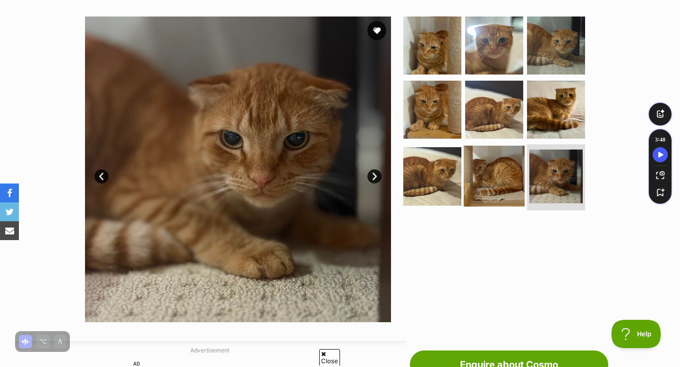
click at [464, 176] on img at bounding box center [494, 176] width 61 height 61
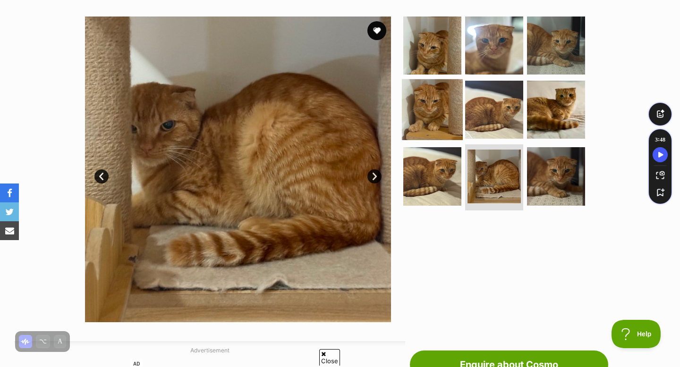
click at [421, 111] on img at bounding box center [432, 109] width 61 height 61
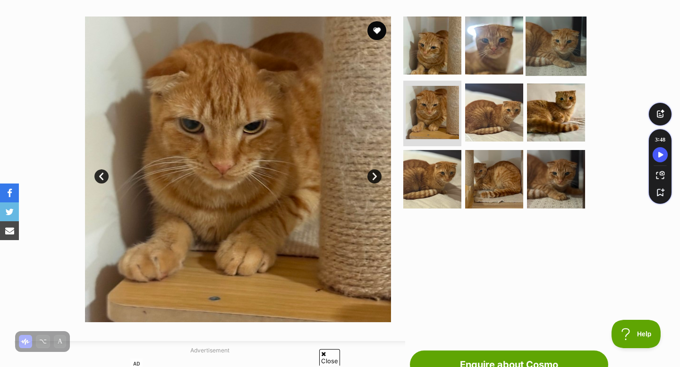
click at [529, 36] on img at bounding box center [556, 45] width 61 height 61
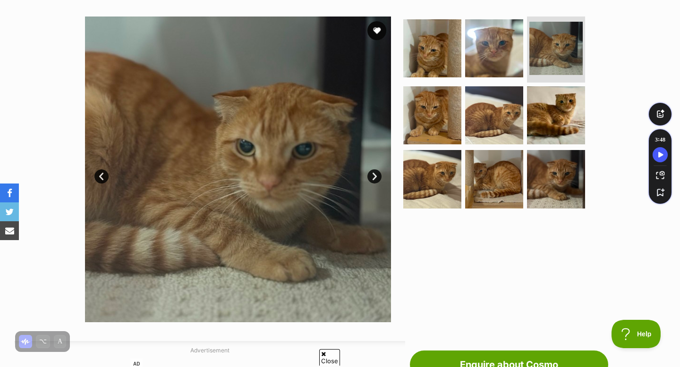
click at [434, 14] on section "Available 3 of 9 images 3 of 9 images 3 of 9 images 3 of 9 images 3 of 9 images…" at bounding box center [340, 162] width 538 height 320
click at [469, 21] on img at bounding box center [494, 48] width 61 height 61
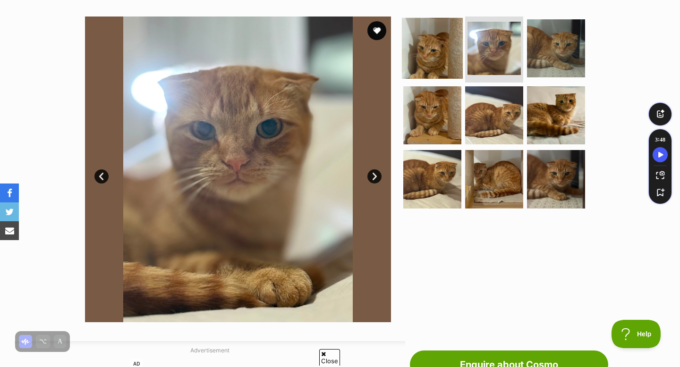
click at [435, 26] on img at bounding box center [432, 48] width 61 height 61
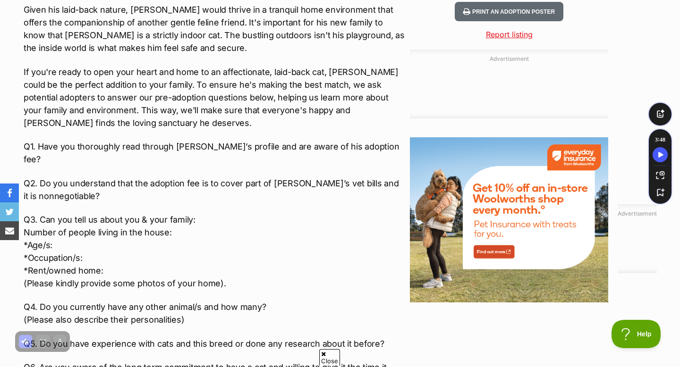
scroll to position [1022, 0]
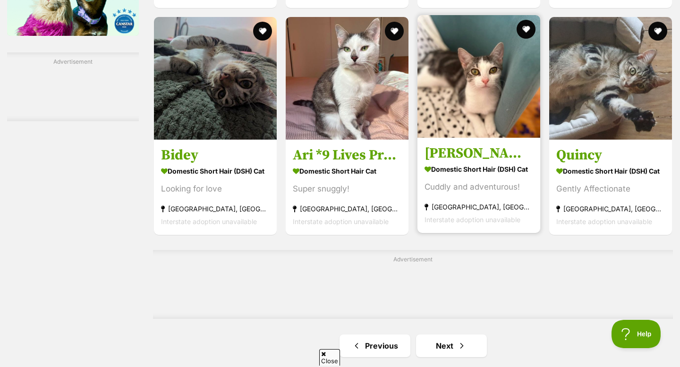
scroll to position [1391, 0]
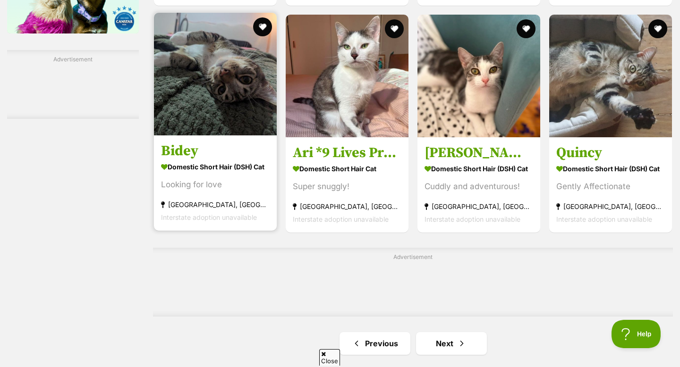
click at [234, 121] on img at bounding box center [215, 74] width 123 height 123
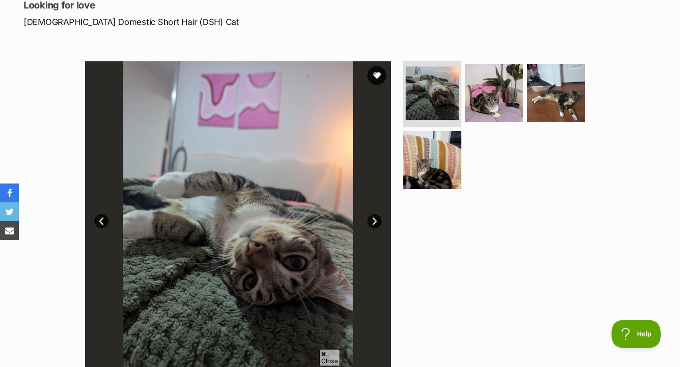
scroll to position [126, 0]
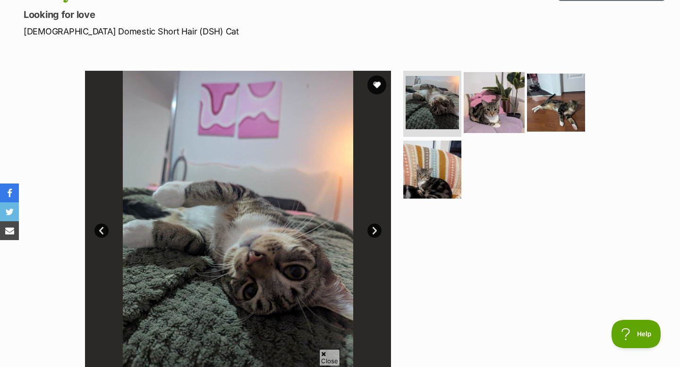
click at [504, 117] on img at bounding box center [494, 102] width 61 height 61
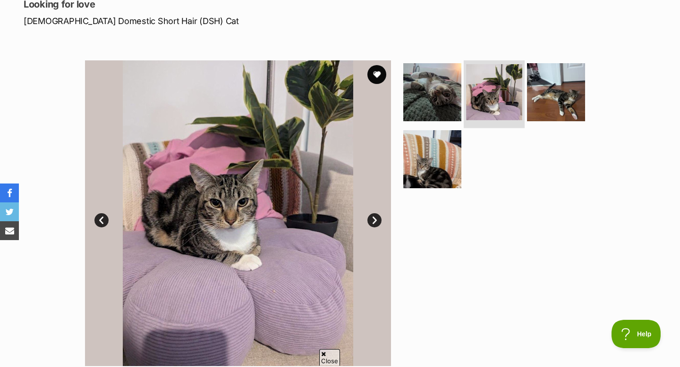
scroll to position [137, 0]
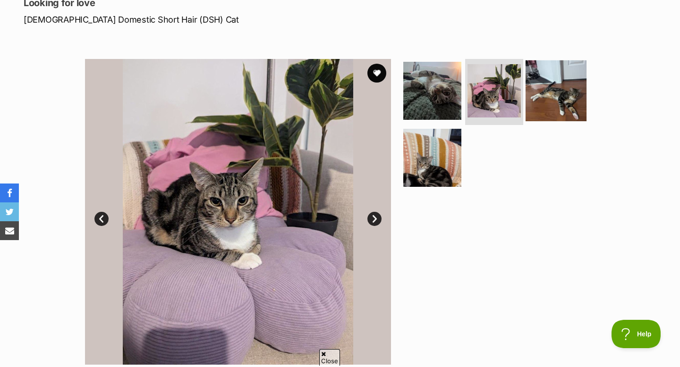
click at [553, 93] on img at bounding box center [556, 90] width 61 height 61
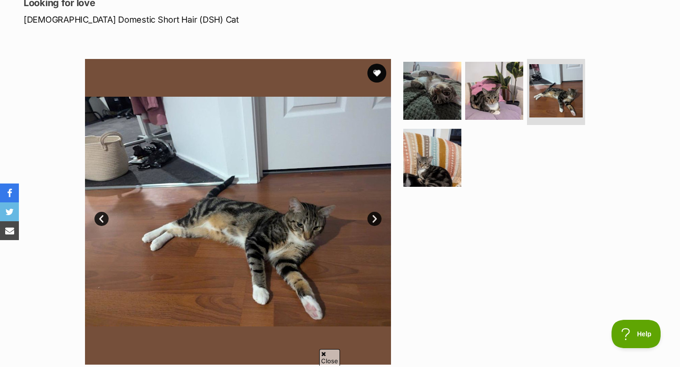
click at [400, 171] on section "Available 3 of 4 images 3 of 4 images 3 of 4 images 3 of 4 images Next Prev 1 2…" at bounding box center [340, 205] width 538 height 320
click at [414, 171] on img at bounding box center [432, 157] width 61 height 61
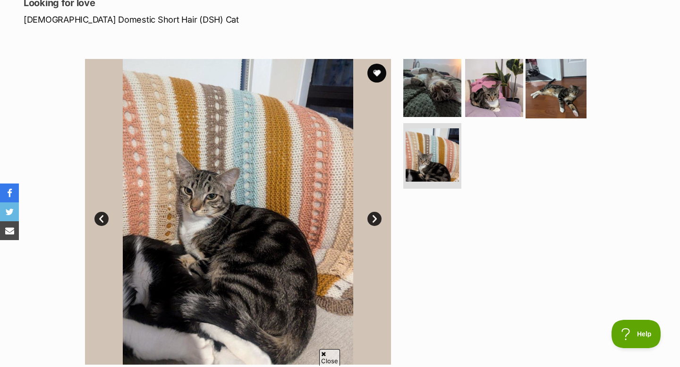
click at [532, 94] on img at bounding box center [556, 88] width 61 height 61
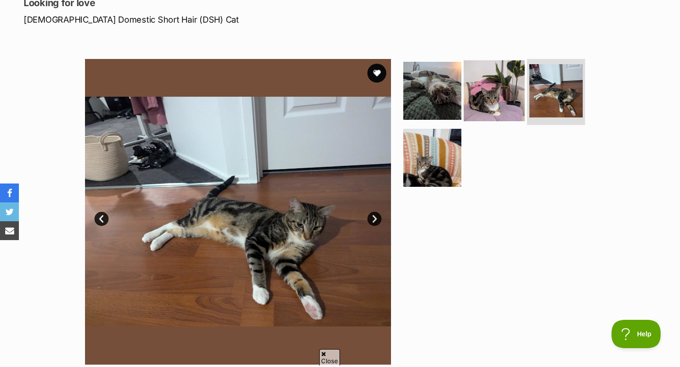
click at [495, 91] on img at bounding box center [494, 90] width 61 height 61
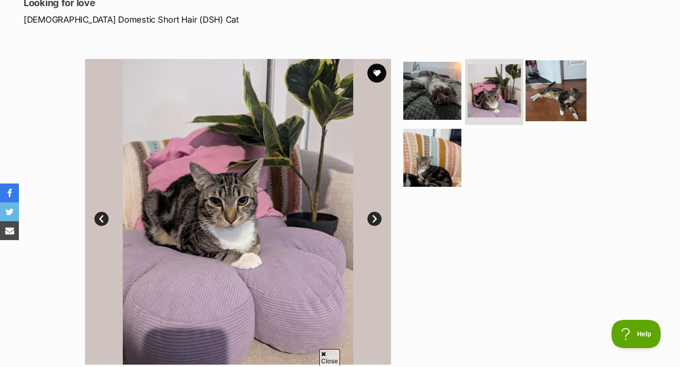
click at [574, 107] on img at bounding box center [556, 90] width 61 height 61
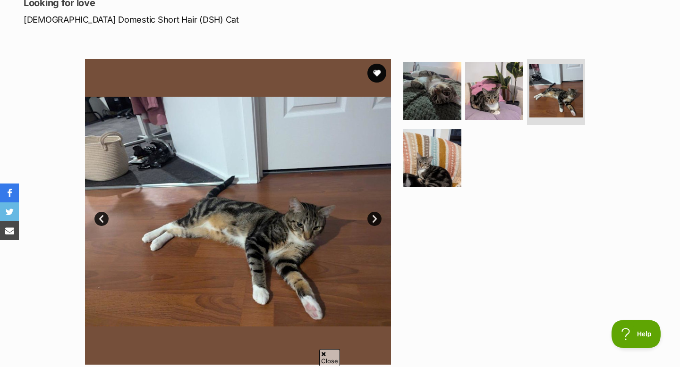
click at [400, 91] on section "Available 3 of 4 images 3 of 4 images 3 of 4 images 3 of 4 images Next Prev 1 2…" at bounding box center [340, 205] width 538 height 320
click at [382, 89] on img at bounding box center [238, 212] width 306 height 306
click at [416, 90] on img at bounding box center [432, 90] width 61 height 61
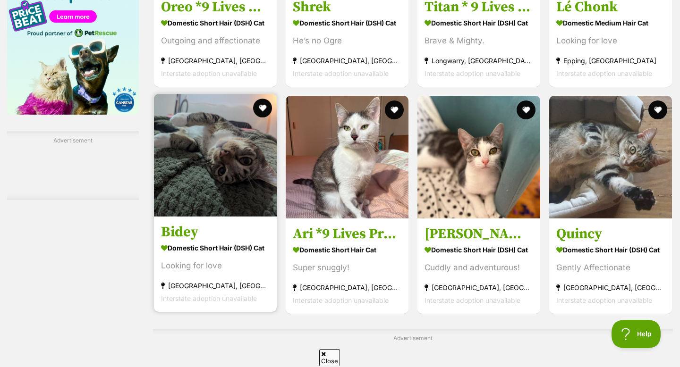
scroll to position [1307, 0]
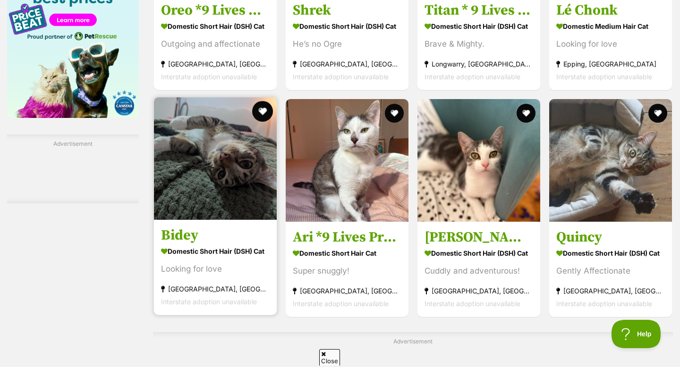
click at [264, 114] on button "favourite" at bounding box center [262, 111] width 21 height 21
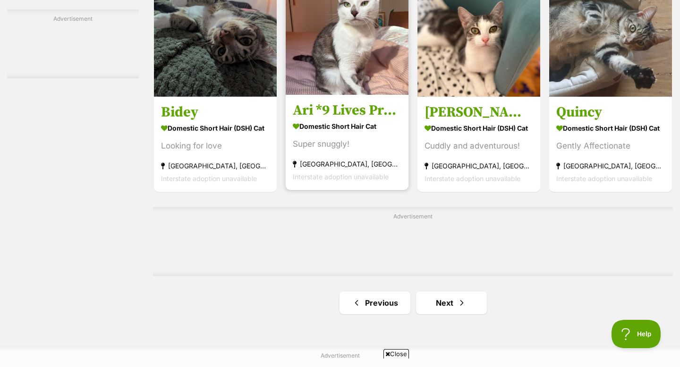
scroll to position [1491, 0]
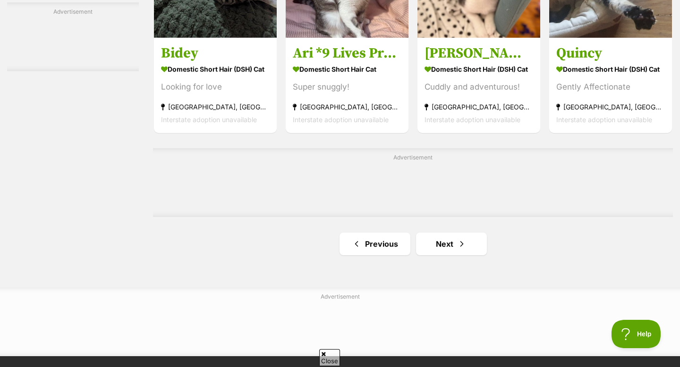
click at [451, 247] on link "Next" at bounding box center [451, 244] width 71 height 23
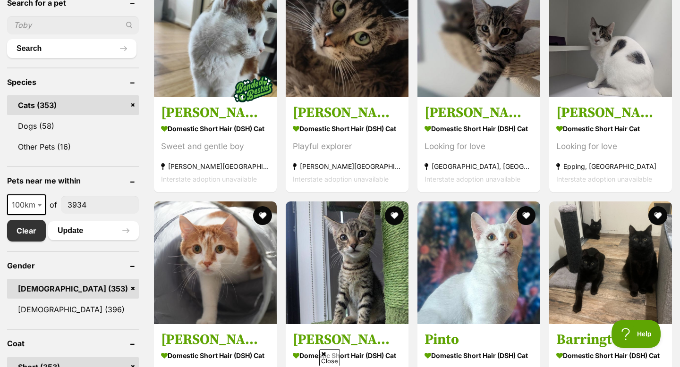
scroll to position [344, 0]
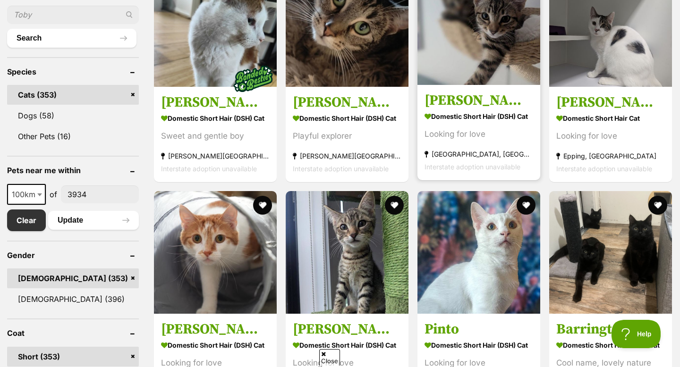
click at [484, 53] on img at bounding box center [479, 23] width 123 height 123
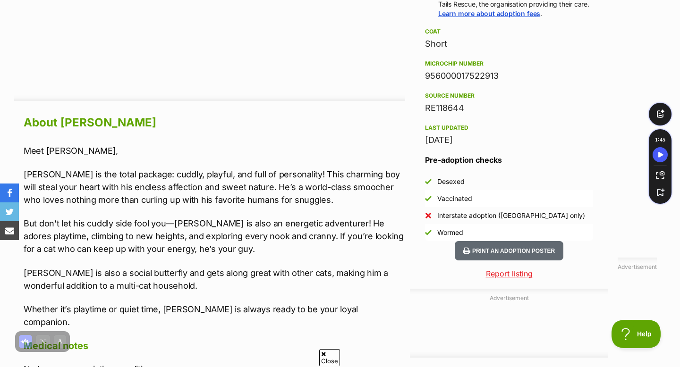
scroll to position [733, 0]
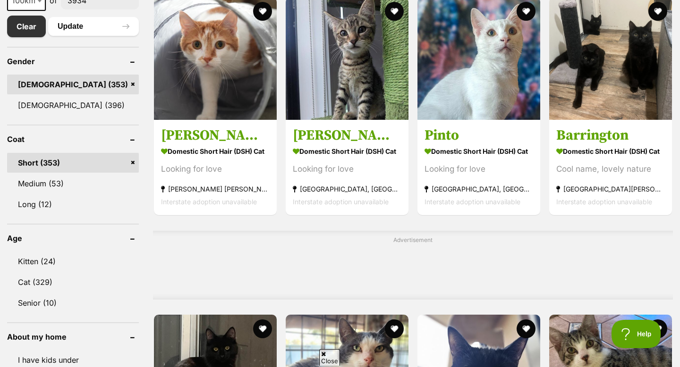
scroll to position [539, 0]
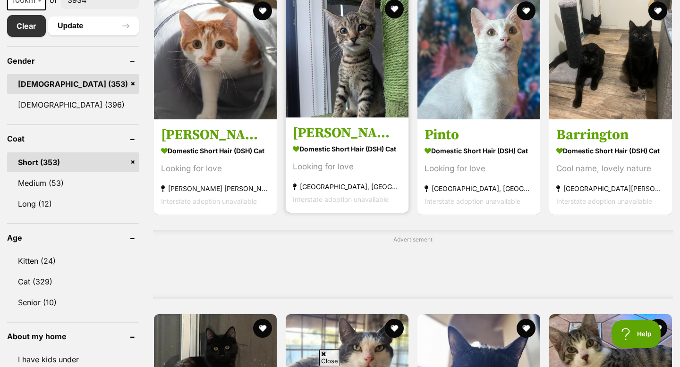
click at [299, 117] on img at bounding box center [347, 56] width 123 height 123
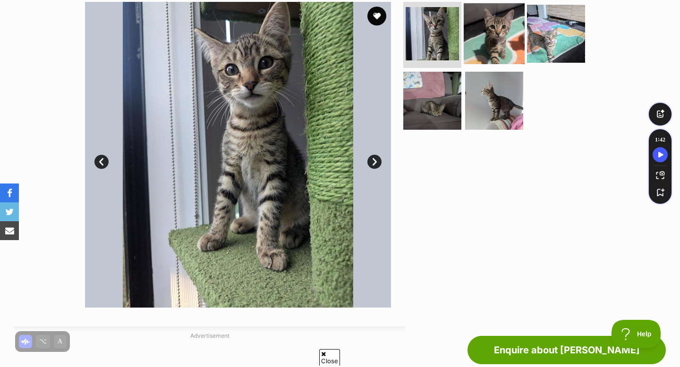
click at [485, 39] on img at bounding box center [494, 33] width 61 height 61
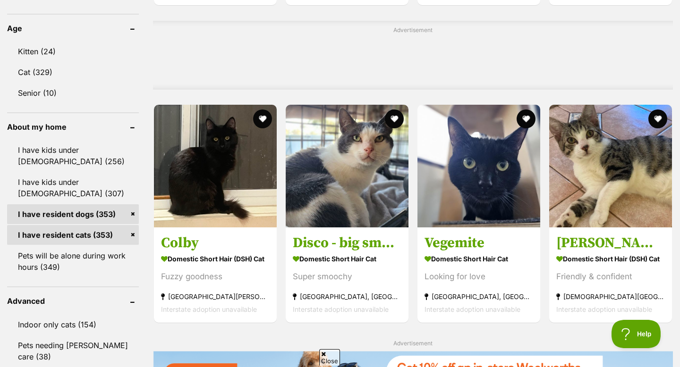
scroll to position [750, 0]
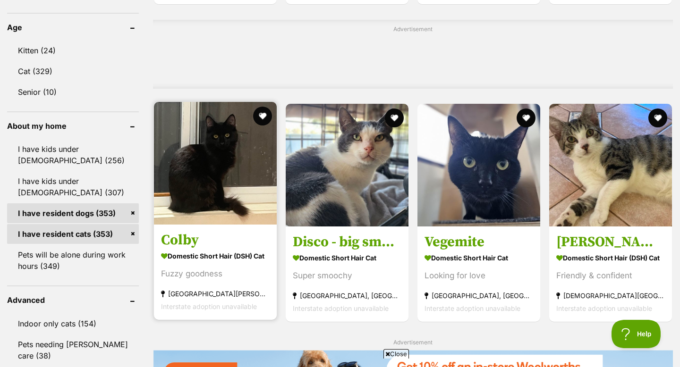
click at [219, 206] on img at bounding box center [215, 163] width 123 height 123
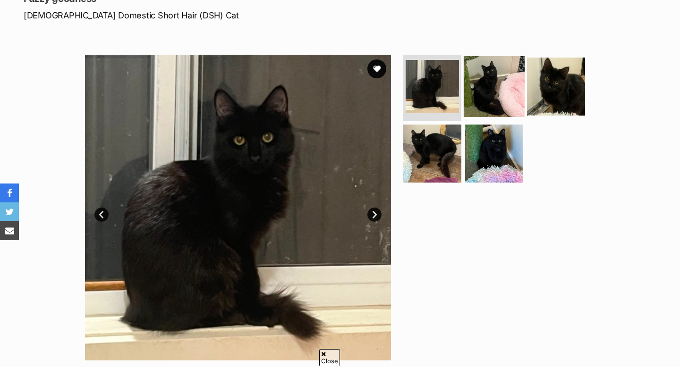
click at [501, 77] on img at bounding box center [494, 86] width 61 height 61
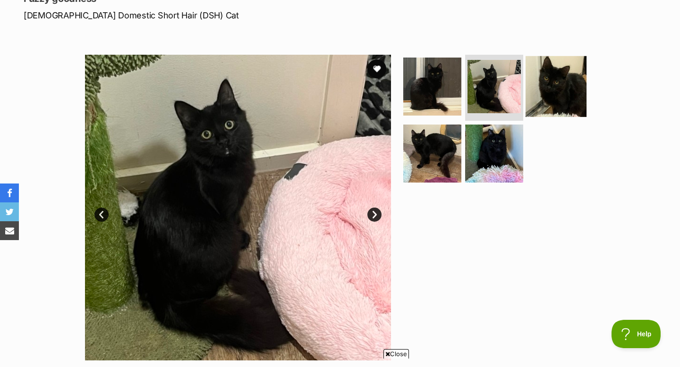
click at [569, 99] on img at bounding box center [556, 86] width 61 height 61
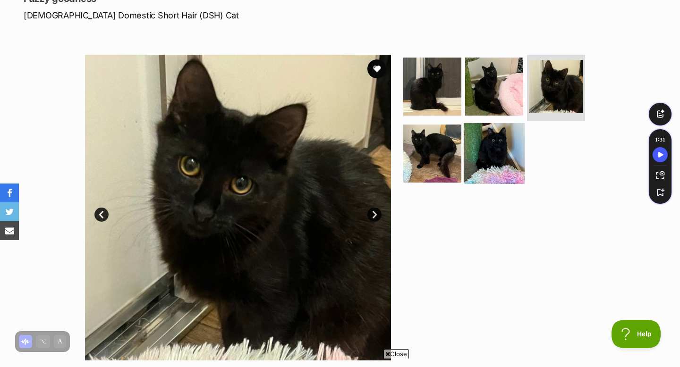
click at [491, 142] on img at bounding box center [494, 153] width 61 height 61
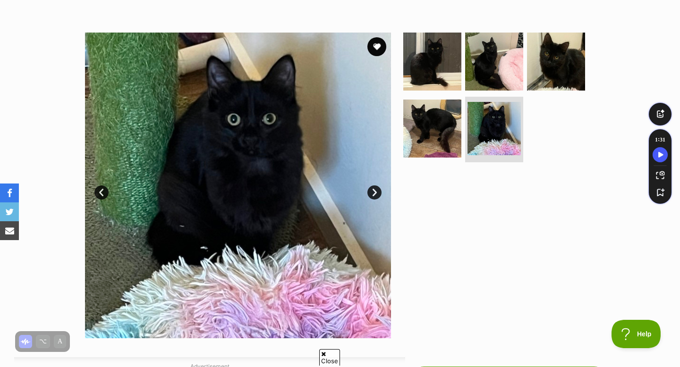
scroll to position [153, 0]
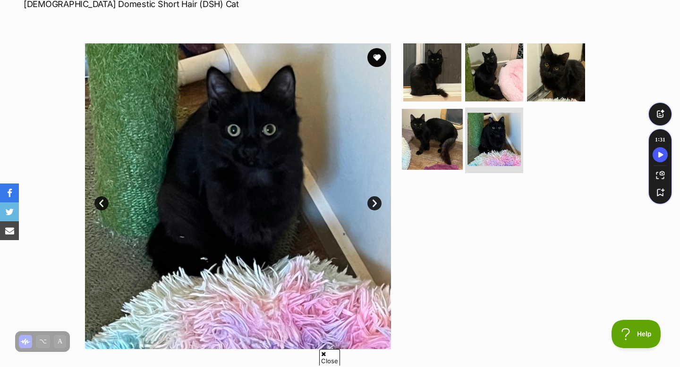
click at [449, 138] on img at bounding box center [432, 139] width 61 height 61
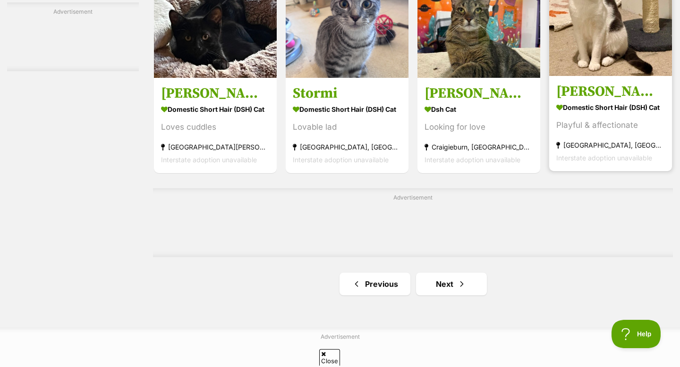
scroll to position [1453, 0]
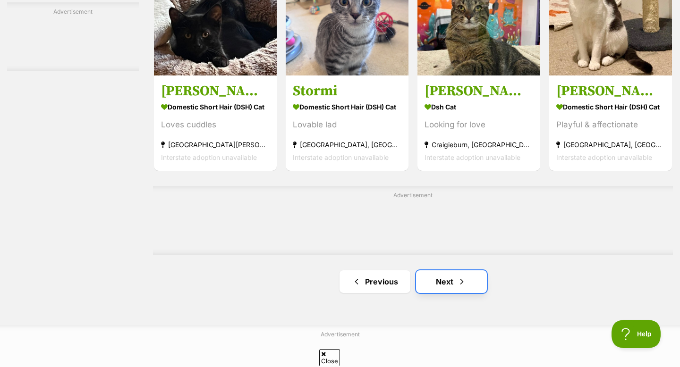
click at [461, 278] on link "Next" at bounding box center [451, 282] width 71 height 23
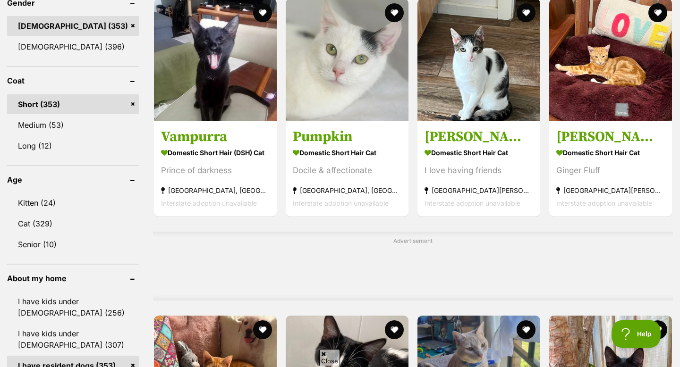
scroll to position [595, 0]
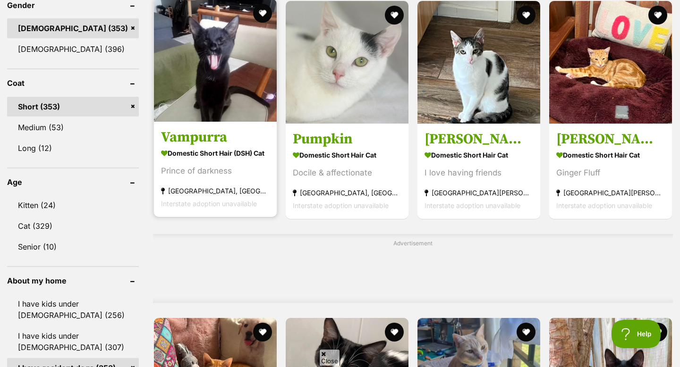
click at [247, 95] on img at bounding box center [215, 60] width 123 height 123
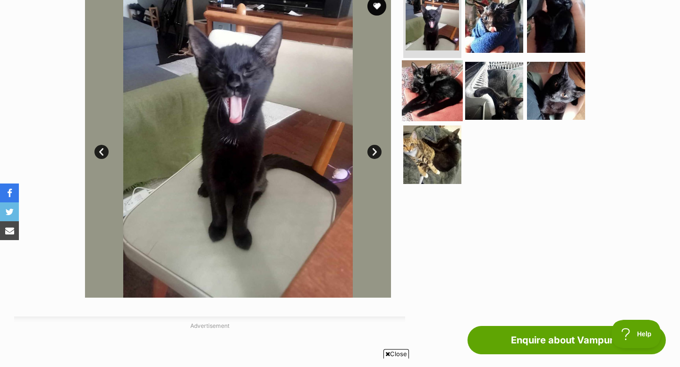
scroll to position [201, 0]
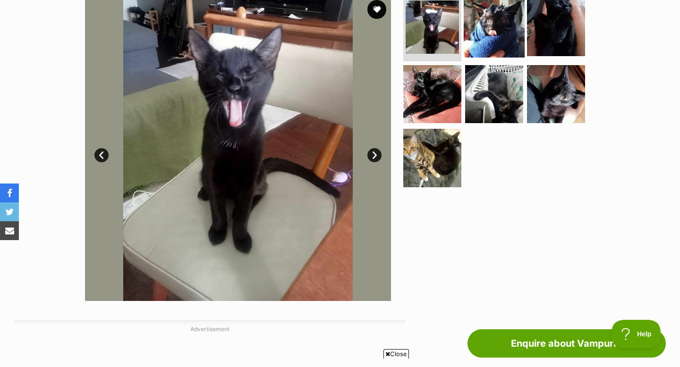
click at [481, 28] on img at bounding box center [494, 27] width 61 height 61
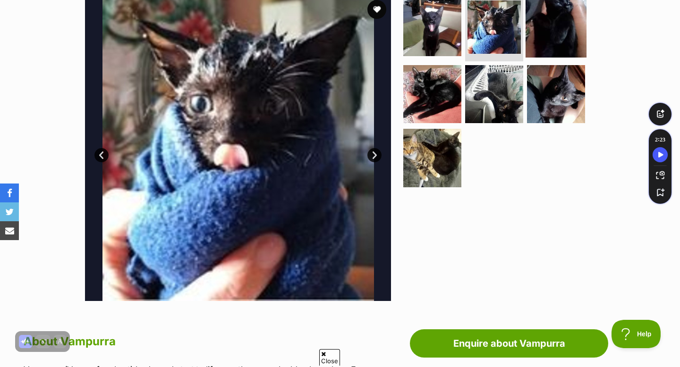
click at [556, 26] on img at bounding box center [556, 27] width 61 height 61
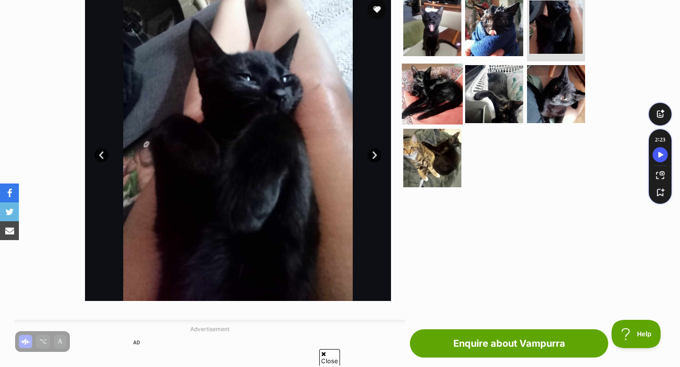
click at [433, 77] on img at bounding box center [432, 93] width 61 height 61
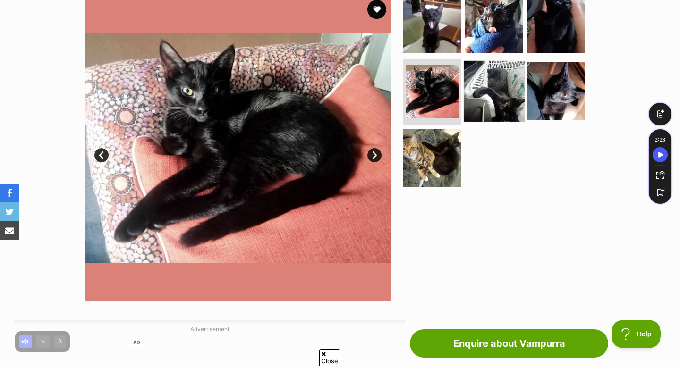
click at [474, 74] on img at bounding box center [494, 90] width 61 height 61
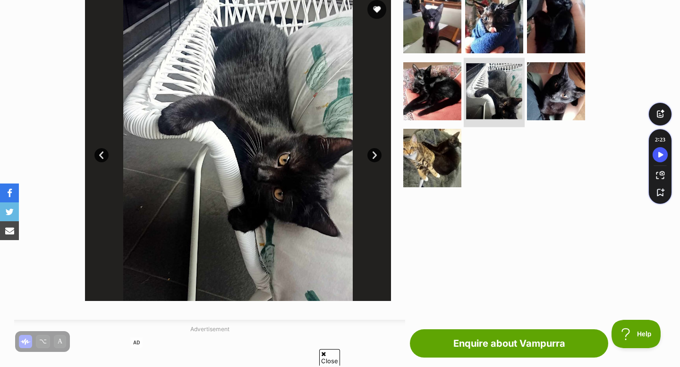
click at [518, 74] on img at bounding box center [494, 91] width 56 height 56
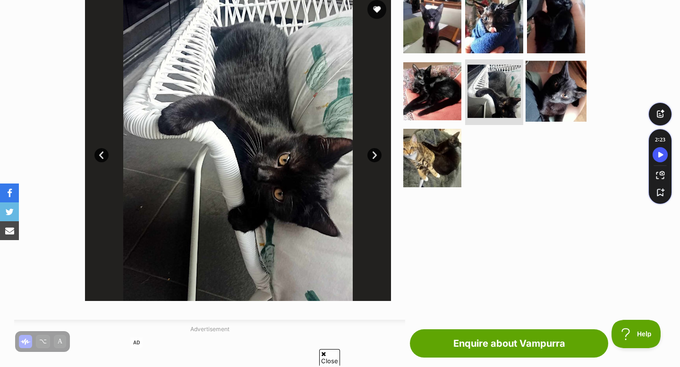
click at [545, 100] on img at bounding box center [556, 90] width 61 height 61
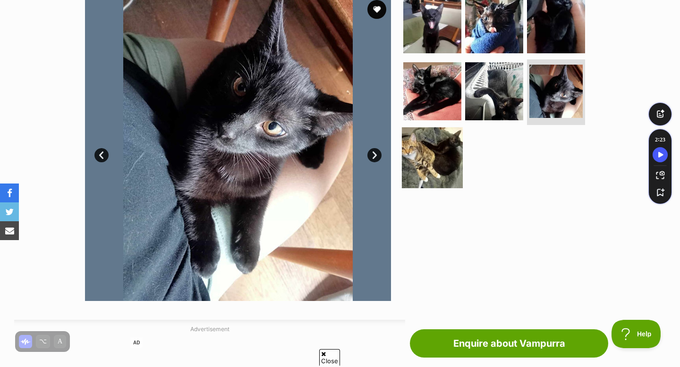
click at [435, 148] on img at bounding box center [432, 158] width 61 height 61
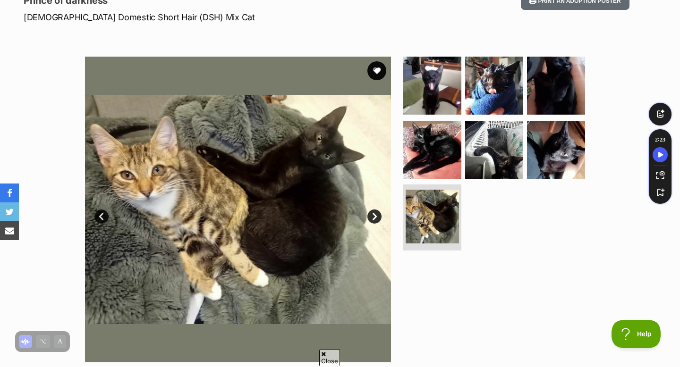
scroll to position [136, 0]
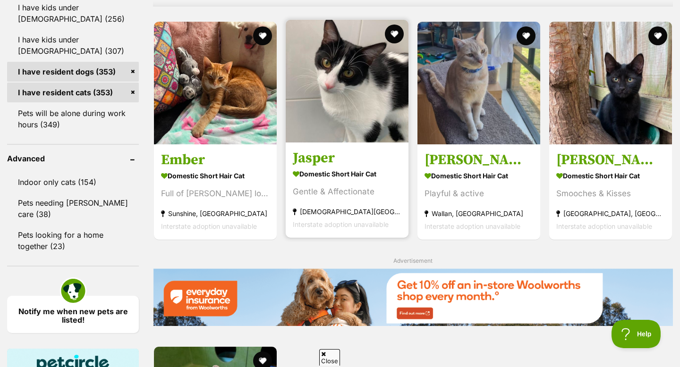
scroll to position [898, 0]
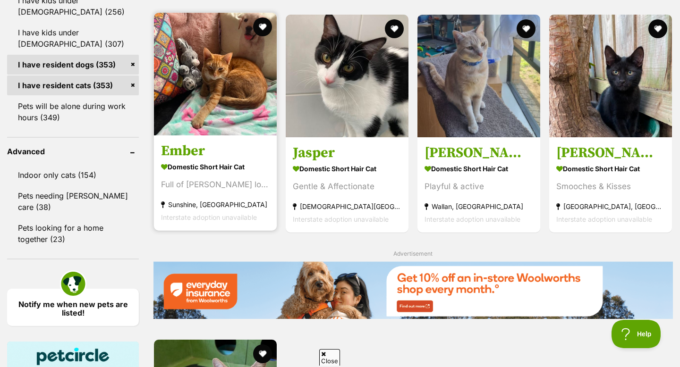
click at [231, 108] on img at bounding box center [215, 74] width 123 height 123
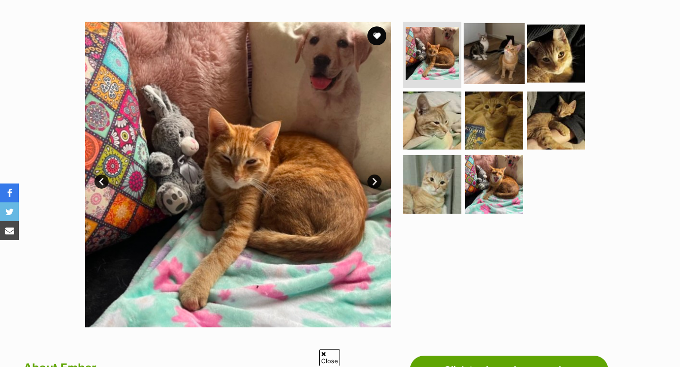
click at [518, 64] on img at bounding box center [494, 53] width 61 height 61
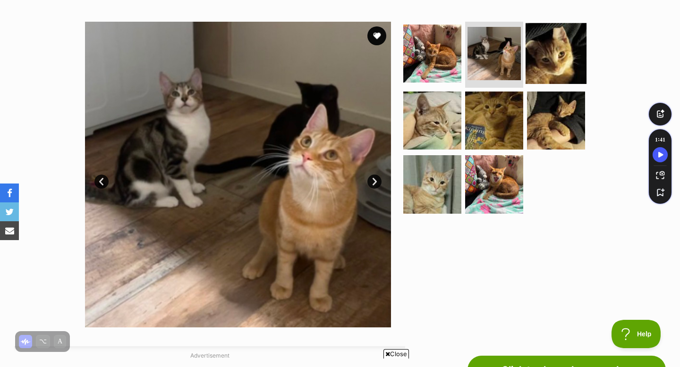
click at [539, 52] on img at bounding box center [556, 53] width 61 height 61
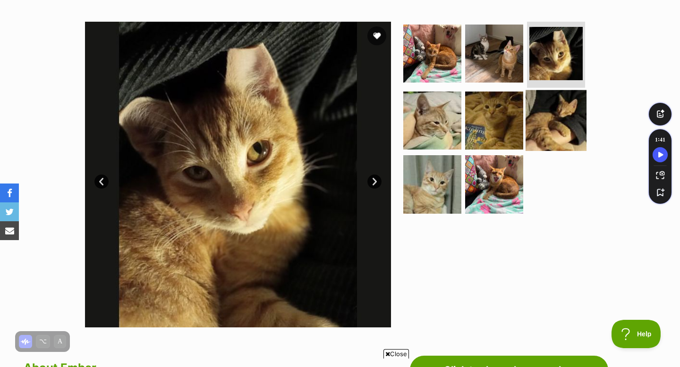
click at [537, 117] on img at bounding box center [556, 120] width 61 height 61
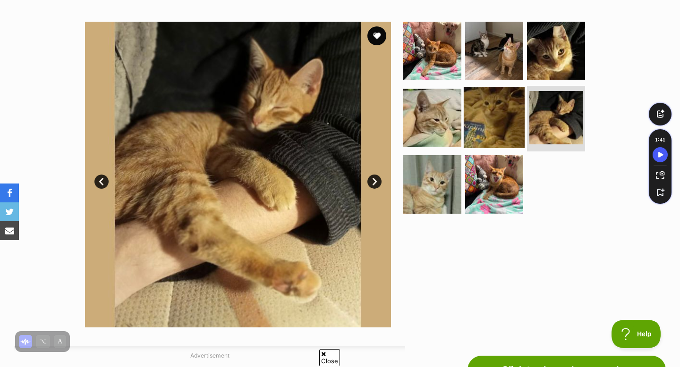
click at [493, 118] on img at bounding box center [494, 117] width 61 height 61
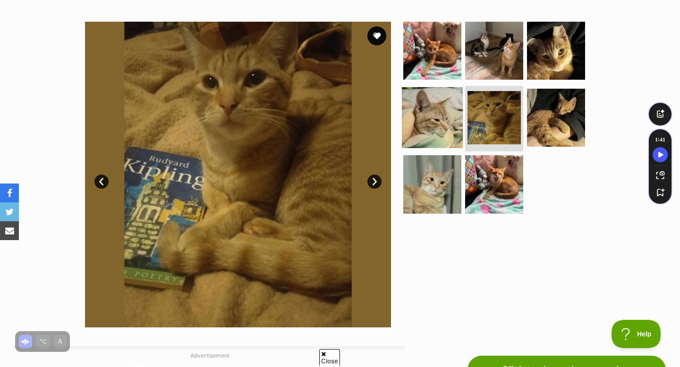
click at [430, 101] on img at bounding box center [432, 117] width 61 height 61
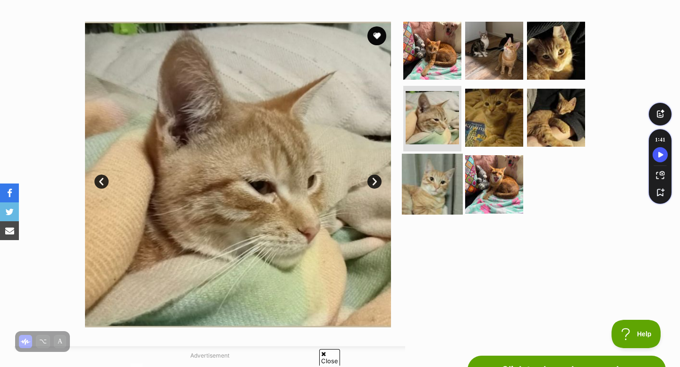
click at [432, 183] on img at bounding box center [432, 184] width 61 height 61
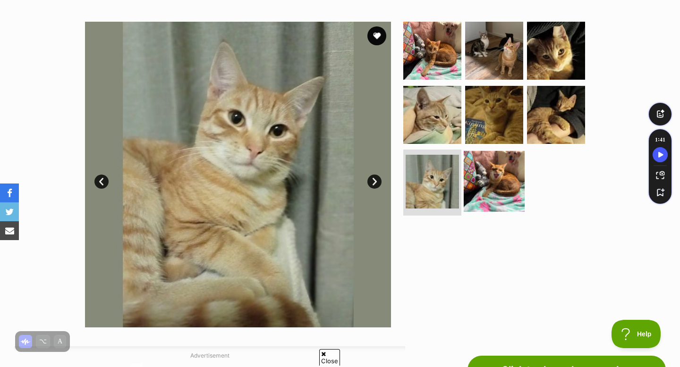
click at [476, 180] on img at bounding box center [494, 181] width 61 height 61
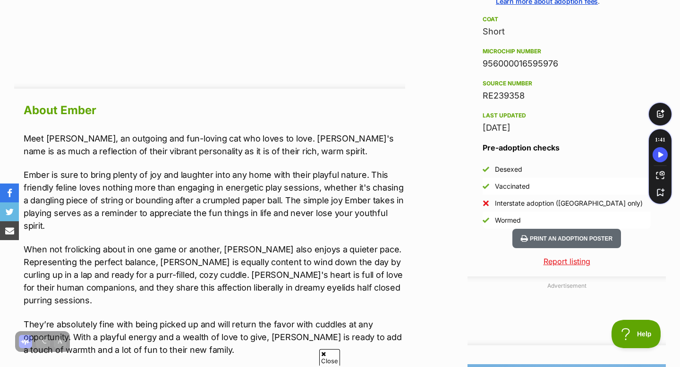
scroll to position [750, 0]
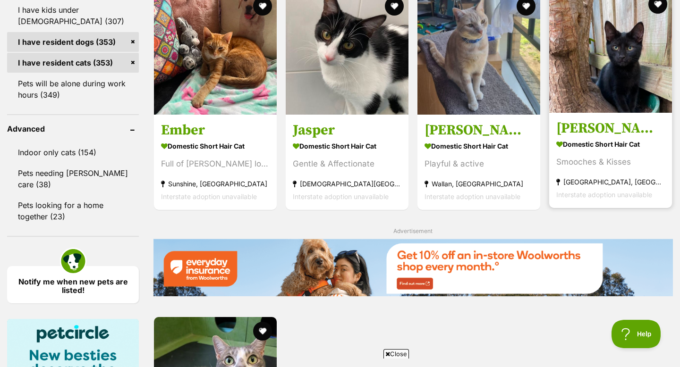
scroll to position [924, 0]
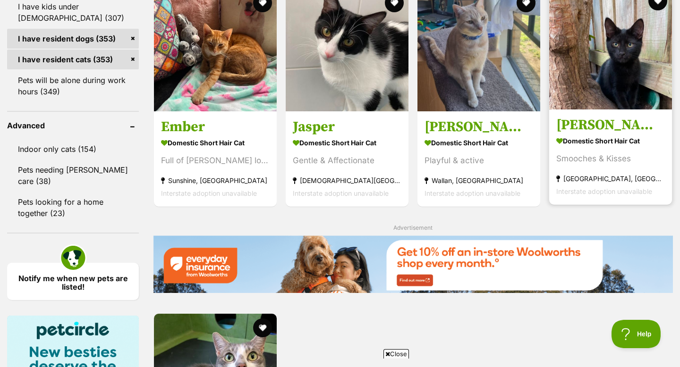
click at [589, 55] on img at bounding box center [610, 48] width 123 height 123
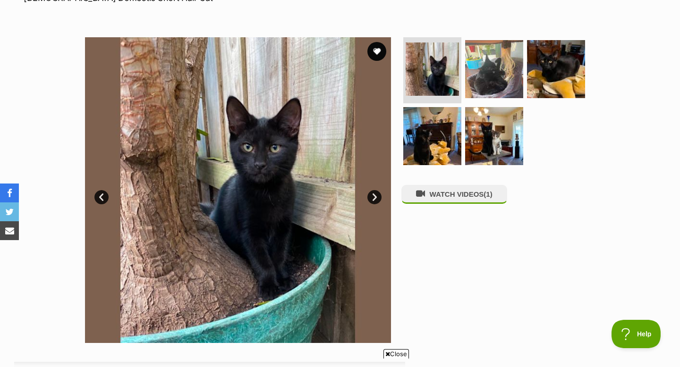
scroll to position [155, 0]
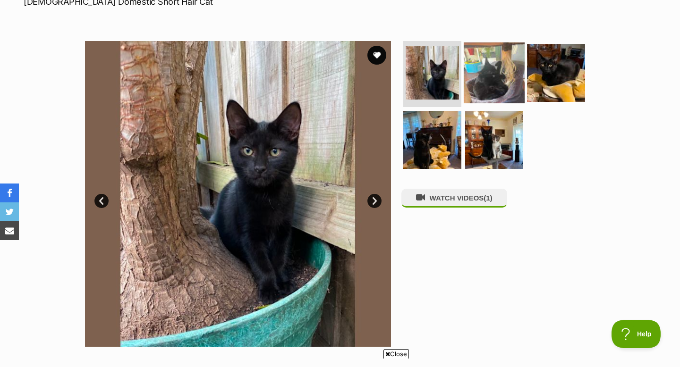
click at [483, 51] on img at bounding box center [494, 73] width 61 height 61
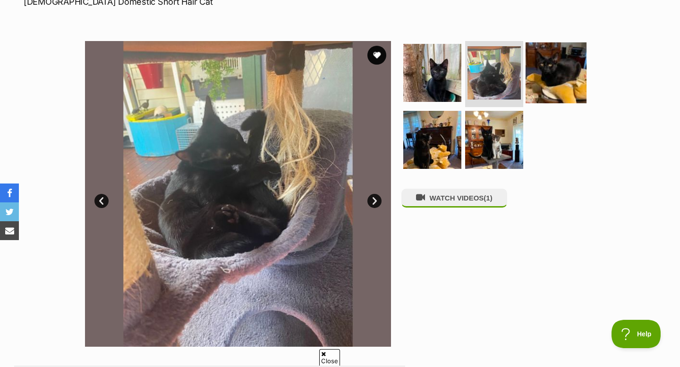
click at [551, 68] on img at bounding box center [556, 73] width 61 height 61
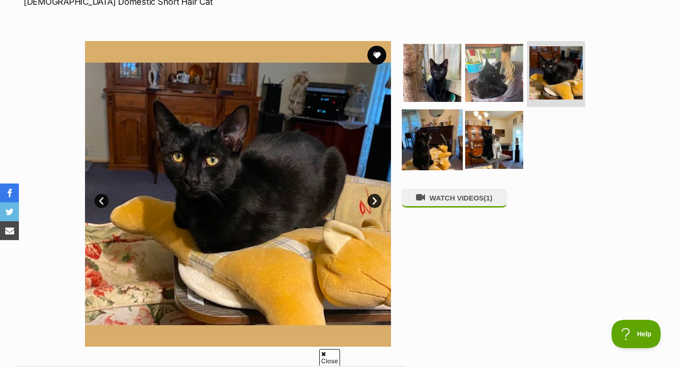
click at [439, 130] on img at bounding box center [432, 139] width 61 height 61
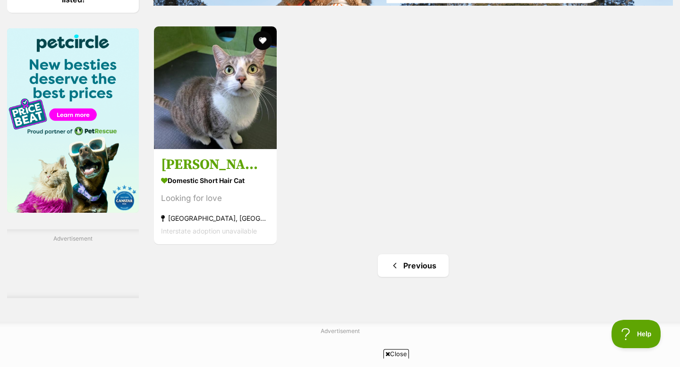
scroll to position [1213, 0]
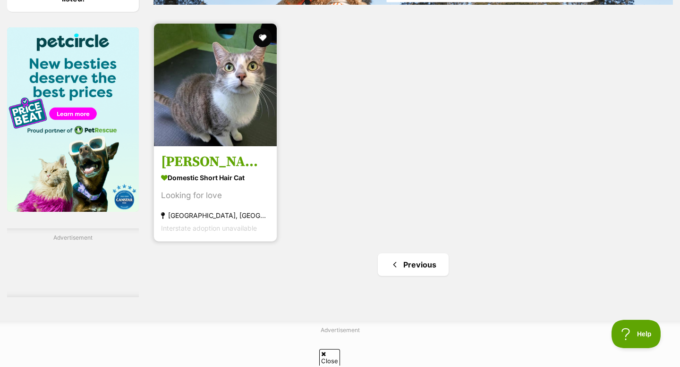
click at [239, 145] on img at bounding box center [215, 85] width 123 height 123
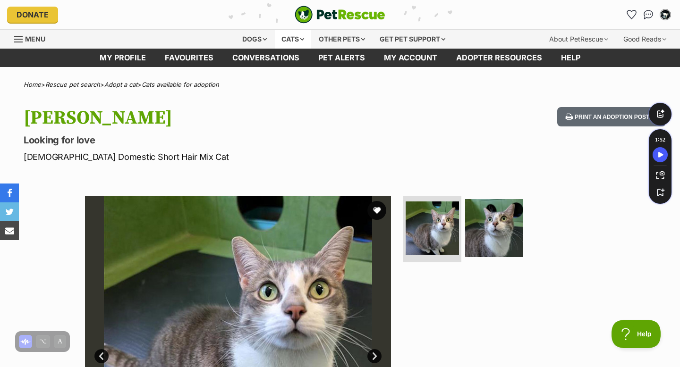
click at [287, 35] on div "Cats" at bounding box center [293, 39] width 36 height 19
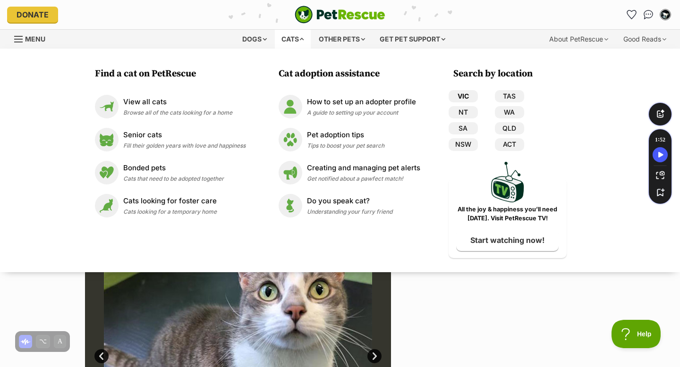
click at [462, 96] on link "VIC" at bounding box center [463, 96] width 29 height 12
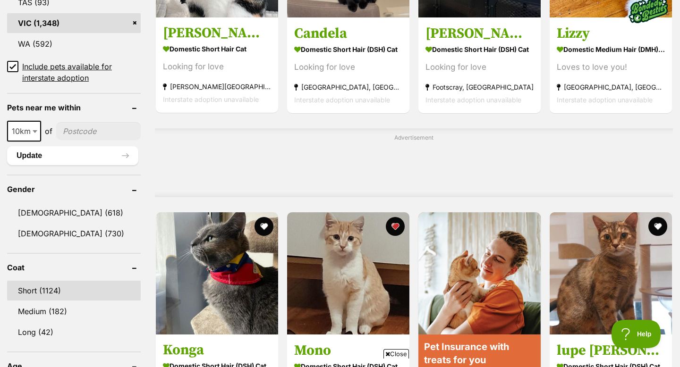
scroll to position [724, 0]
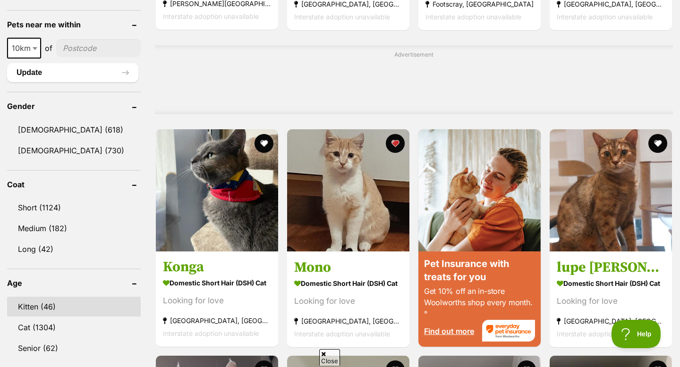
click at [60, 303] on link "Kitten (46)" at bounding box center [74, 307] width 134 height 20
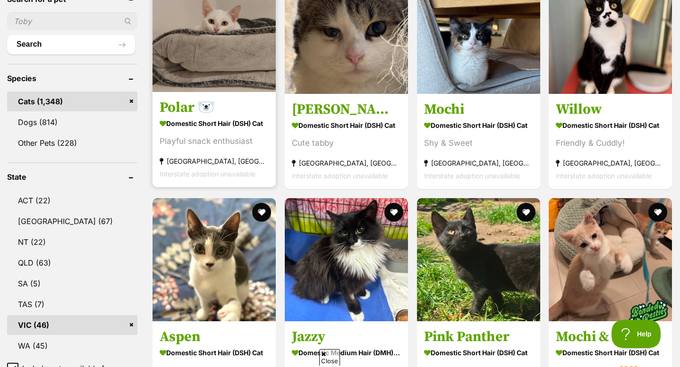
scroll to position [332, 0]
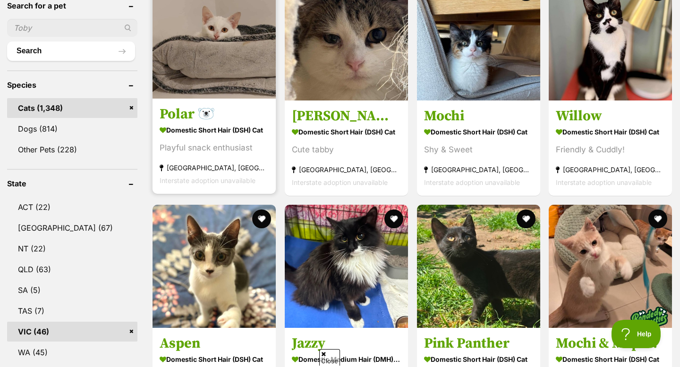
click at [169, 103] on link "Polar 🐻‍❄️ Domestic Short Hair (DSH) Cat Playful snack enthusiast Surrey Hills,…" at bounding box center [214, 146] width 123 height 96
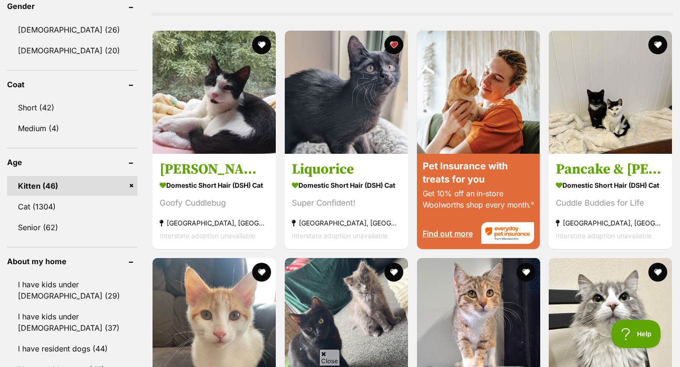
scroll to position [819, 0]
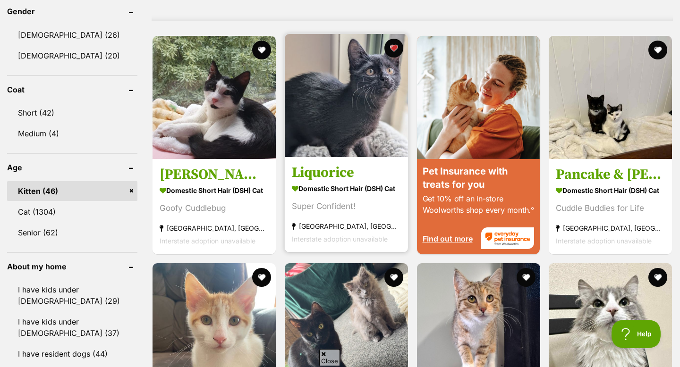
click at [337, 154] on img at bounding box center [346, 95] width 123 height 123
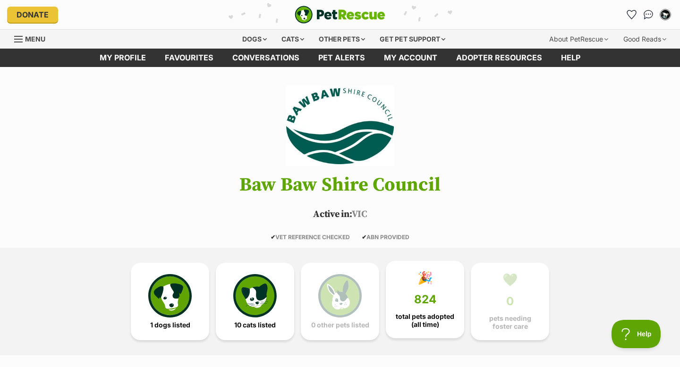
click at [421, 297] on span "824" at bounding box center [425, 299] width 22 height 13
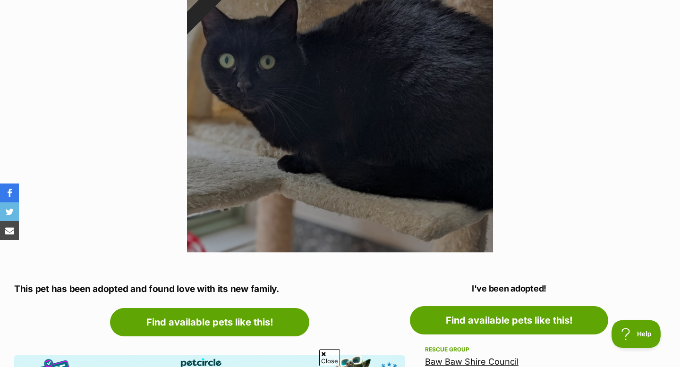
scroll to position [178, 0]
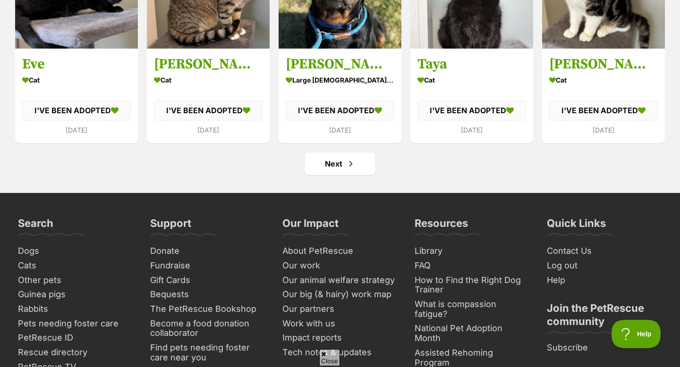
scroll to position [3503, 0]
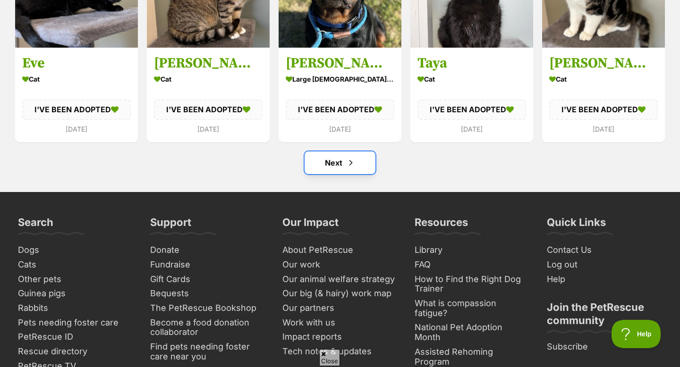
click at [314, 166] on link "Next" at bounding box center [340, 163] width 71 height 23
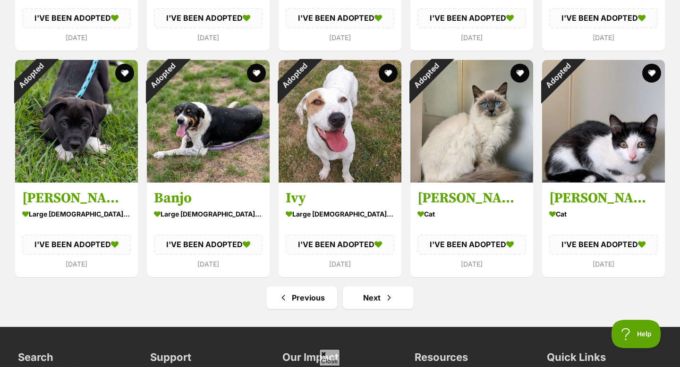
scroll to position [3369, 0]
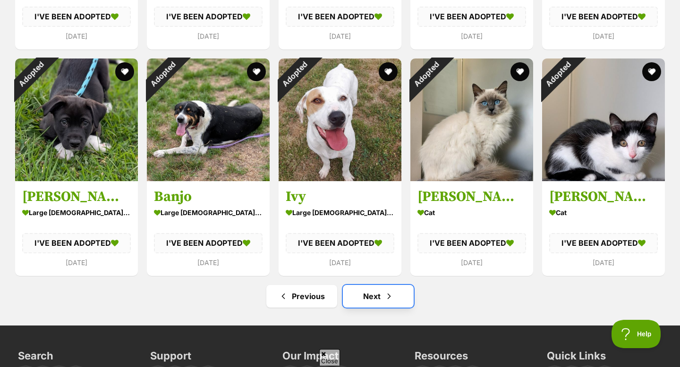
click at [378, 298] on link "Next" at bounding box center [378, 296] width 71 height 23
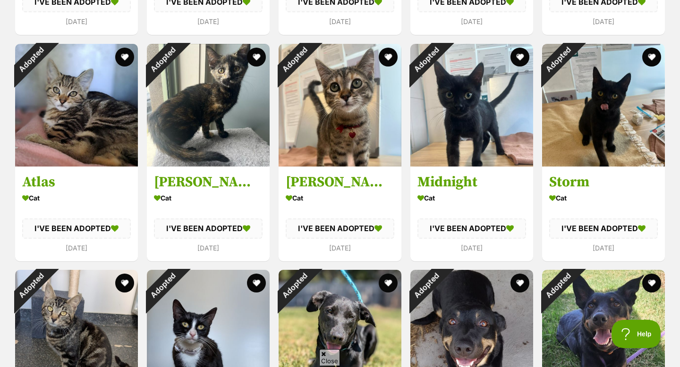
scroll to position [2252, 0]
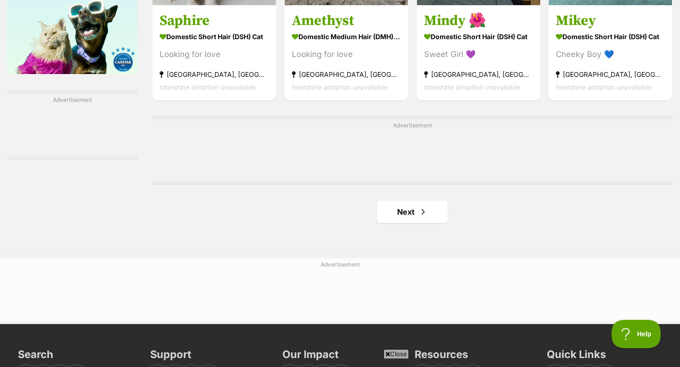
scroll to position [1533, 0]
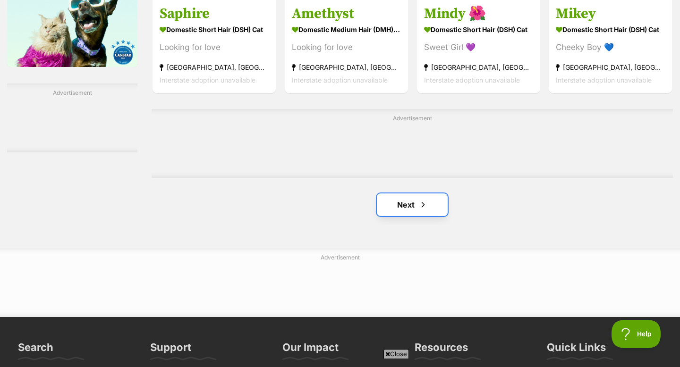
click at [385, 200] on link "Next" at bounding box center [412, 205] width 71 height 23
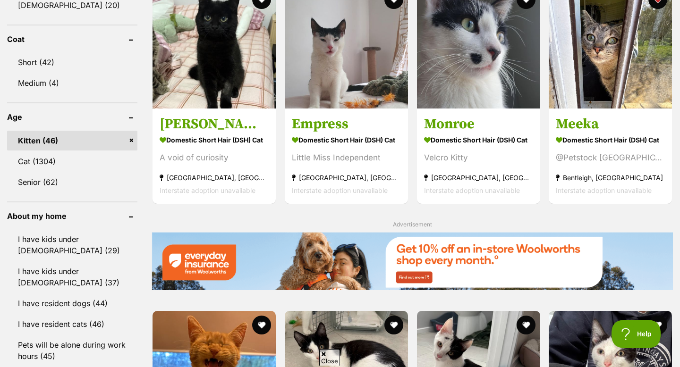
scroll to position [871, 0]
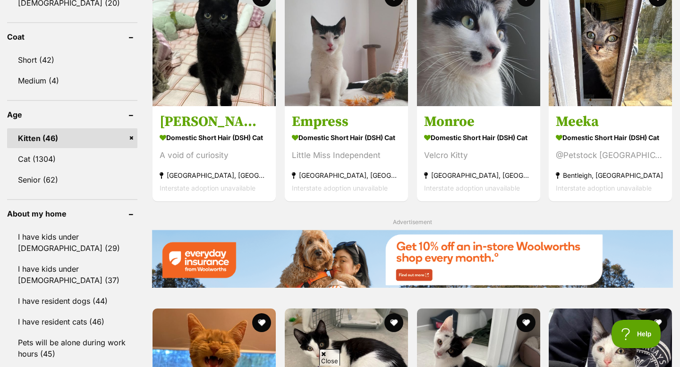
click at [127, 134] on link "Kitten (46)" at bounding box center [72, 138] width 130 height 20
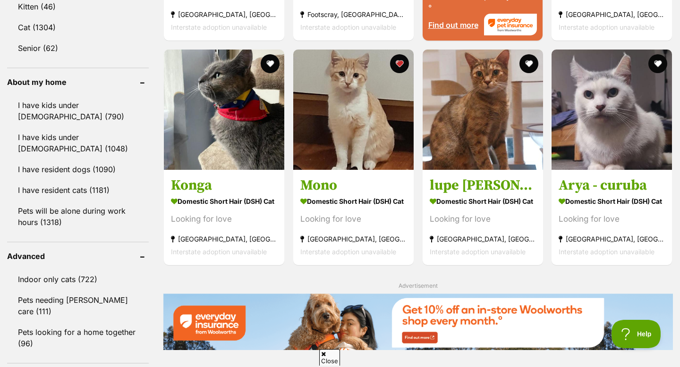
scroll to position [1028, 0]
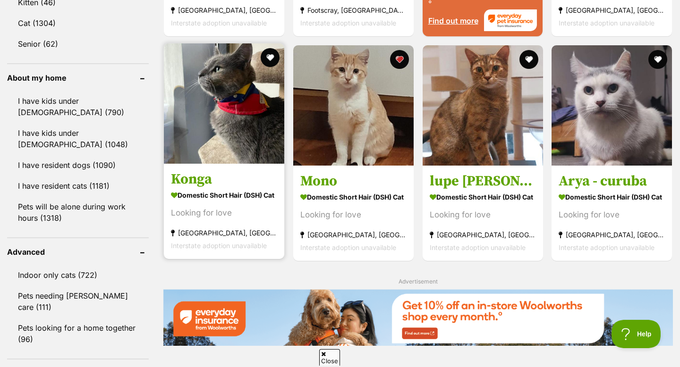
click at [205, 160] on img at bounding box center [224, 103] width 120 height 120
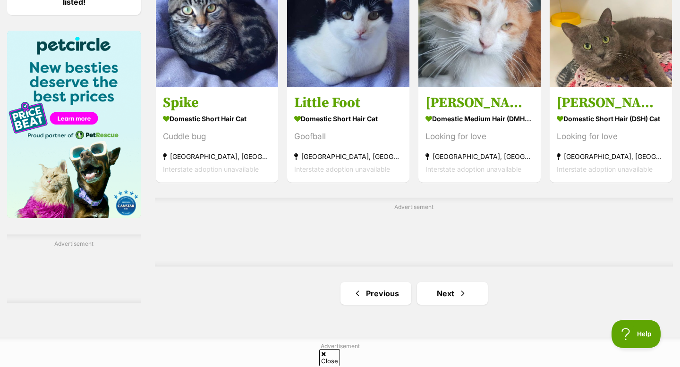
scroll to position [1440, 0]
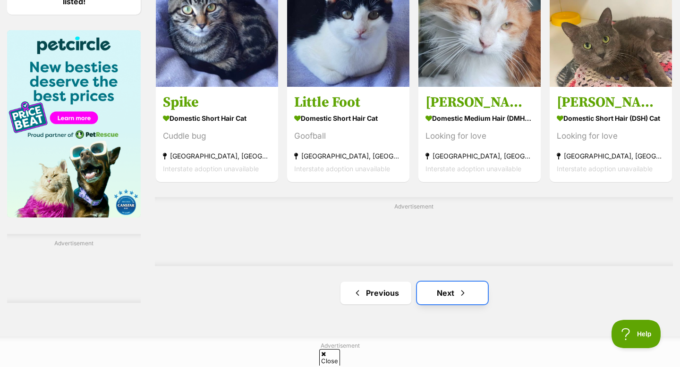
click at [446, 299] on link "Next" at bounding box center [452, 293] width 71 height 23
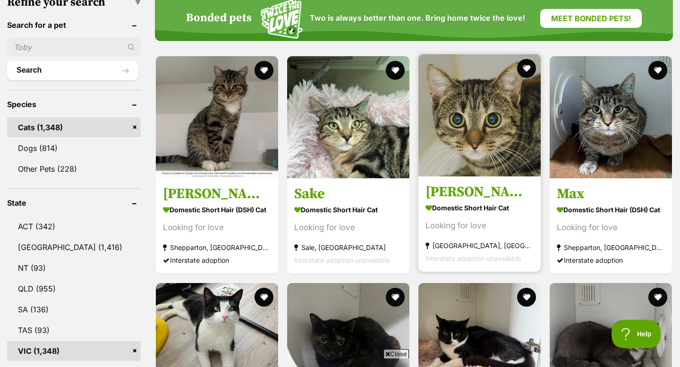
click at [468, 192] on h3 "[PERSON_NAME]" at bounding box center [480, 193] width 108 height 18
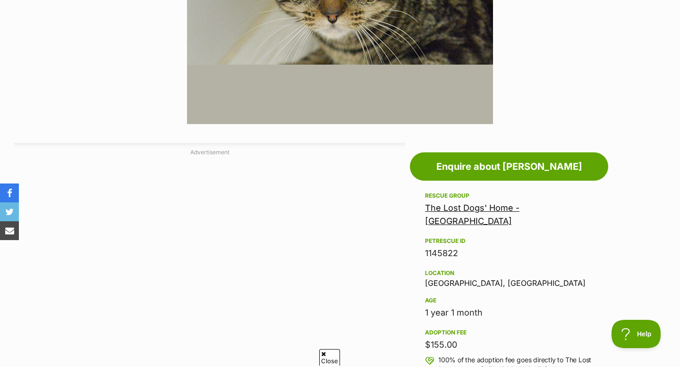
click at [484, 205] on link "The Lost Dogs' Home - [GEOGRAPHIC_DATA]" at bounding box center [472, 214] width 94 height 23
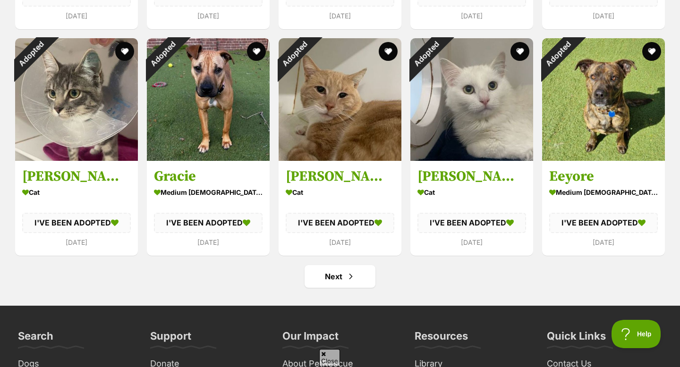
scroll to position [3267, 0]
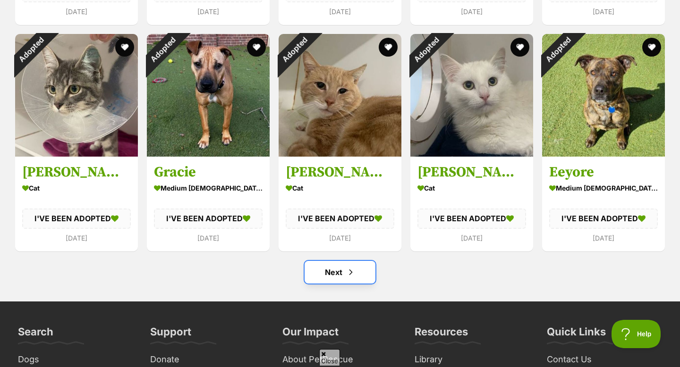
click at [345, 275] on link "Next" at bounding box center [340, 272] width 71 height 23
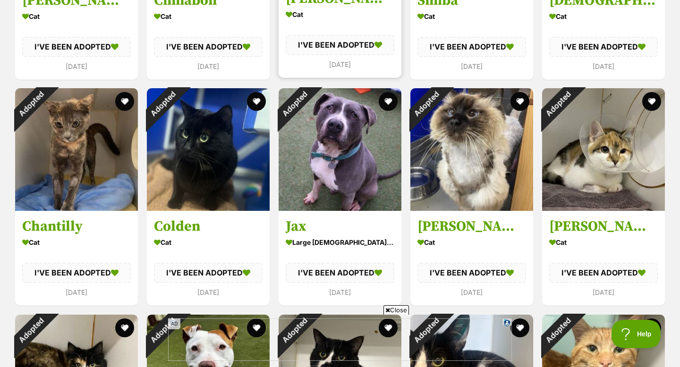
scroll to position [2988, 0]
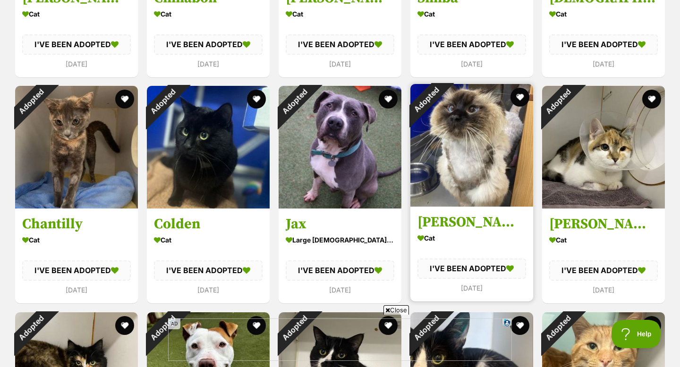
click at [442, 173] on img at bounding box center [471, 145] width 123 height 123
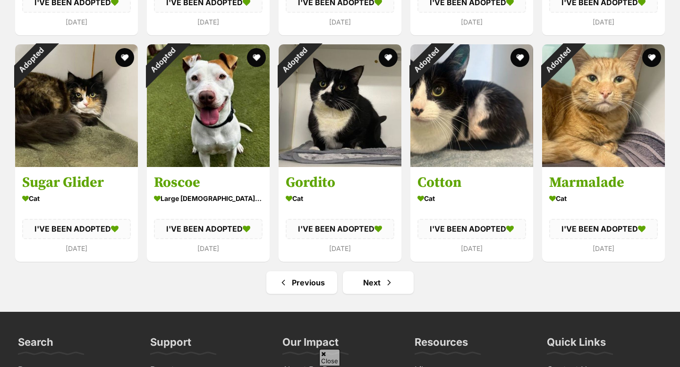
scroll to position [3256, 0]
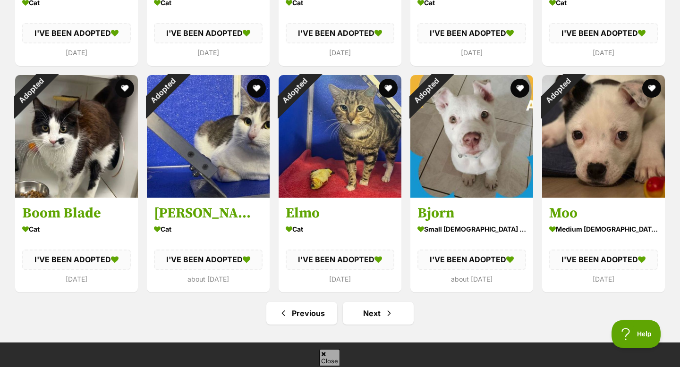
scroll to position [3228, 0]
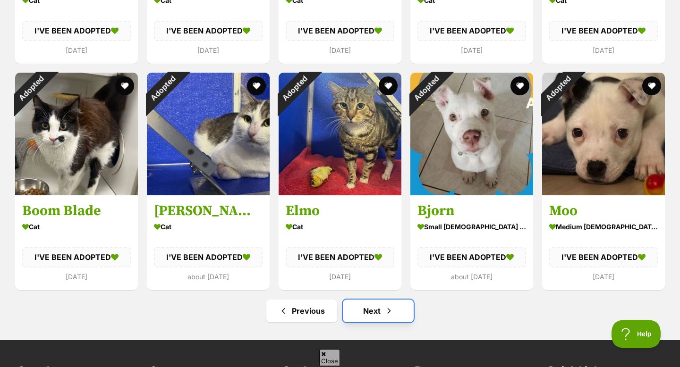
click at [373, 314] on link "Next" at bounding box center [378, 311] width 71 height 23
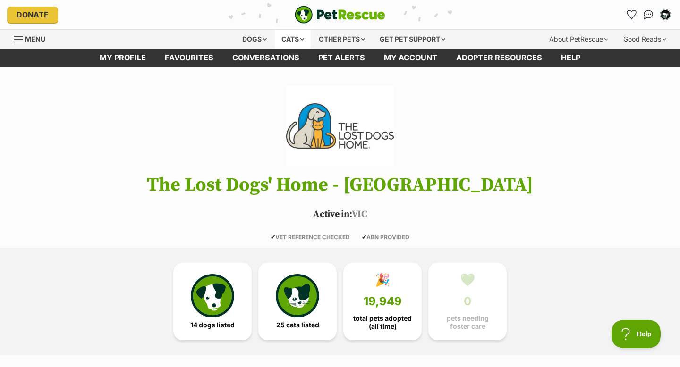
click at [295, 33] on div "Cats" at bounding box center [293, 39] width 36 height 19
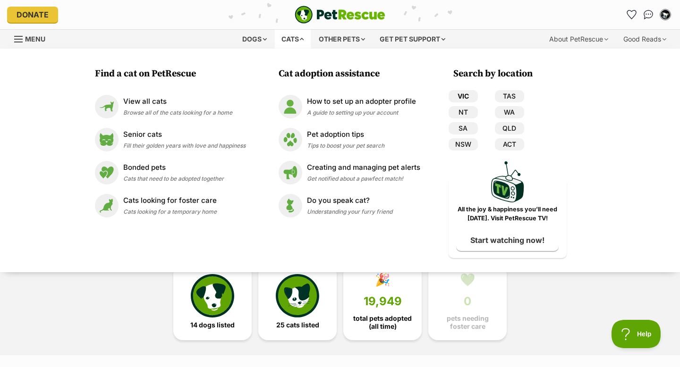
click at [456, 97] on link "VIC" at bounding box center [463, 96] width 29 height 12
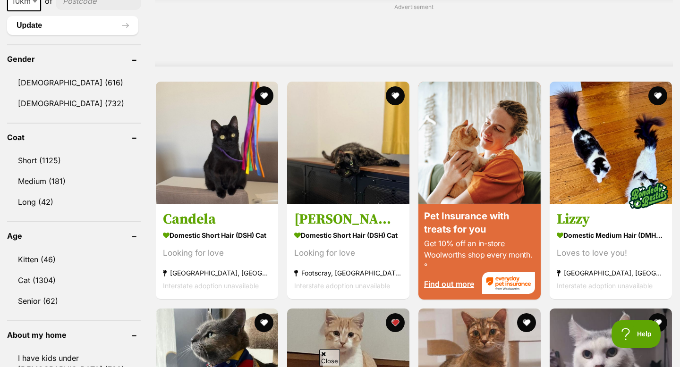
scroll to position [780, 0]
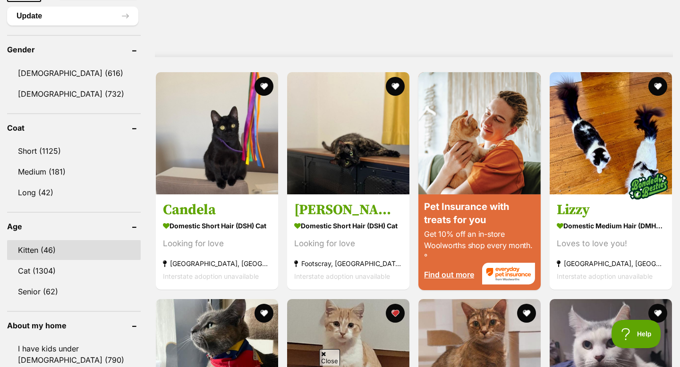
click at [46, 246] on link "Kitten (46)" at bounding box center [74, 250] width 134 height 20
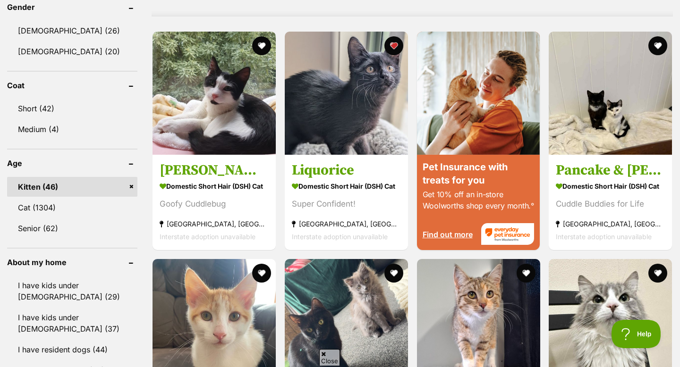
scroll to position [831, 0]
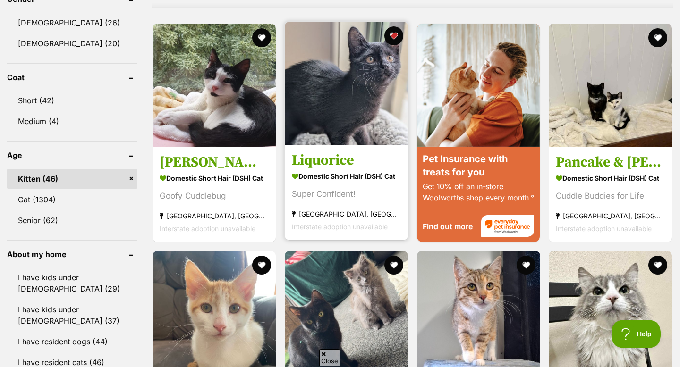
click at [299, 136] on img at bounding box center [346, 83] width 123 height 123
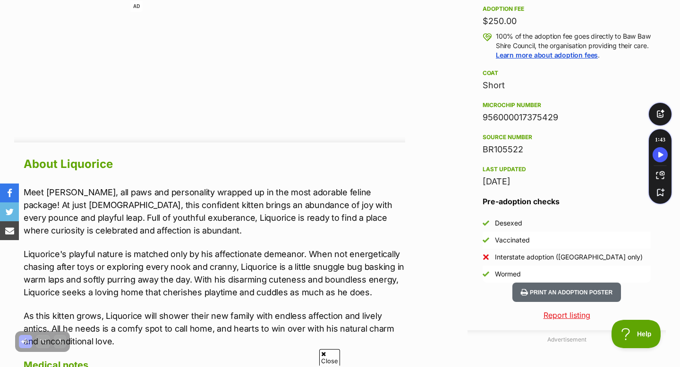
scroll to position [690, 0]
